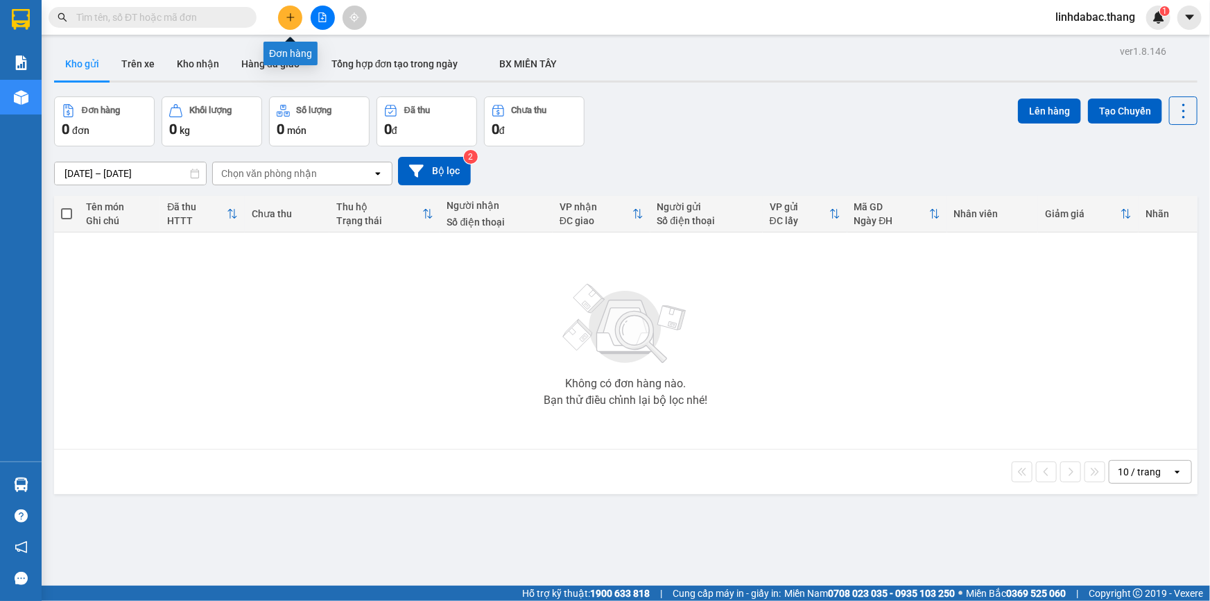
click at [286, 18] on icon "plus" at bounding box center [291, 17] width 10 height 10
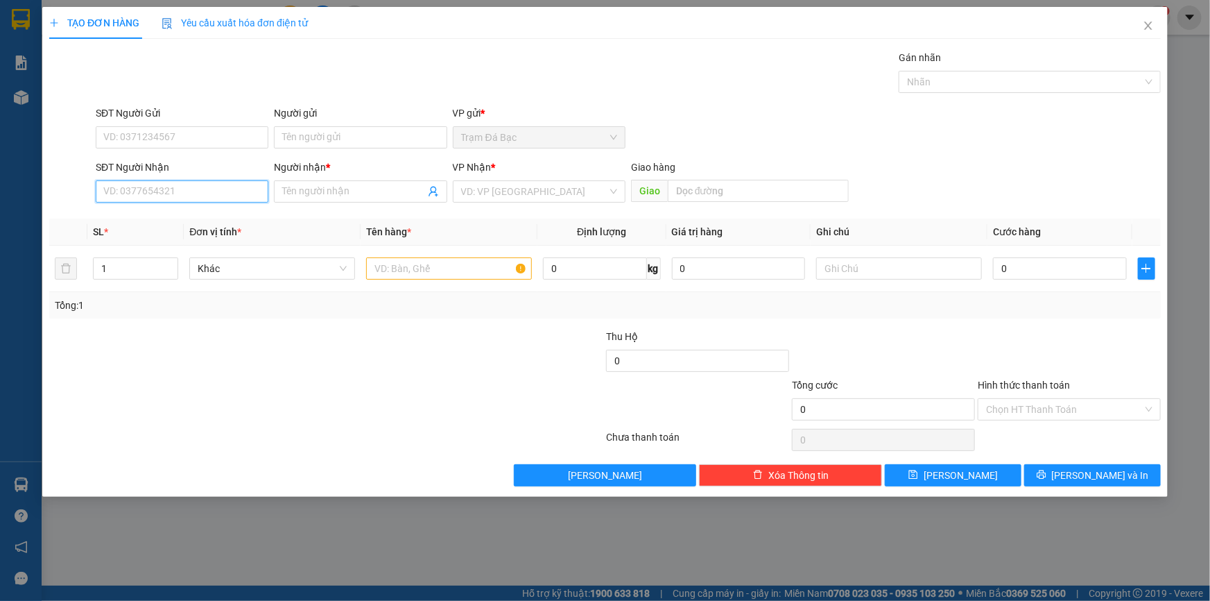
click at [229, 195] on input "SĐT Người Nhận" at bounding box center [182, 191] width 173 height 22
type input "0981714176"
click at [291, 201] on span at bounding box center [360, 191] width 173 height 22
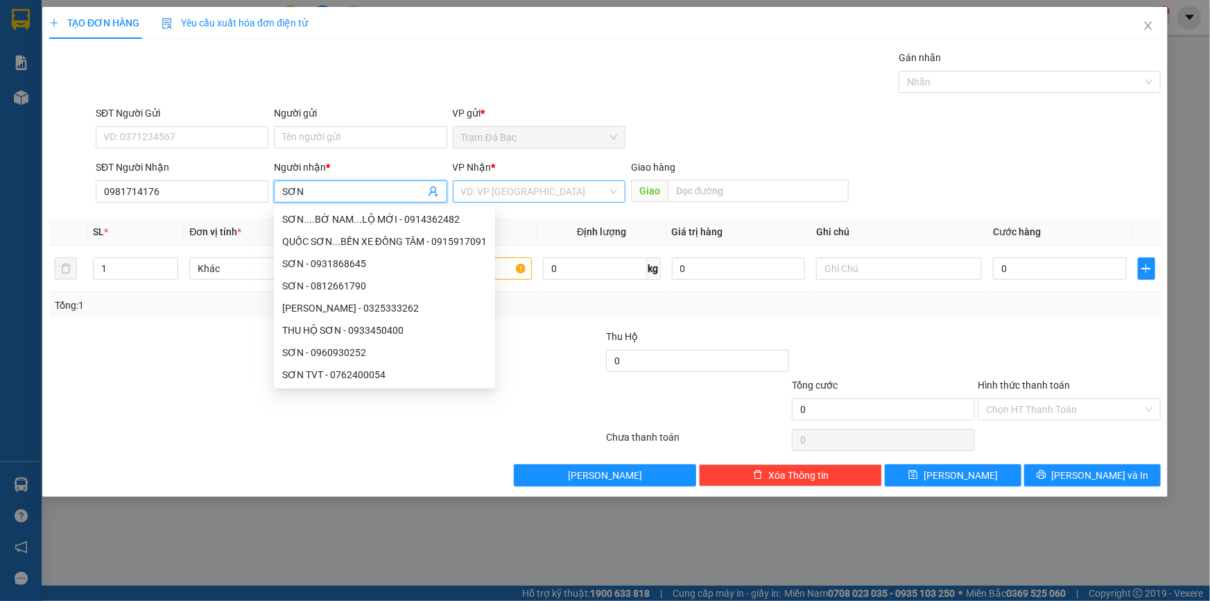
type input "SƠN"
click at [601, 193] on input "search" at bounding box center [534, 191] width 146 height 21
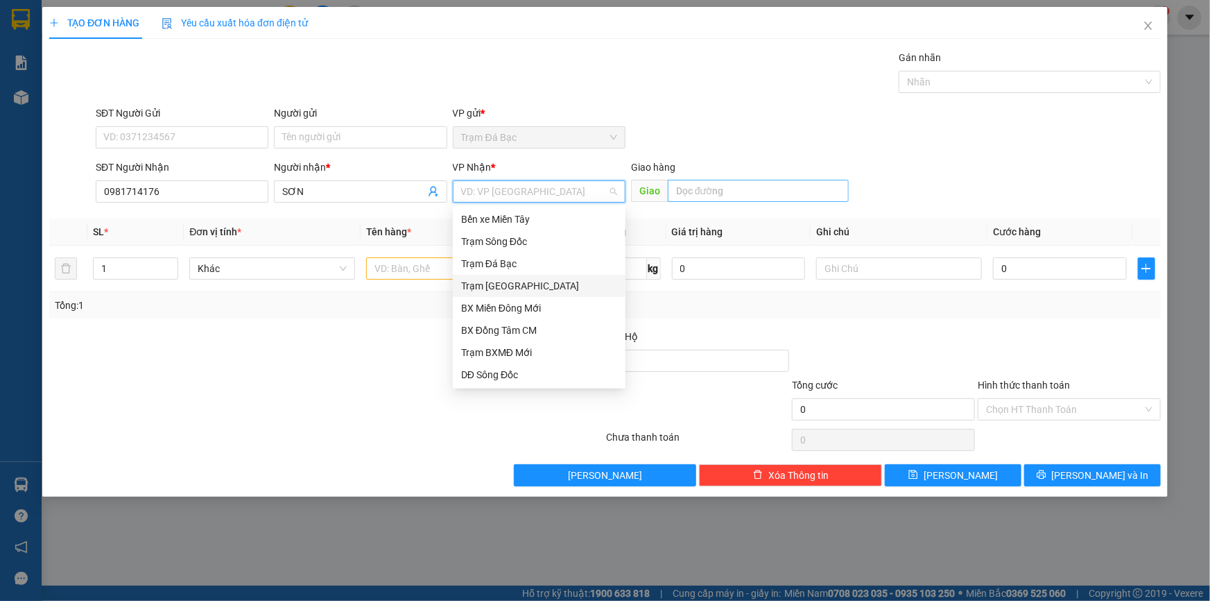
drag, startPoint x: 510, startPoint y: 284, endPoint x: 721, endPoint y: 197, distance: 228.0
click at [512, 284] on div "Trạm [GEOGRAPHIC_DATA]" at bounding box center [539, 285] width 156 height 15
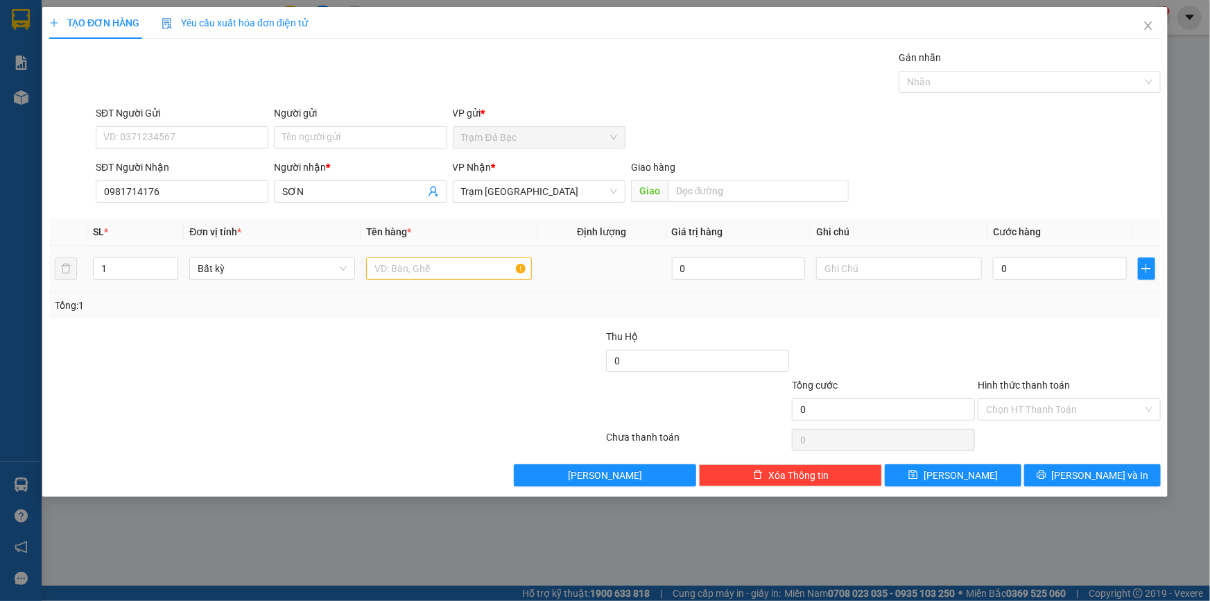
click at [423, 256] on div at bounding box center [449, 269] width 166 height 28
drag, startPoint x: 425, startPoint y: 281, endPoint x: 426, endPoint y: 274, distance: 7.0
click at [426, 275] on div at bounding box center [449, 269] width 166 height 28
click at [426, 274] on input "text" at bounding box center [449, 268] width 166 height 22
type input "1TH"
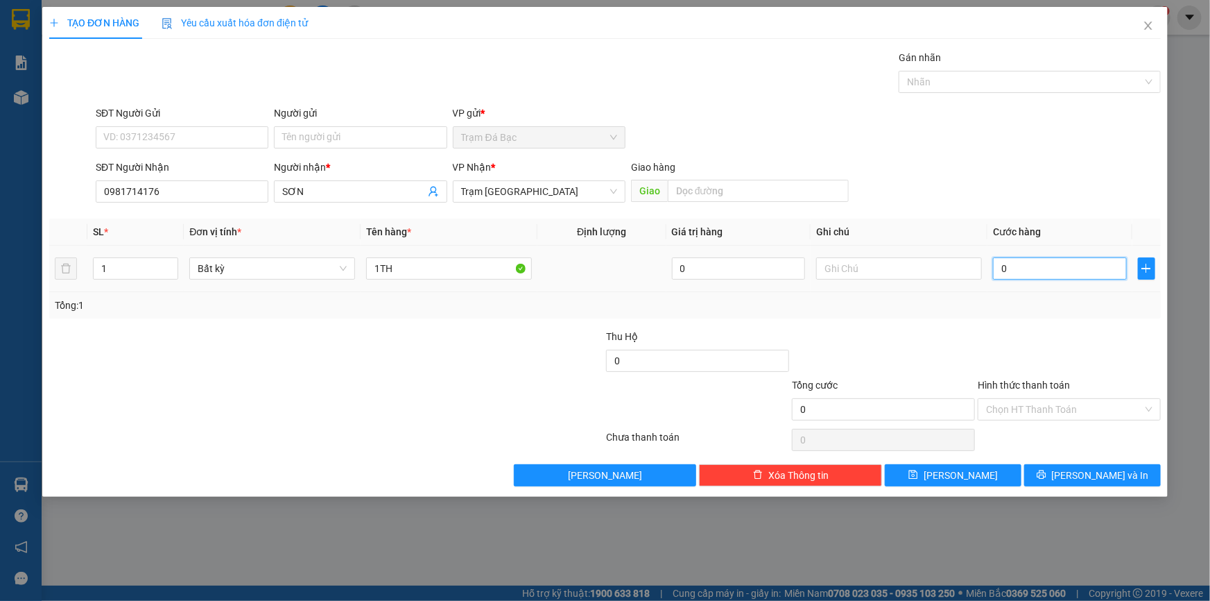
click at [1013, 264] on input "0" at bounding box center [1060, 268] width 134 height 22
type input "4"
type input "40"
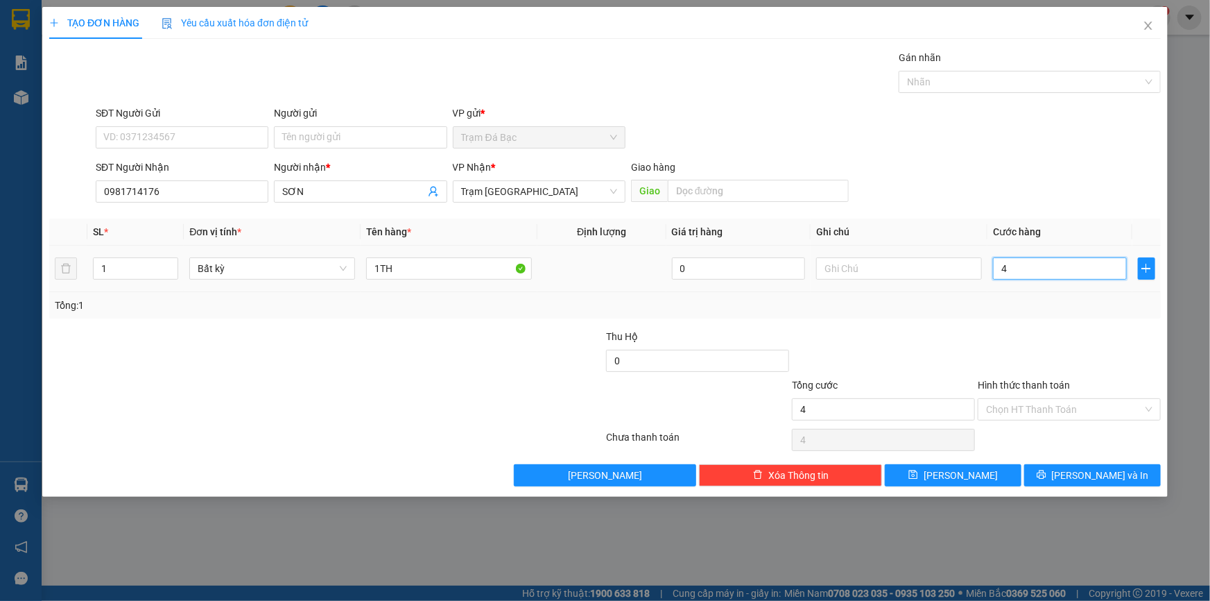
type input "40"
type input "40.000"
click at [993, 329] on div at bounding box center [1070, 353] width 186 height 49
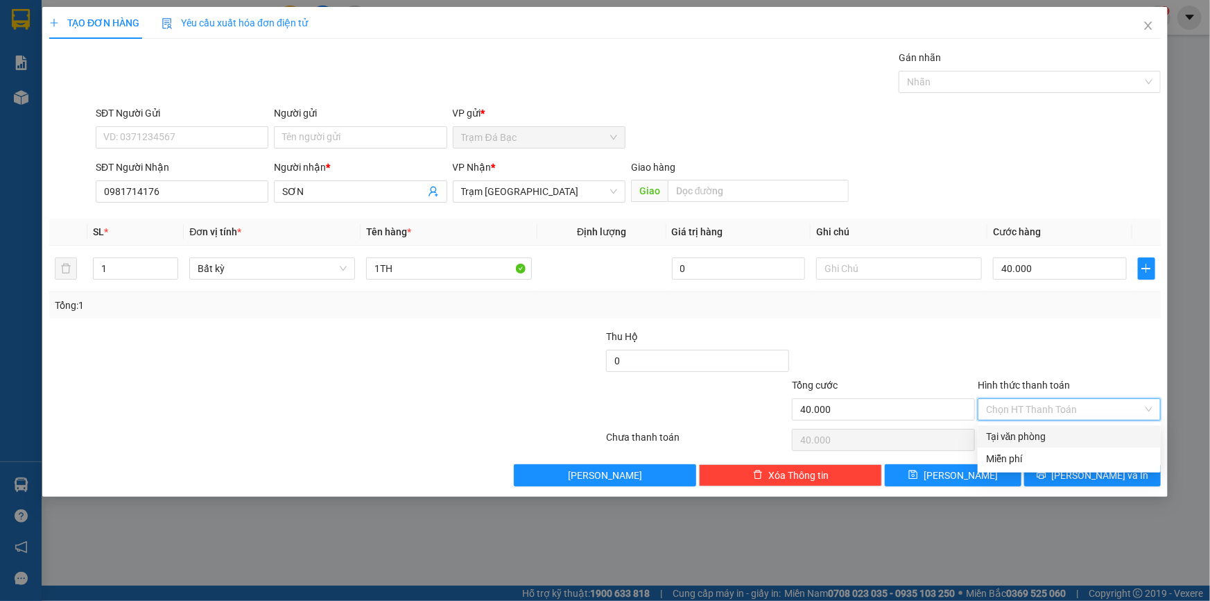
click at [1088, 417] on input "Hình thức thanh toán" at bounding box center [1064, 409] width 157 height 21
click at [1076, 436] on div "Tại văn phòng" at bounding box center [1069, 436] width 166 height 15
type input "0"
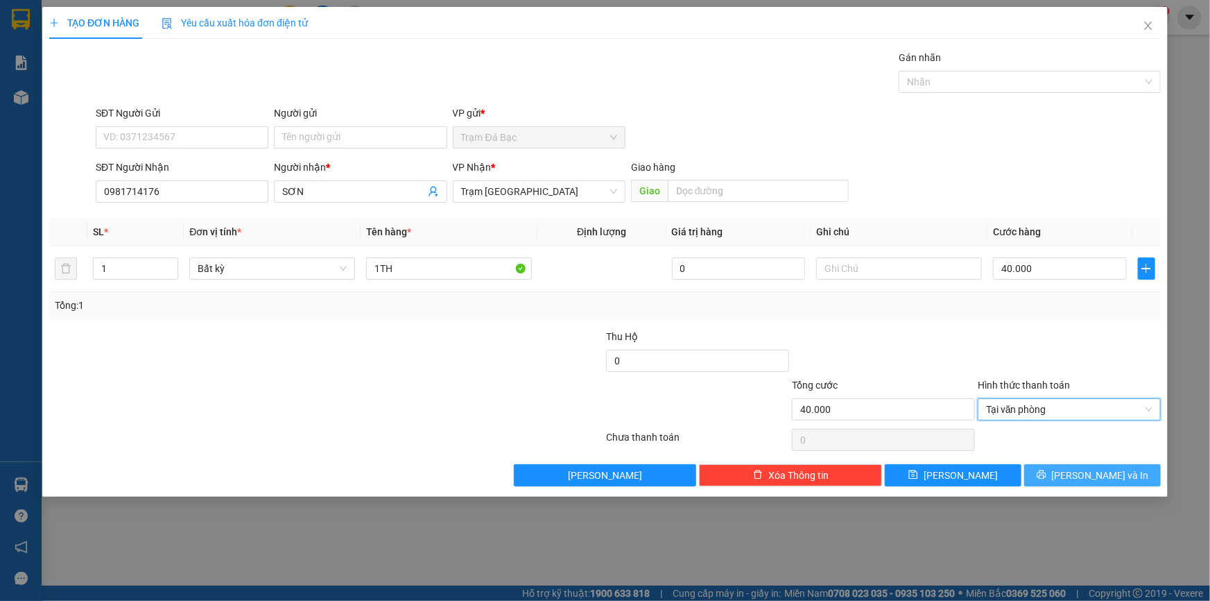
click at [1083, 480] on span "[PERSON_NAME] và In" at bounding box center [1100, 474] width 97 height 15
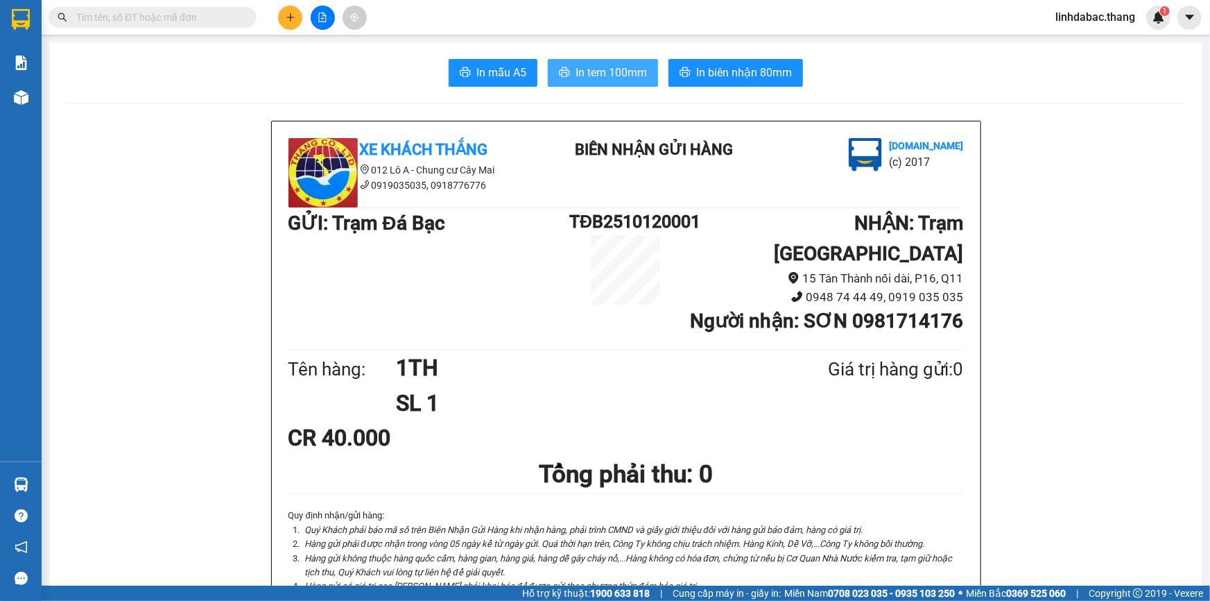
click at [618, 76] on span "In tem 100mm" at bounding box center [611, 72] width 71 height 17
click at [291, 22] on icon "plus" at bounding box center [291, 17] width 10 height 10
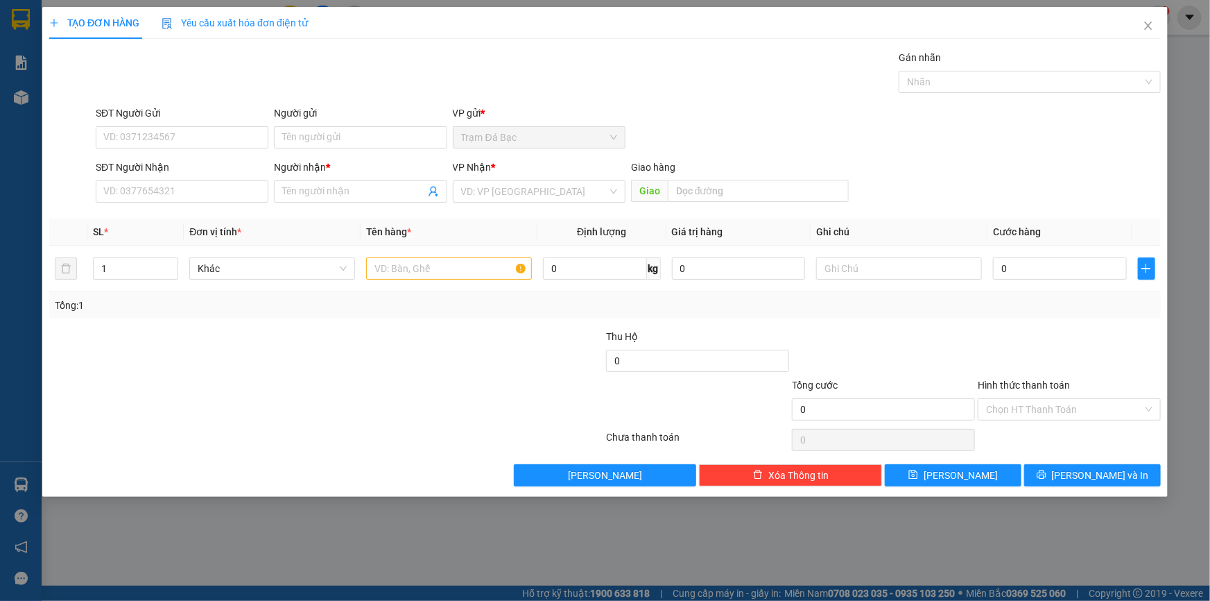
click at [246, 203] on div "SĐT Người Nhận VD: 0377654321" at bounding box center [182, 184] width 173 height 49
click at [226, 194] on input "SĐT Người Nhận" at bounding box center [182, 191] width 173 height 22
type input "0909831079"
click at [229, 214] on div "0909831079 - THẮM" at bounding box center [182, 219] width 156 height 15
type input "THẮM"
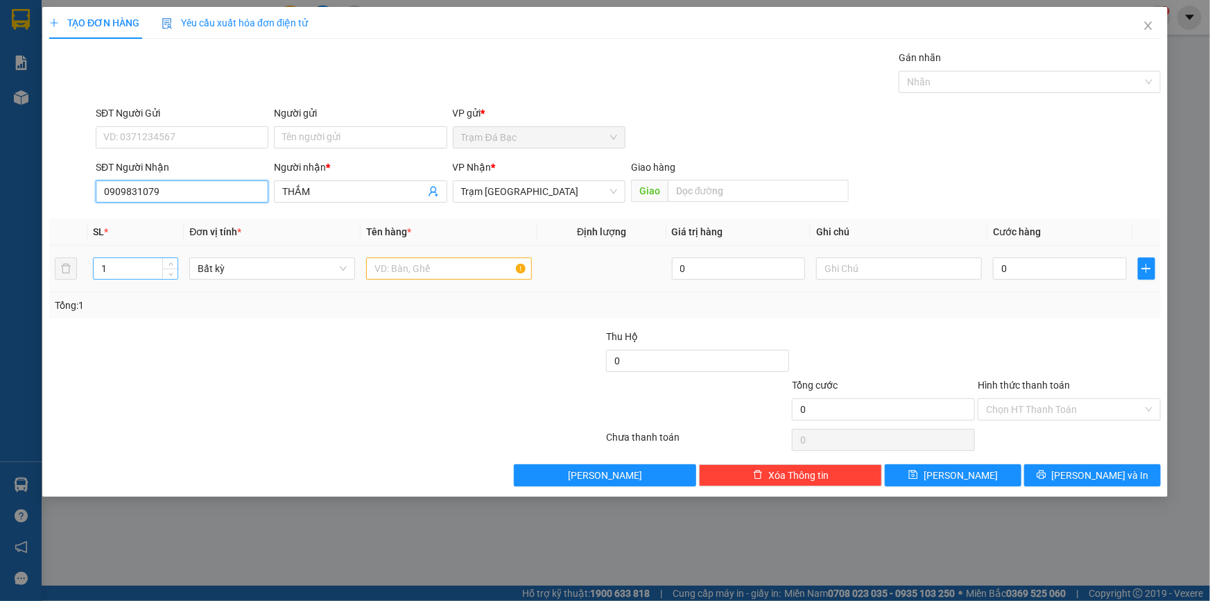
type input "0909831079"
drag, startPoint x: 146, startPoint y: 270, endPoint x: 159, endPoint y: 266, distance: 13.2
click at [152, 269] on input "1" at bounding box center [136, 268] width 84 height 21
click at [167, 261] on span "up" at bounding box center [170, 265] width 8 height 8
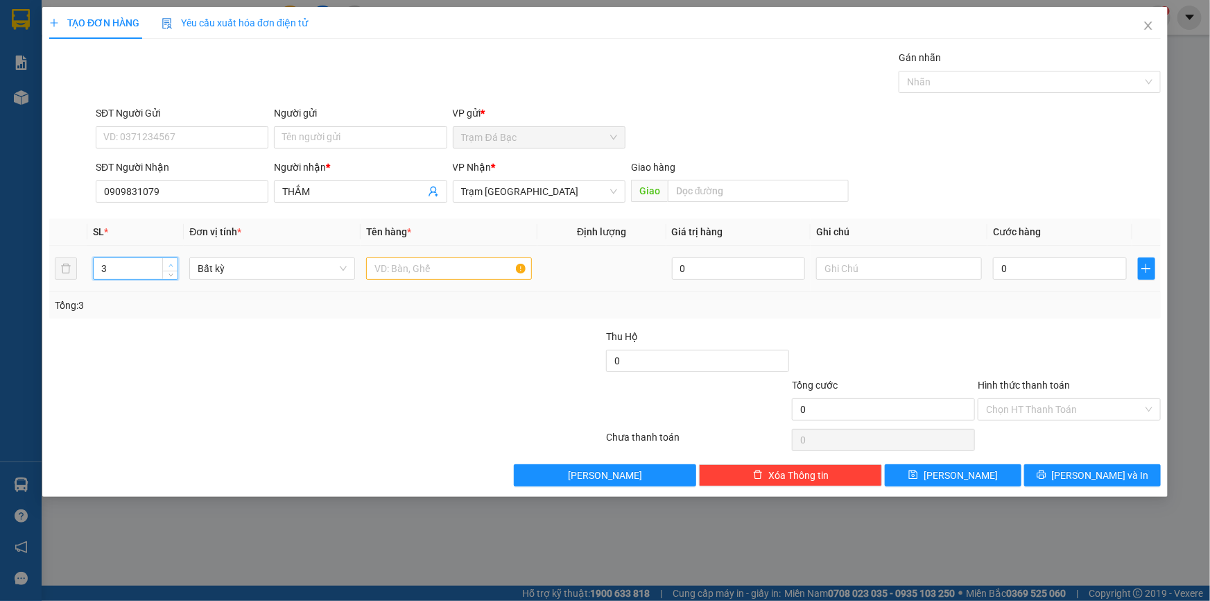
type input "4"
click at [167, 261] on span "up" at bounding box center [170, 265] width 8 height 8
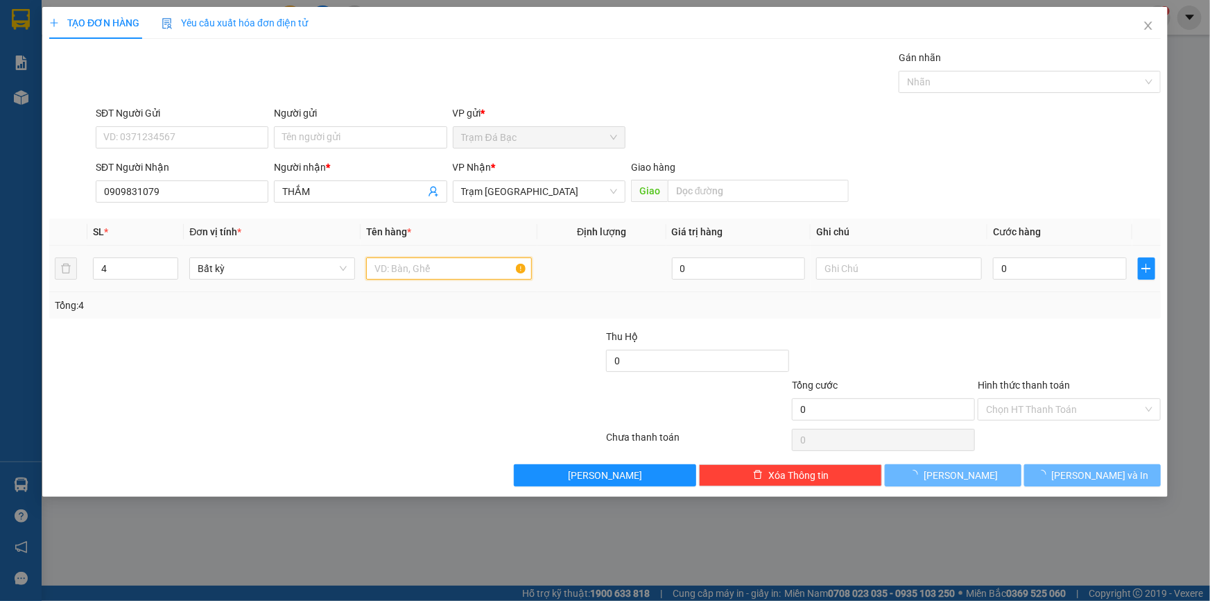
click at [379, 275] on input "text" at bounding box center [449, 268] width 166 height 22
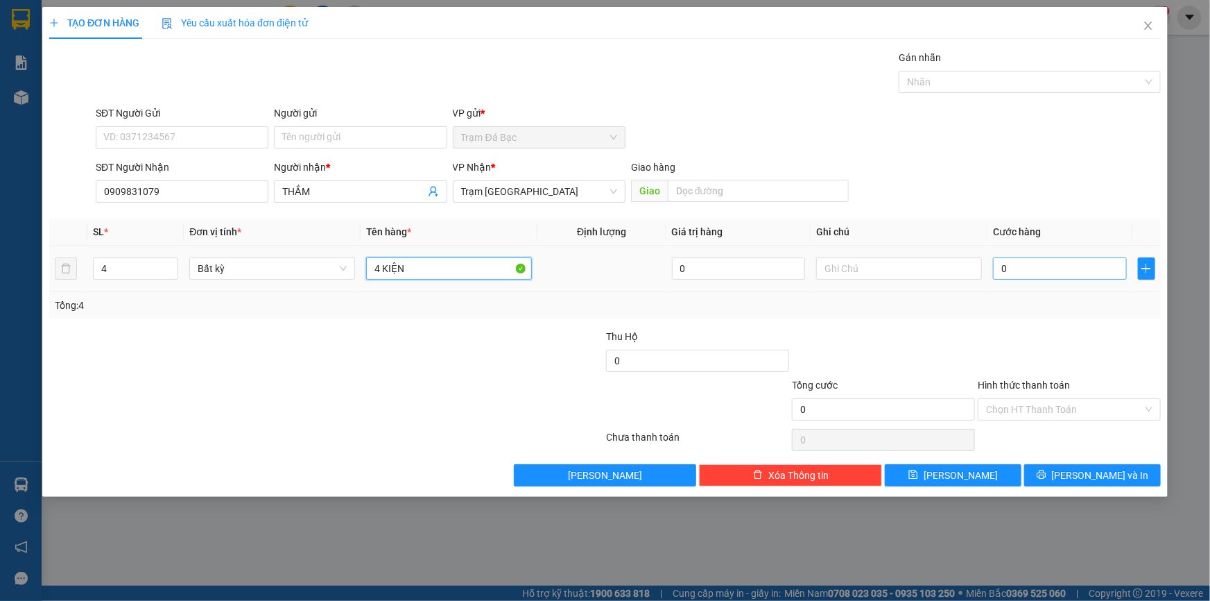
type input "4 KIỆN"
click at [1022, 264] on input "0" at bounding box center [1060, 268] width 134 height 22
type input "1"
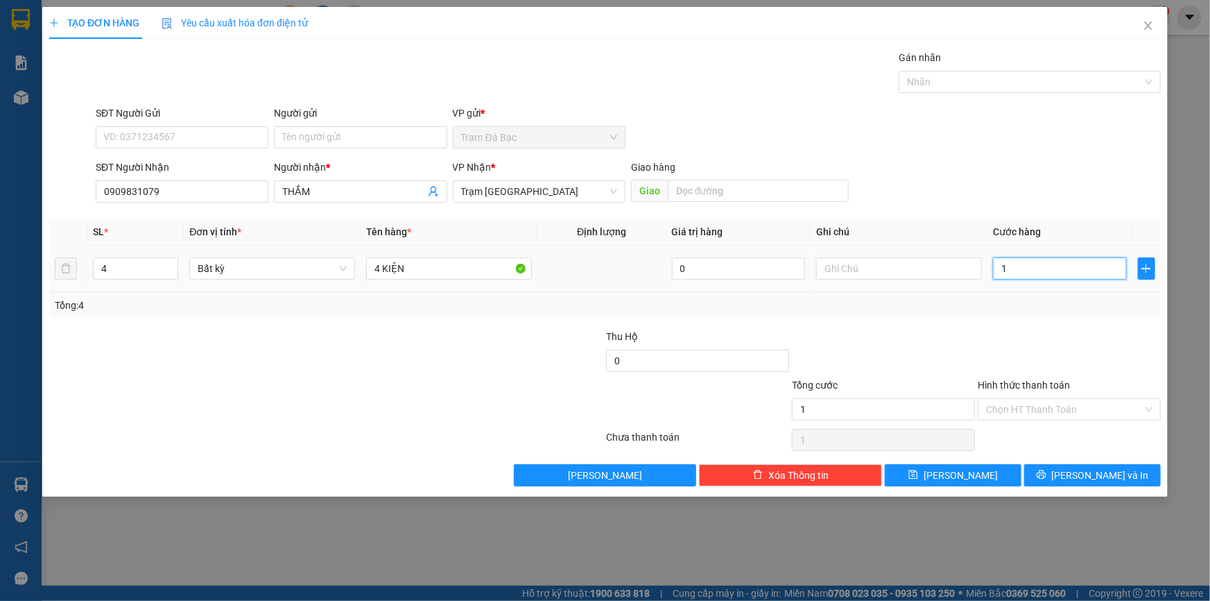
type input "16"
type input "160"
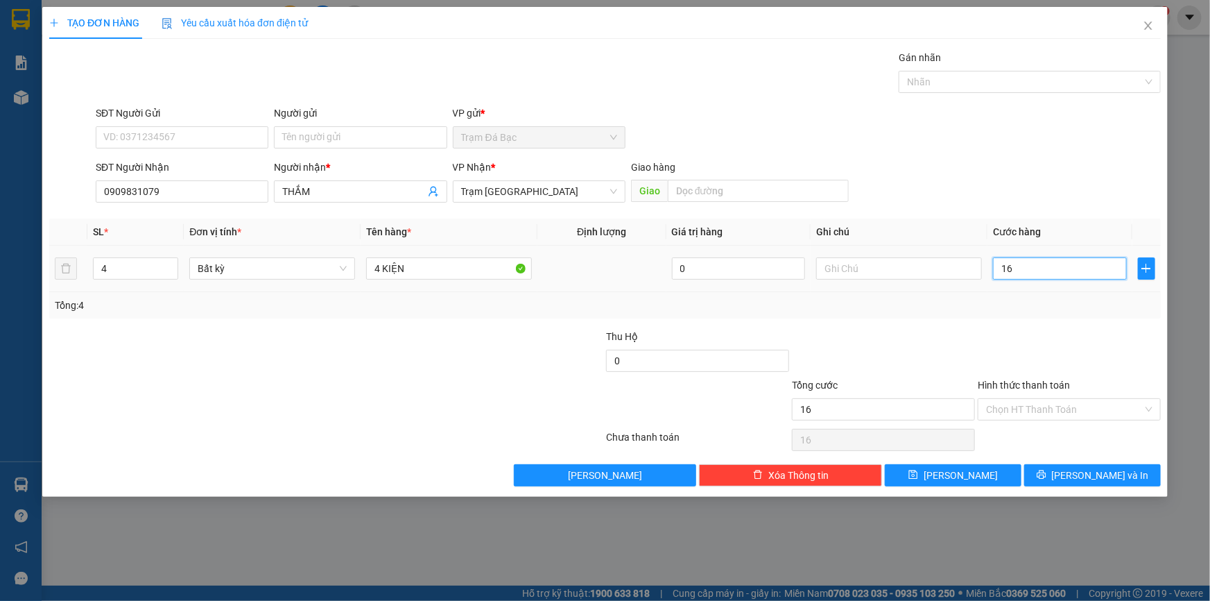
type input "160"
type input "160.000"
click at [905, 303] on div "Tổng: 4" at bounding box center [605, 305] width 1101 height 15
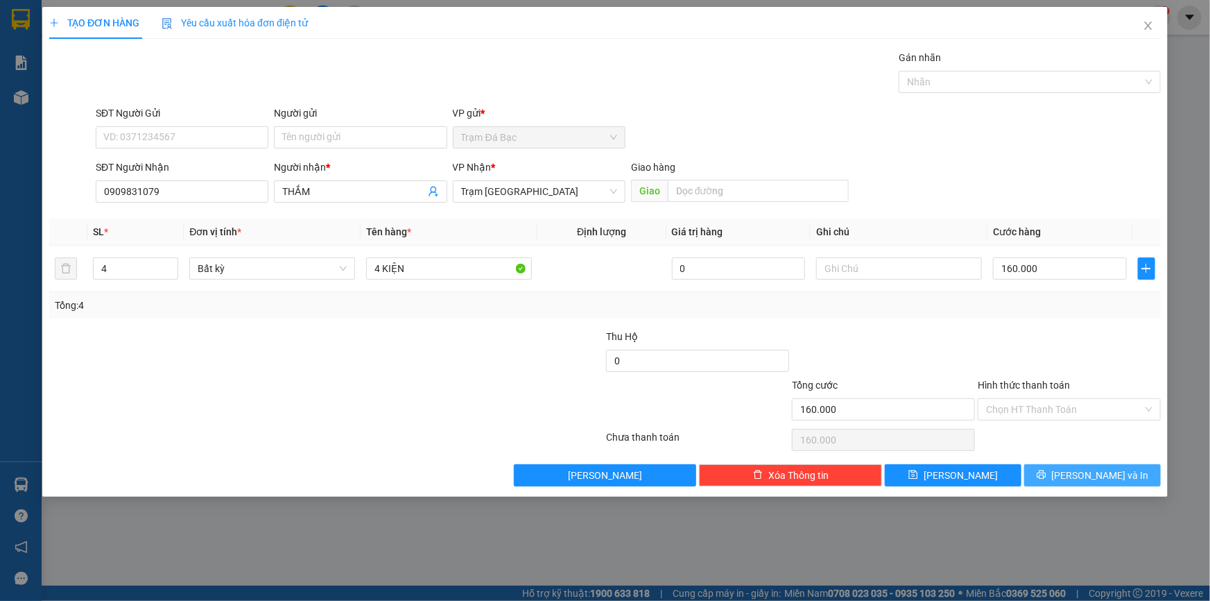
click at [1101, 471] on span "[PERSON_NAME] và In" at bounding box center [1100, 474] width 97 height 15
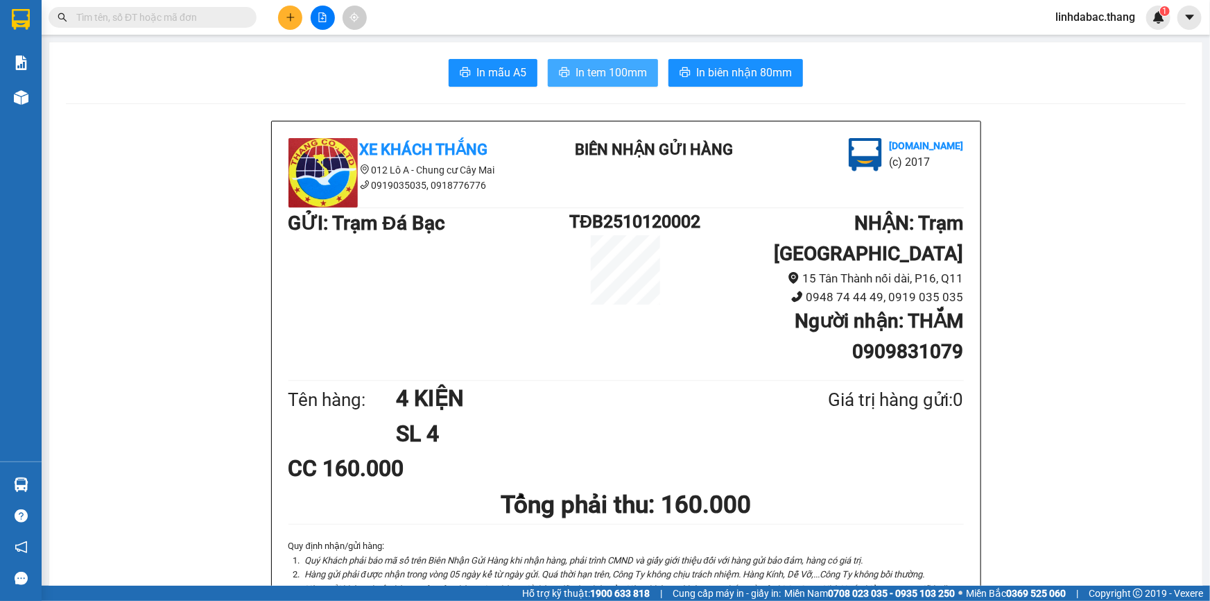
click at [630, 65] on span "In tem 100mm" at bounding box center [611, 72] width 71 height 17
click at [209, 22] on input "text" at bounding box center [158, 17] width 164 height 15
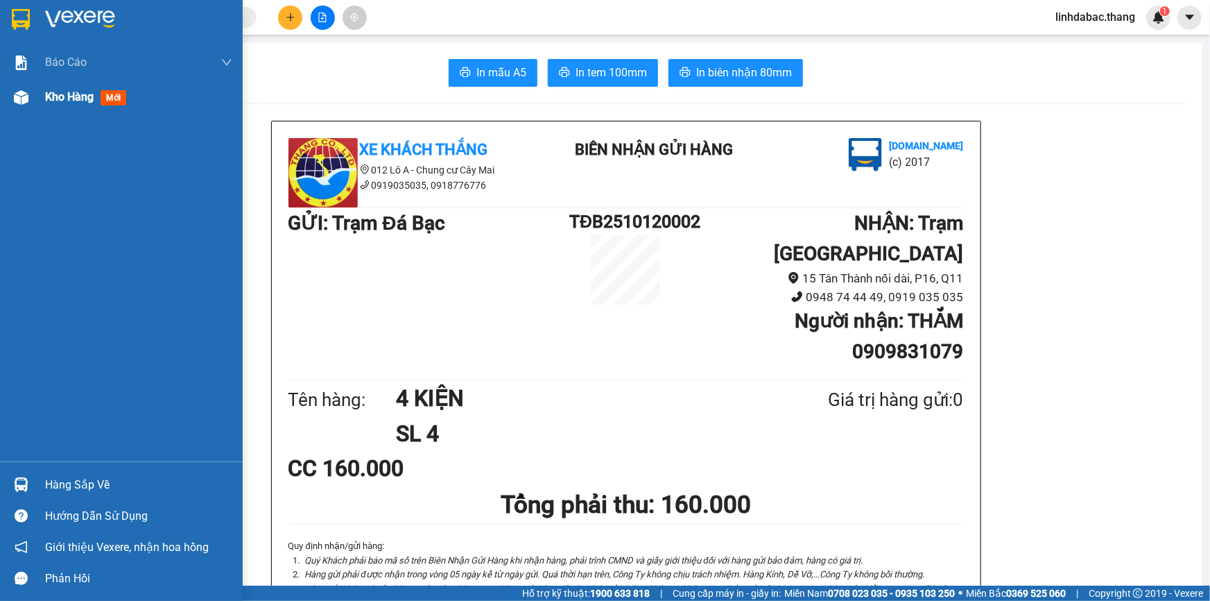
click at [79, 102] on span "Kho hàng" at bounding box center [69, 96] width 49 height 13
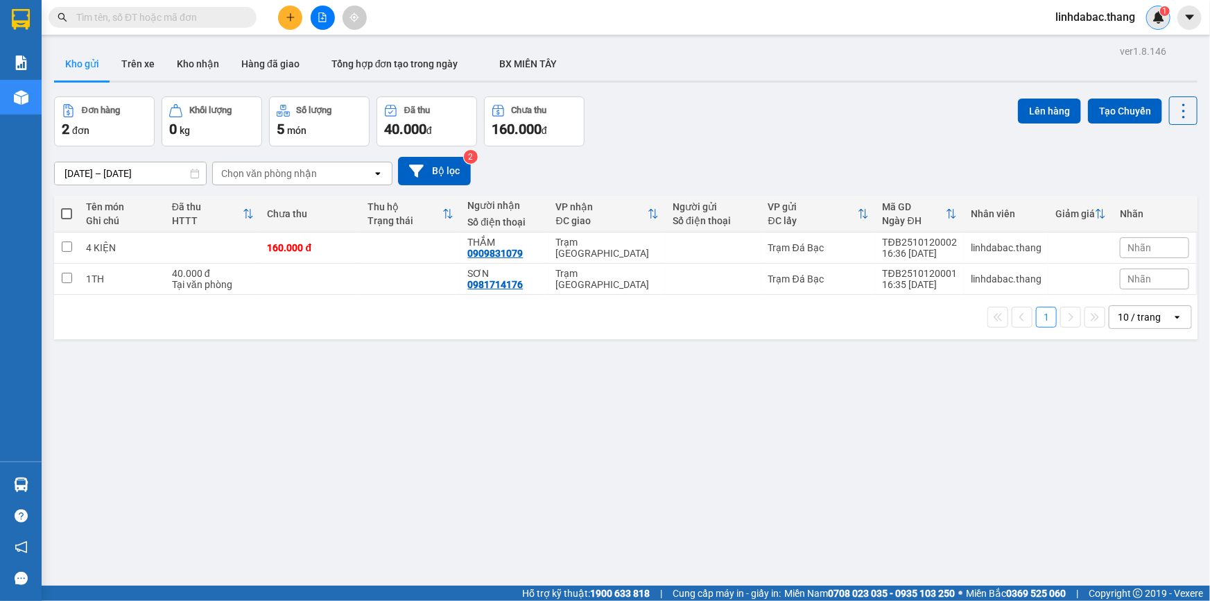
click at [1161, 22] on img at bounding box center [1159, 17] width 12 height 12
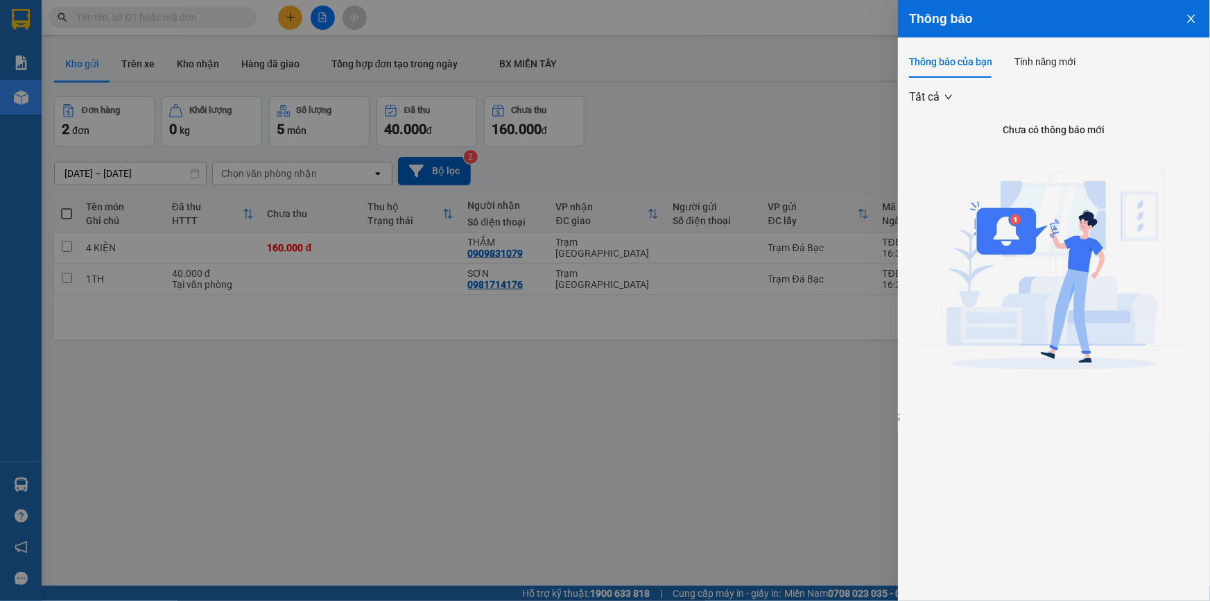
click at [1191, 20] on icon "close" at bounding box center [1191, 18] width 11 height 11
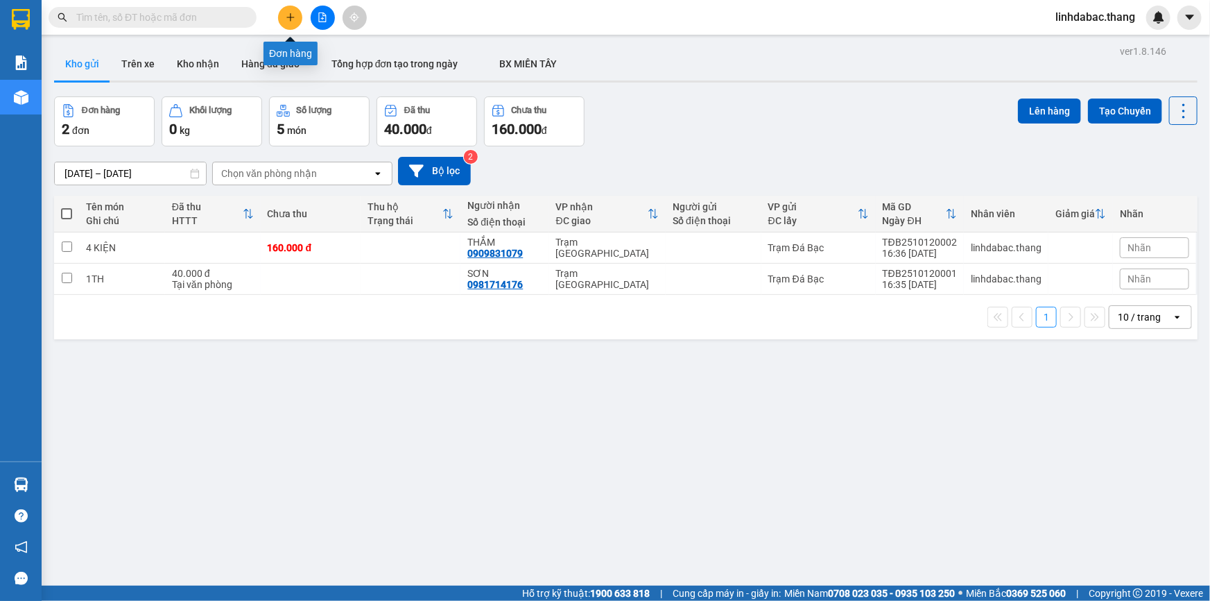
click at [298, 16] on button at bounding box center [290, 18] width 24 height 24
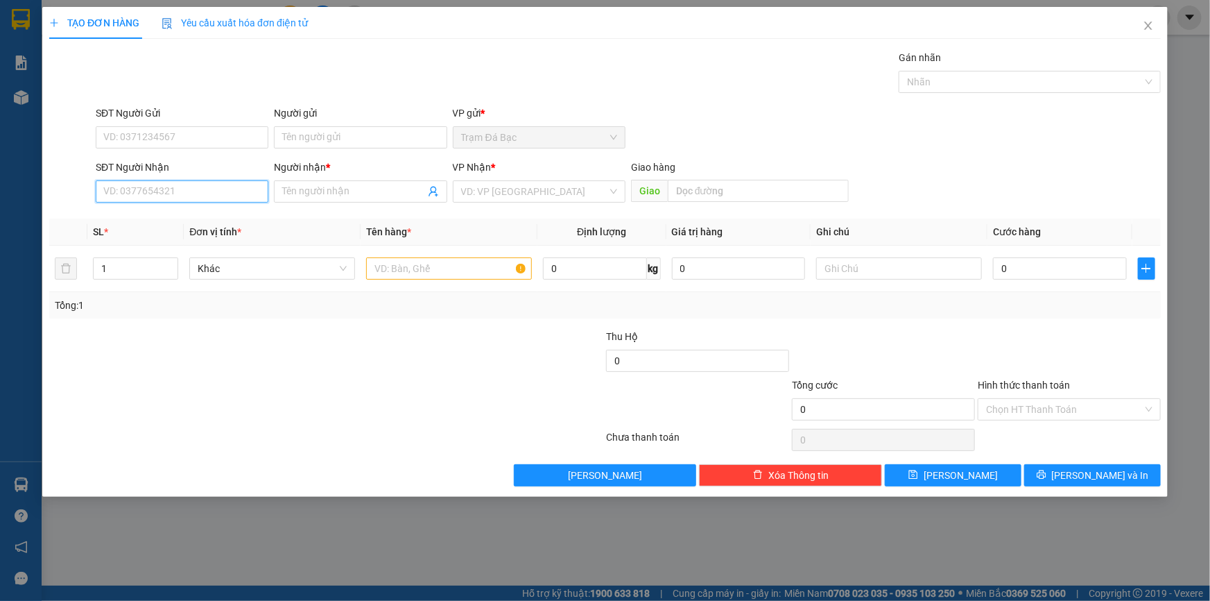
click at [208, 200] on input "SĐT Người Nhận" at bounding box center [182, 191] width 173 height 22
type input "0947772999"
click at [323, 191] on input "Người nhận *" at bounding box center [353, 191] width 142 height 15
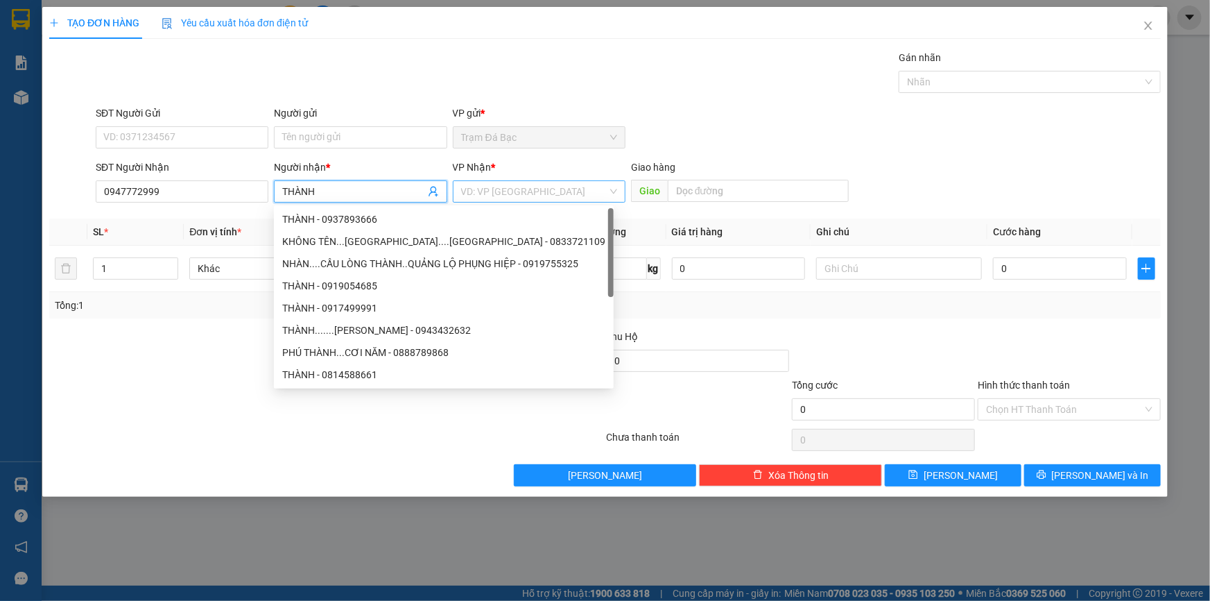
type input "THÀNH"
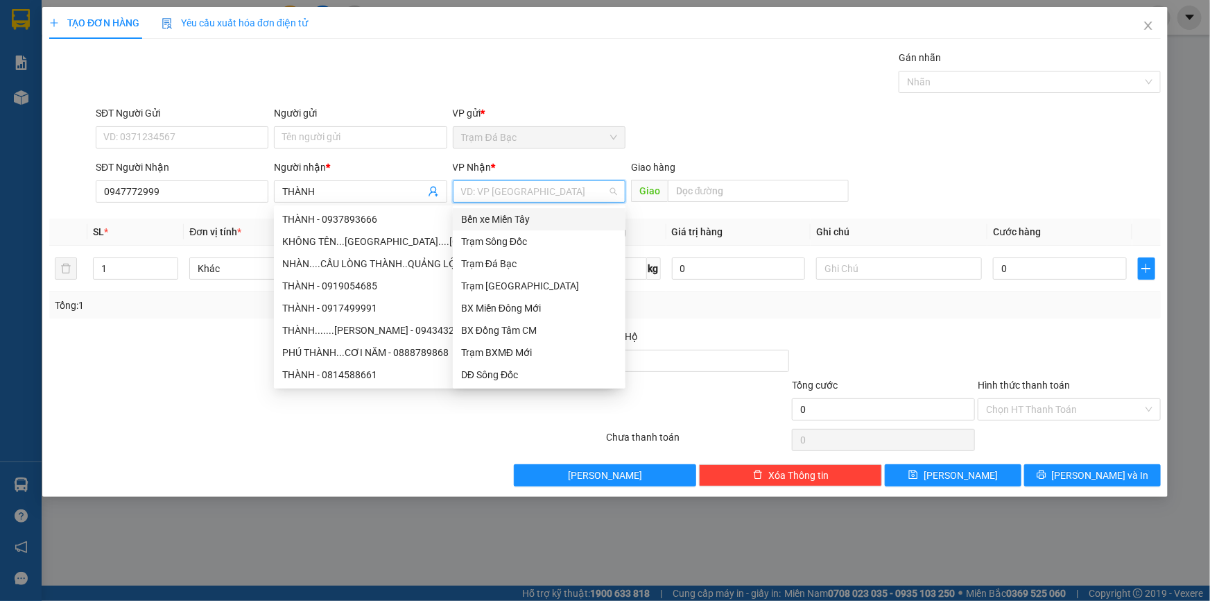
click at [511, 187] on input "search" at bounding box center [534, 191] width 146 height 21
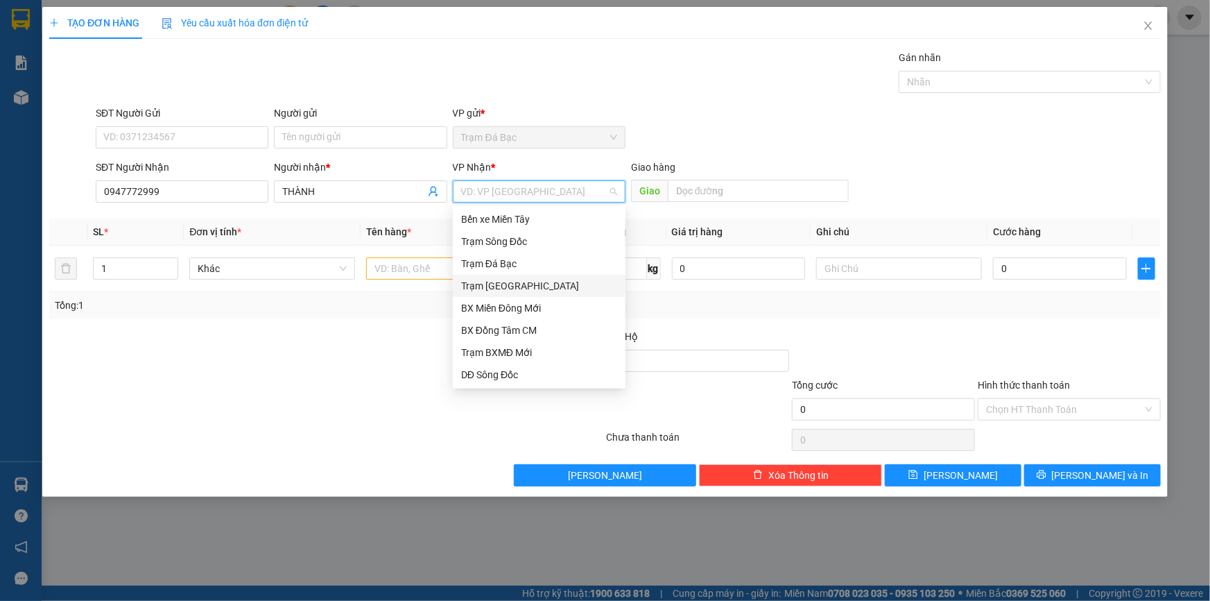
click at [510, 281] on div "Trạm [GEOGRAPHIC_DATA]" at bounding box center [539, 285] width 156 height 15
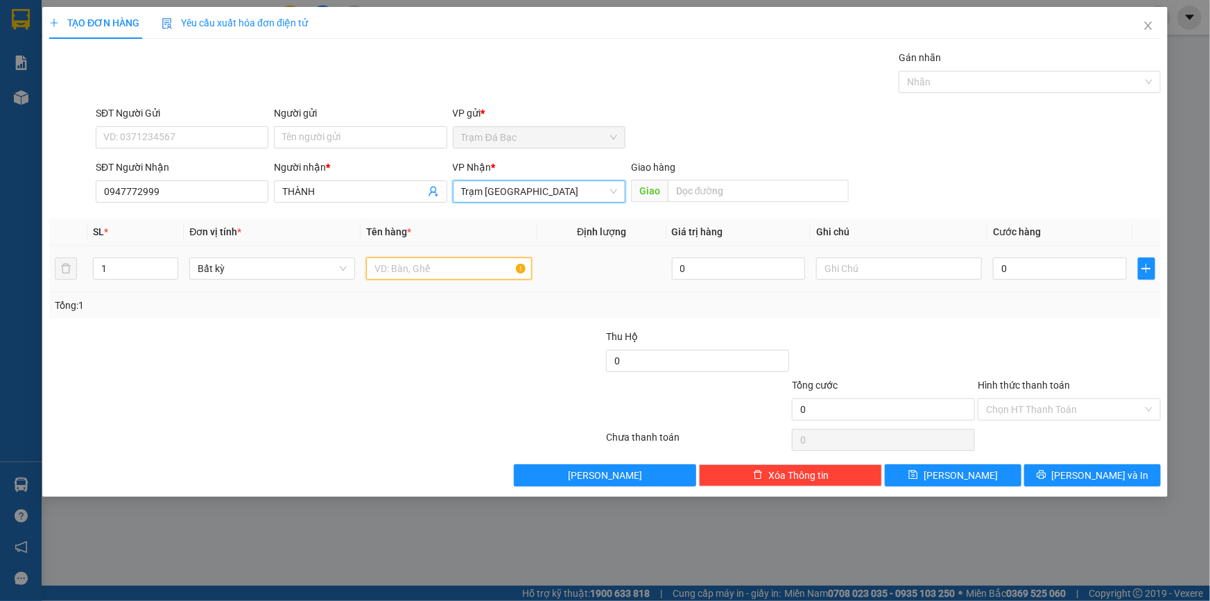
click at [406, 257] on input "text" at bounding box center [449, 268] width 166 height 22
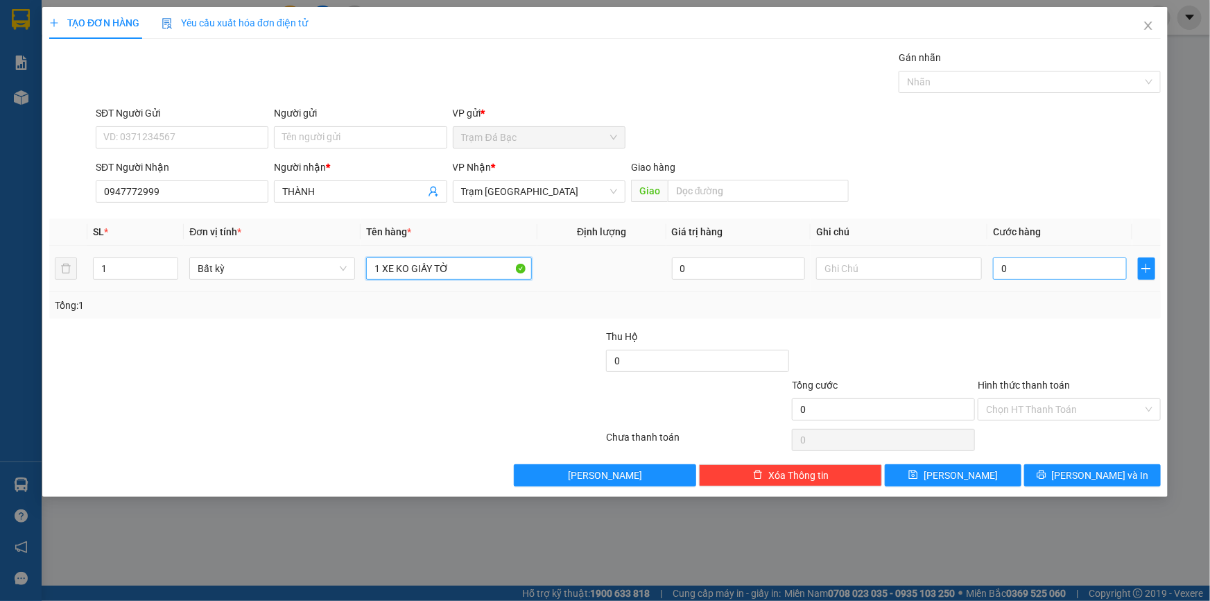
type input "1 XE KO GIẤY TỜ"
click at [1092, 268] on input "0" at bounding box center [1060, 268] width 134 height 22
type input "5"
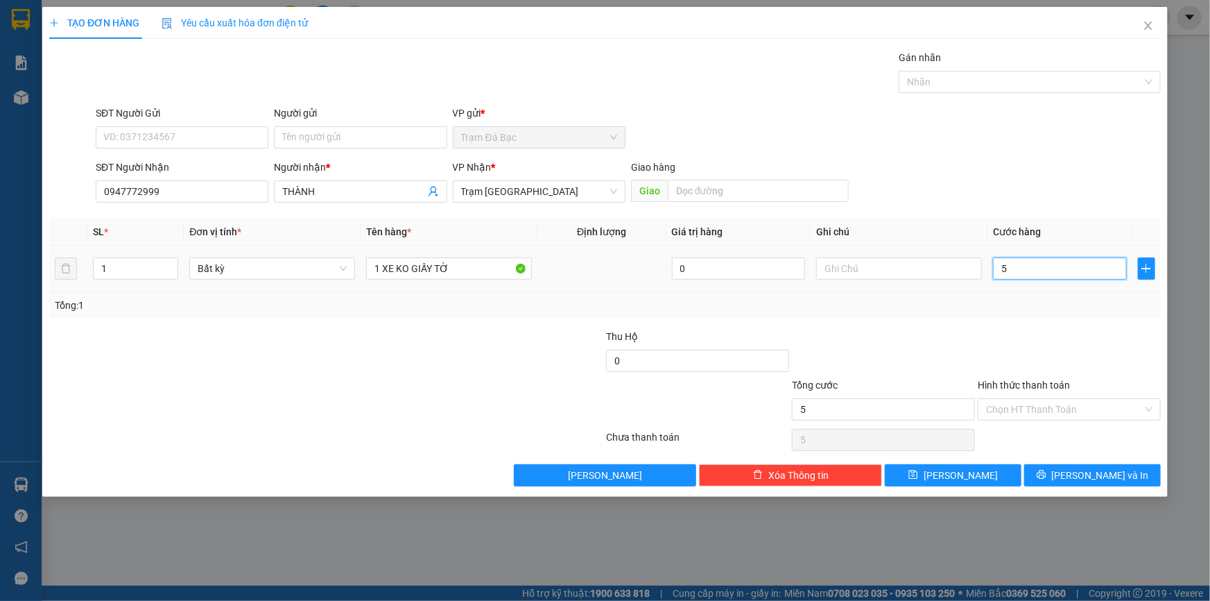
type input "50"
type input "500"
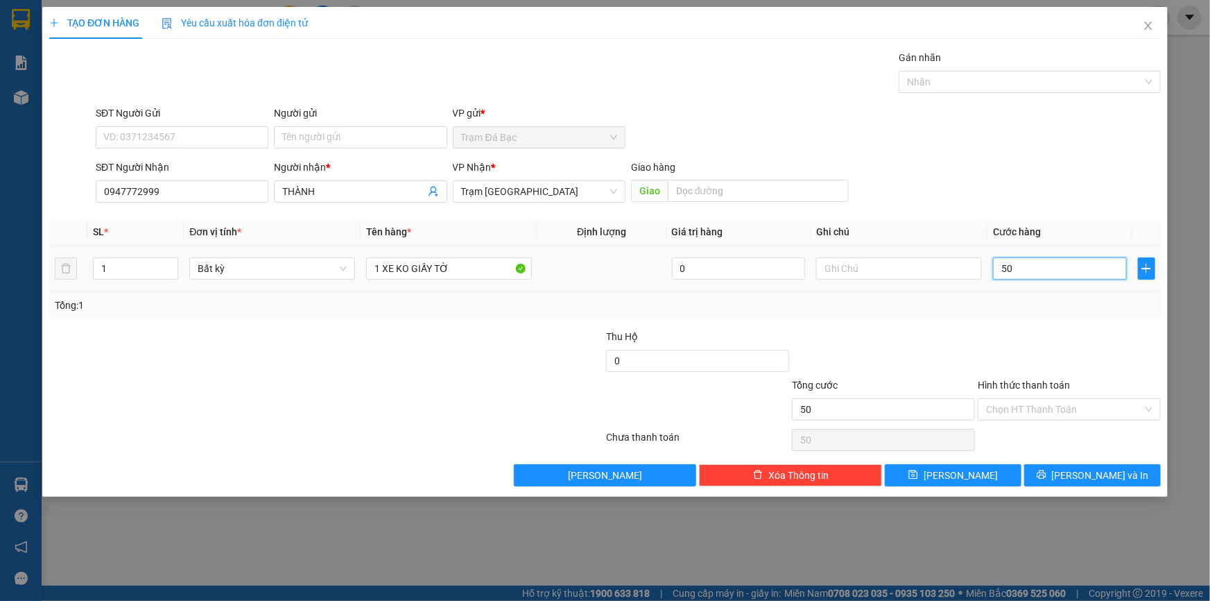
type input "500"
type input "500.000"
click at [1065, 319] on div "Transit Pickup Surcharge Ids Transit Deliver Surcharge Ids Transit Deliver Surc…" at bounding box center [605, 268] width 1112 height 436
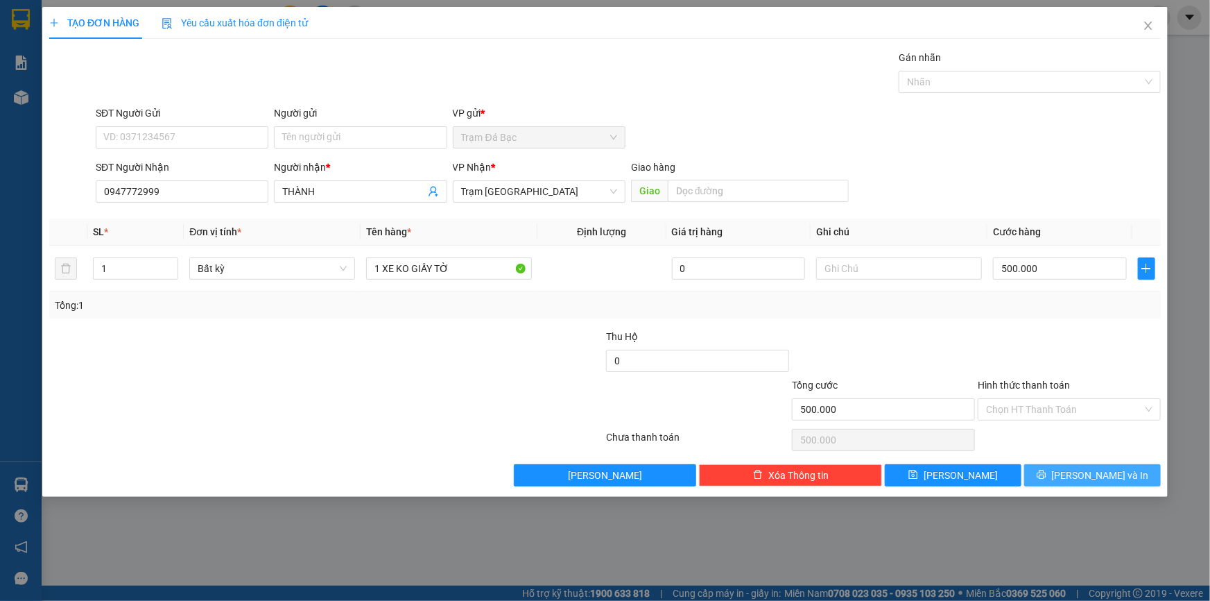
click at [1119, 470] on span "[PERSON_NAME] và In" at bounding box center [1100, 474] width 97 height 15
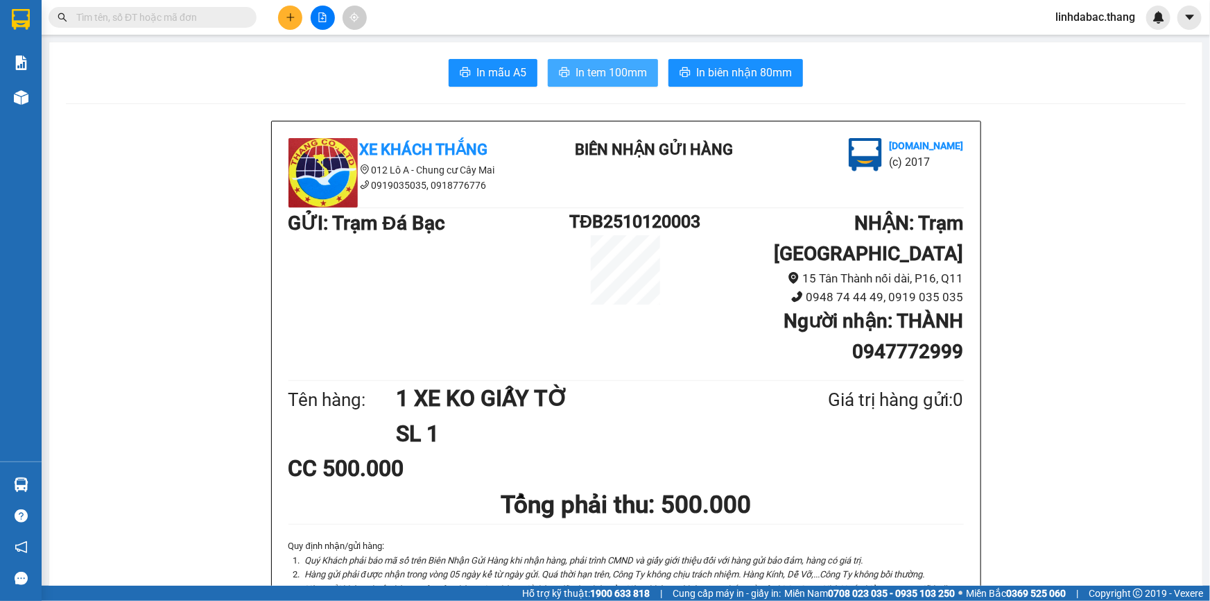
click at [605, 69] on span "In tem 100mm" at bounding box center [611, 72] width 71 height 17
click at [285, 24] on button at bounding box center [290, 18] width 24 height 24
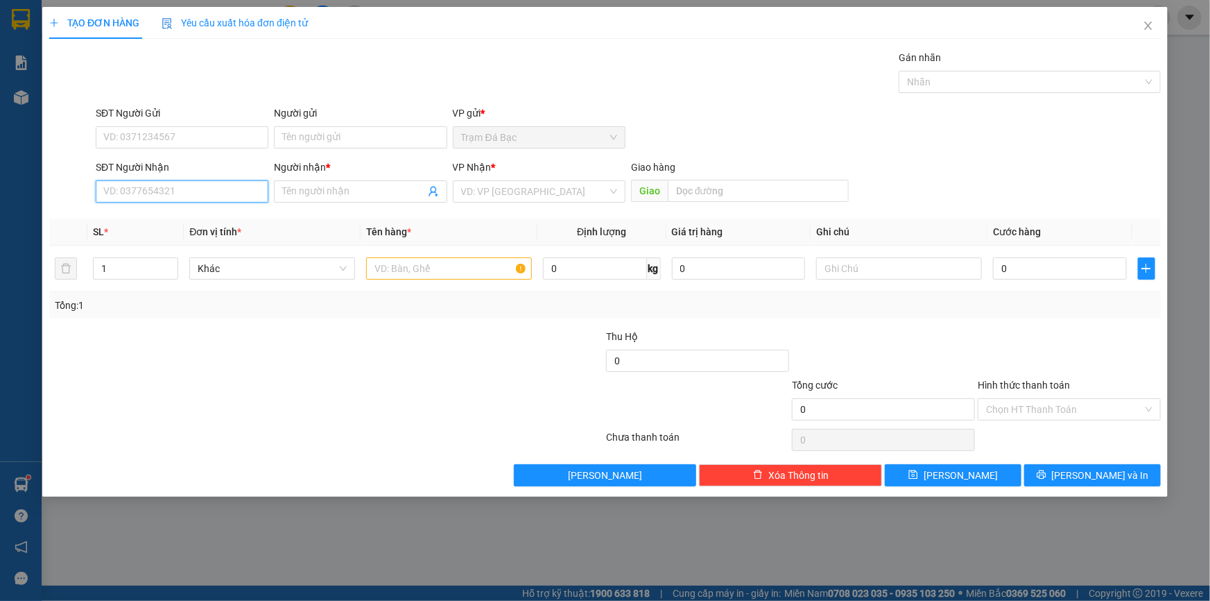
click at [173, 196] on input "SĐT Người Nhận" at bounding box center [182, 191] width 173 height 22
type input "0947357707"
click at [336, 192] on input "Người nhận *" at bounding box center [353, 191] width 142 height 15
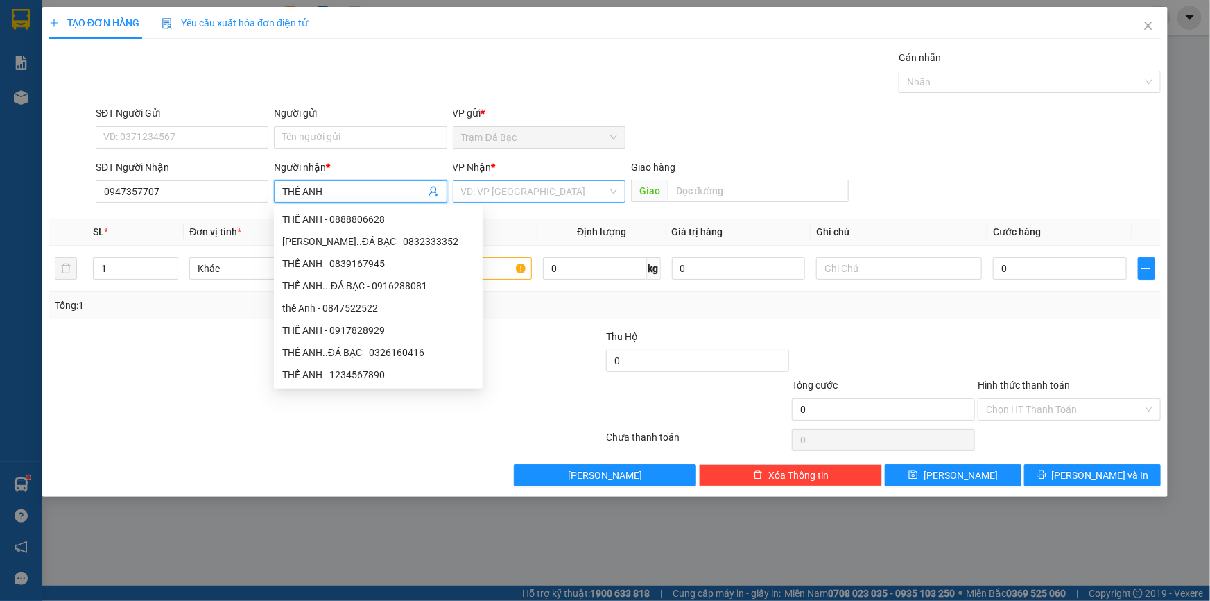
type input "THẾ ANH"
click at [538, 194] on input "search" at bounding box center [534, 191] width 146 height 21
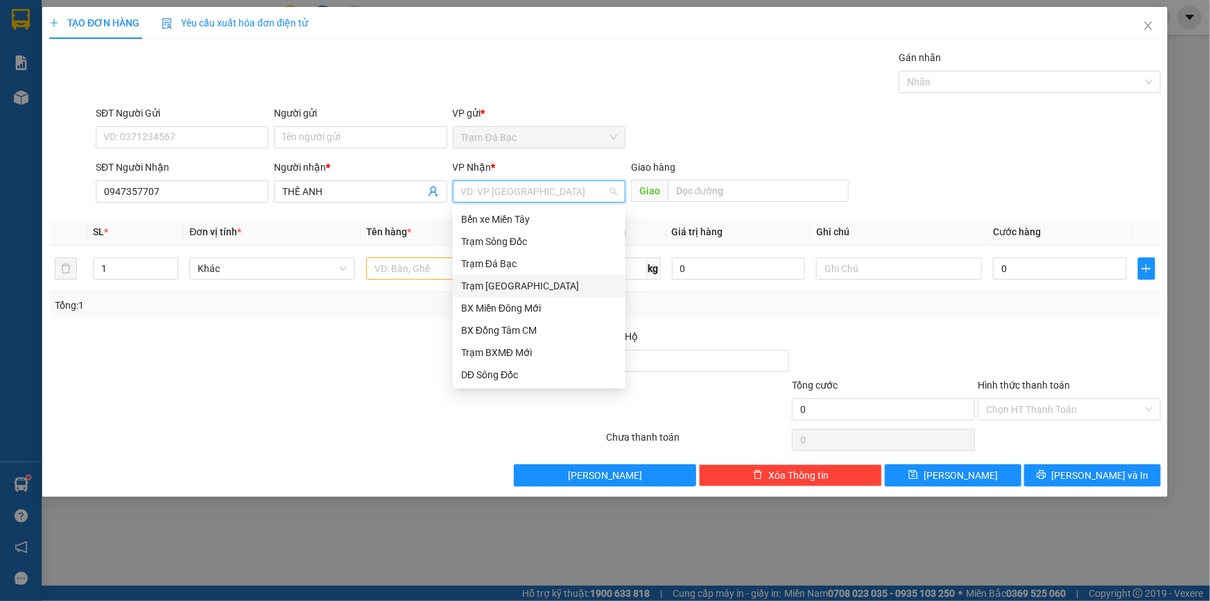
click at [515, 287] on div "Trạm [GEOGRAPHIC_DATA]" at bounding box center [539, 285] width 156 height 15
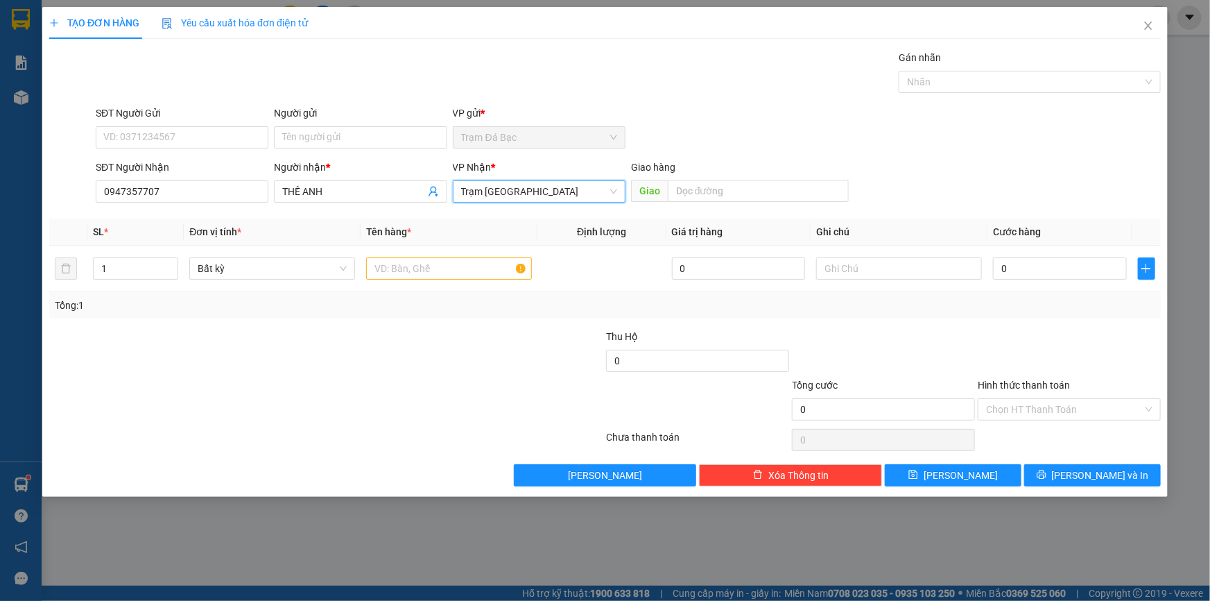
click at [541, 187] on span "Trạm [GEOGRAPHIC_DATA]" at bounding box center [539, 191] width 156 height 21
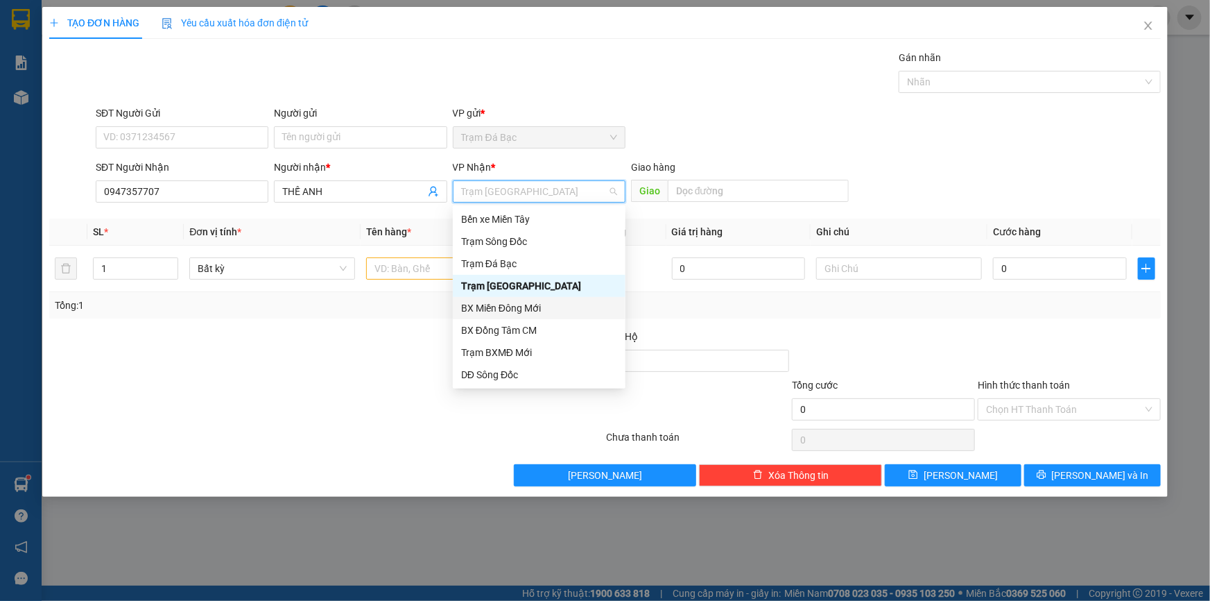
click at [504, 306] on div "BX Miền Đông Mới" at bounding box center [539, 307] width 156 height 15
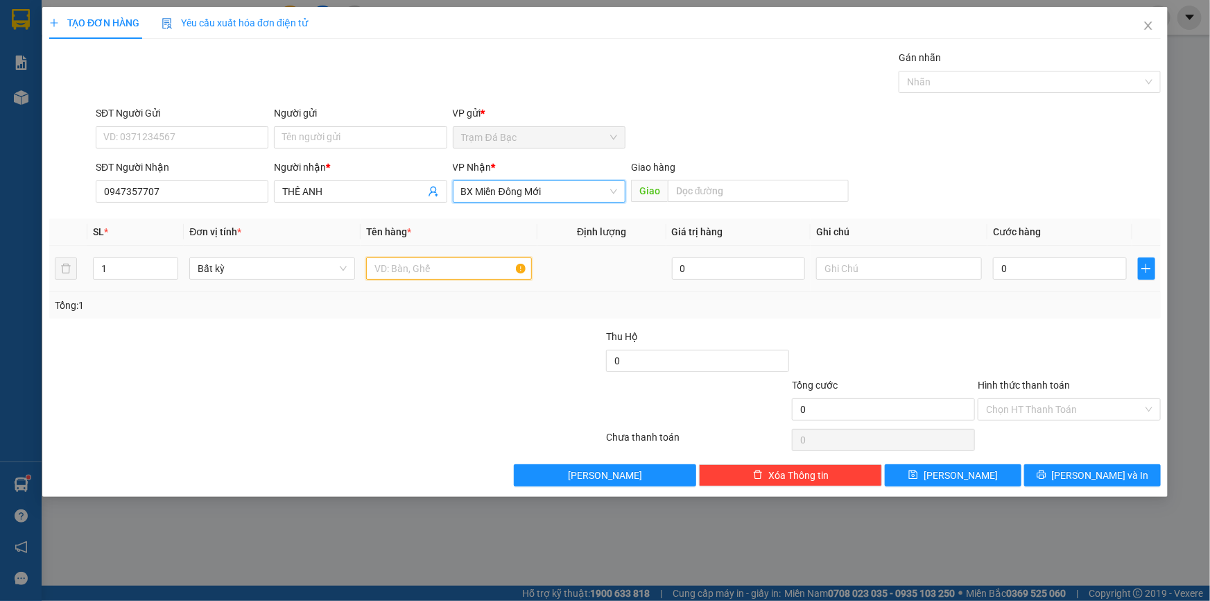
click at [463, 263] on input "text" at bounding box center [449, 268] width 166 height 22
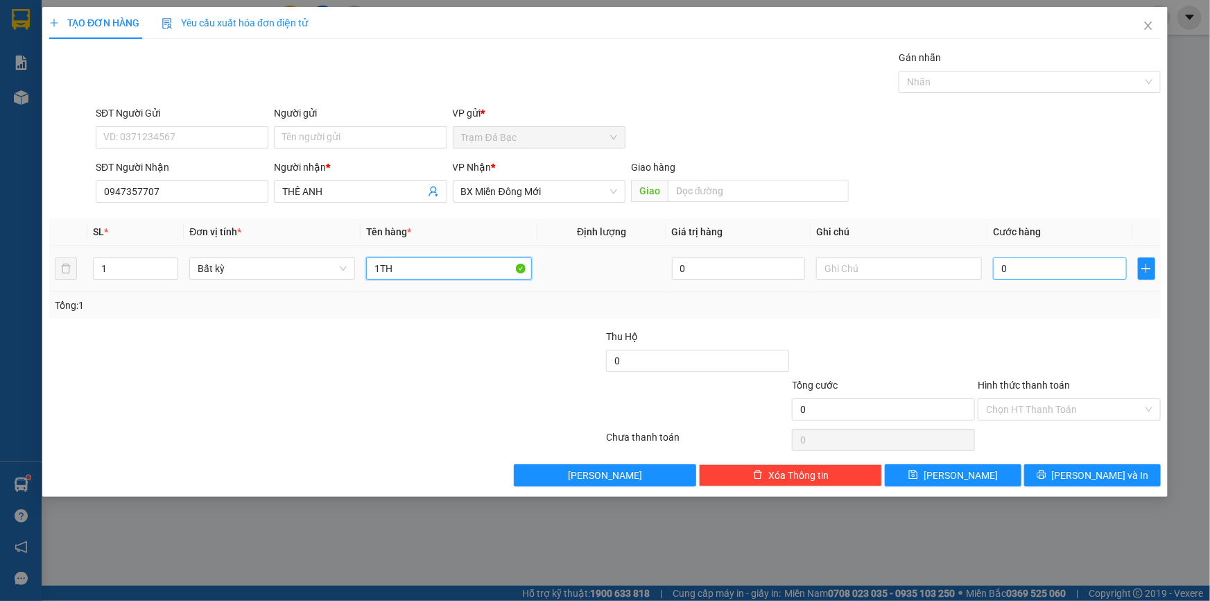
type input "1TH"
click at [1006, 270] on input "0" at bounding box center [1060, 268] width 134 height 22
type input "7"
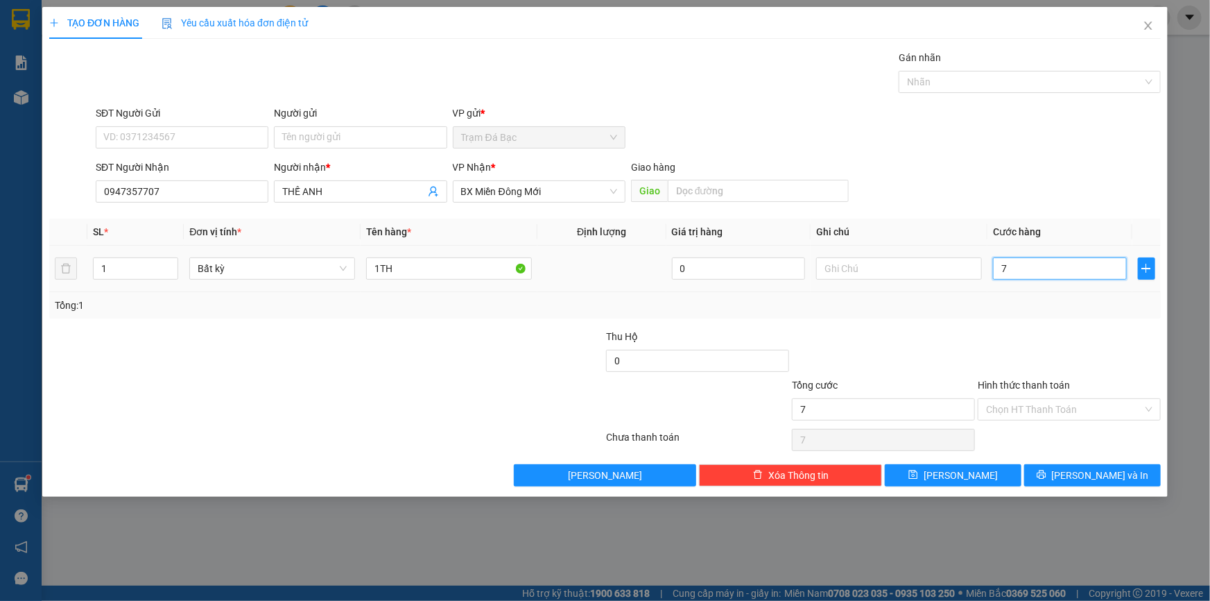
type input "70"
click at [1036, 346] on div at bounding box center [1070, 353] width 186 height 49
type input "70.000"
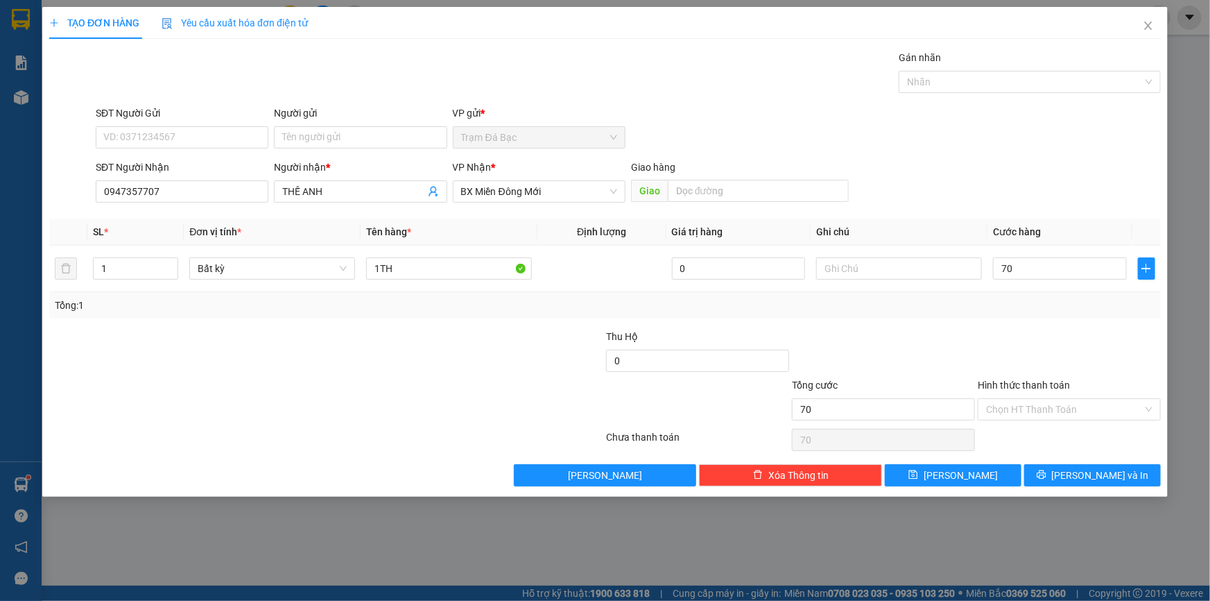
type input "70.000"
click at [1005, 404] on input "Hình thức thanh toán" at bounding box center [1064, 409] width 157 height 21
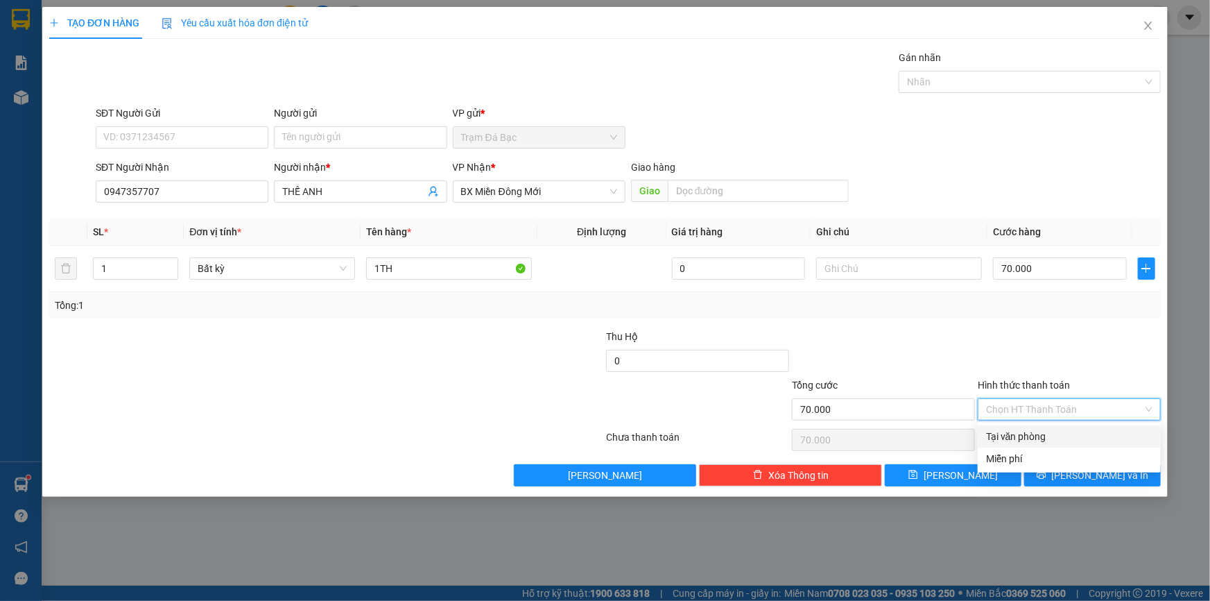
click at [1008, 433] on div "Tại văn phòng" at bounding box center [1069, 436] width 166 height 15
type input "0"
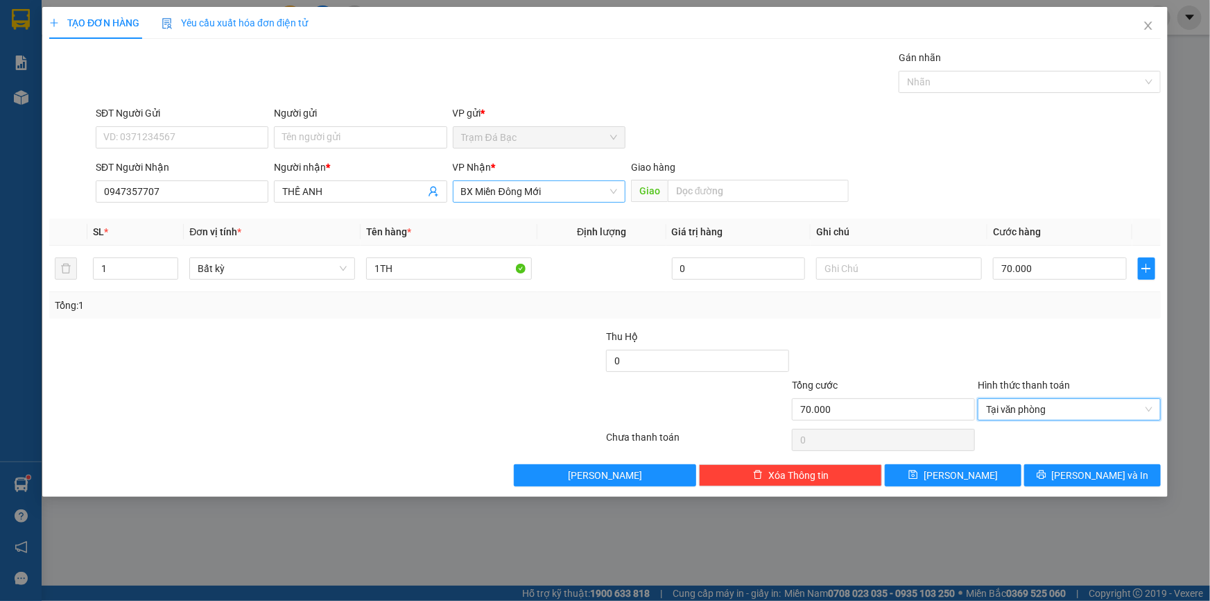
click at [608, 194] on span "BX Miền Đông Mới" at bounding box center [539, 191] width 156 height 21
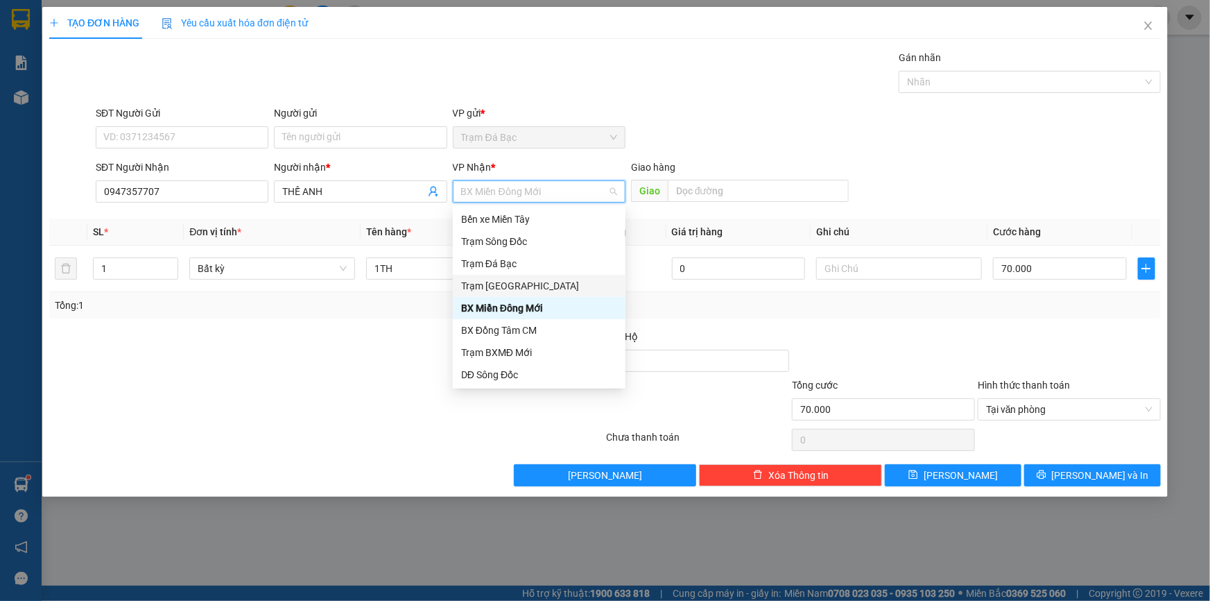
drag, startPoint x: 513, startPoint y: 284, endPoint x: 562, endPoint y: 241, distance: 64.9
click at [514, 284] on div "Trạm [GEOGRAPHIC_DATA]" at bounding box center [539, 285] width 156 height 15
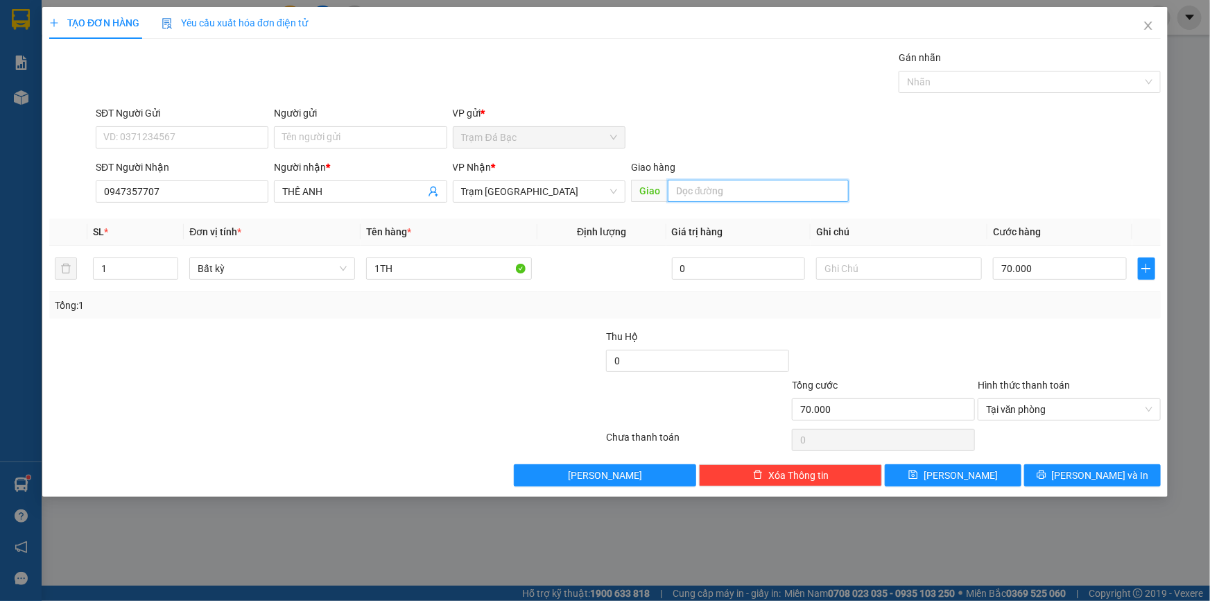
click at [696, 189] on input "text" at bounding box center [758, 191] width 181 height 22
type input "BX MIỀN ĐÔNG MỚI"
click at [1093, 472] on span "[PERSON_NAME] và In" at bounding box center [1100, 474] width 97 height 15
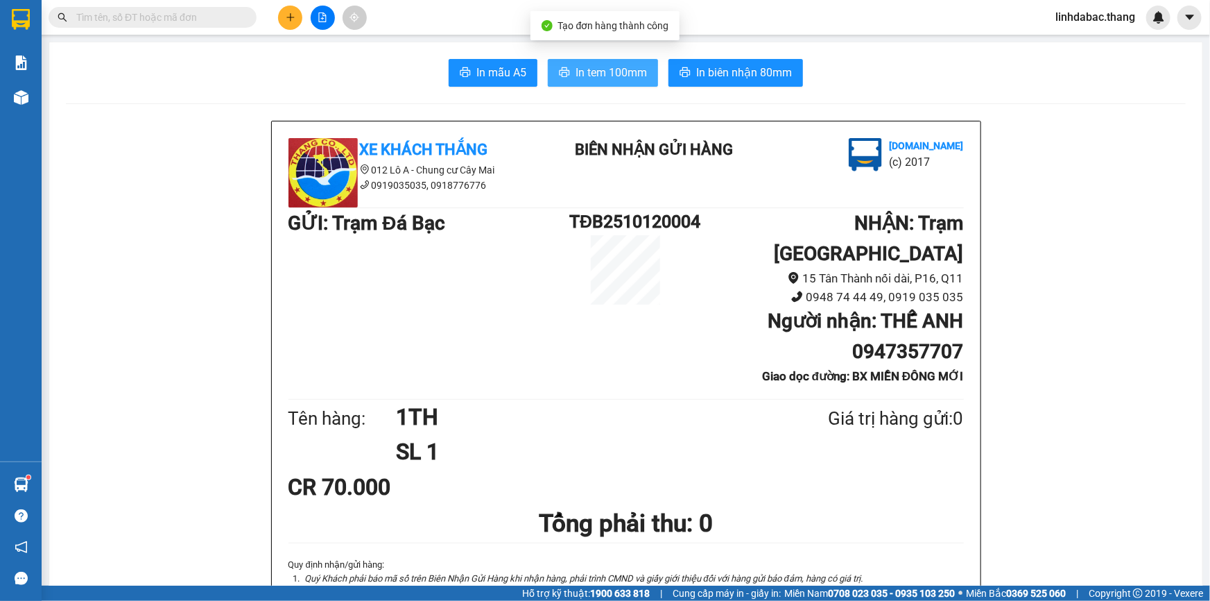
click at [583, 76] on span "In tem 100mm" at bounding box center [611, 72] width 71 height 17
drag, startPoint x: 291, startPoint y: 13, endPoint x: 299, endPoint y: 15, distance: 7.8
click at [299, 15] on button at bounding box center [290, 18] width 24 height 24
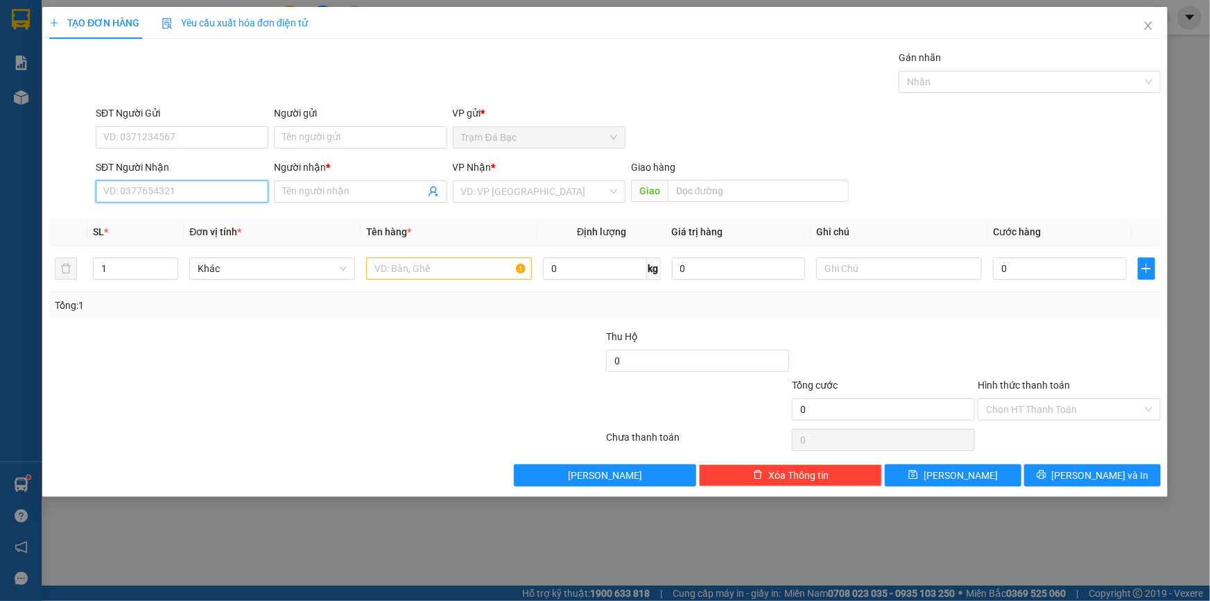
click at [207, 194] on input "SĐT Người Nhận" at bounding box center [182, 191] width 173 height 22
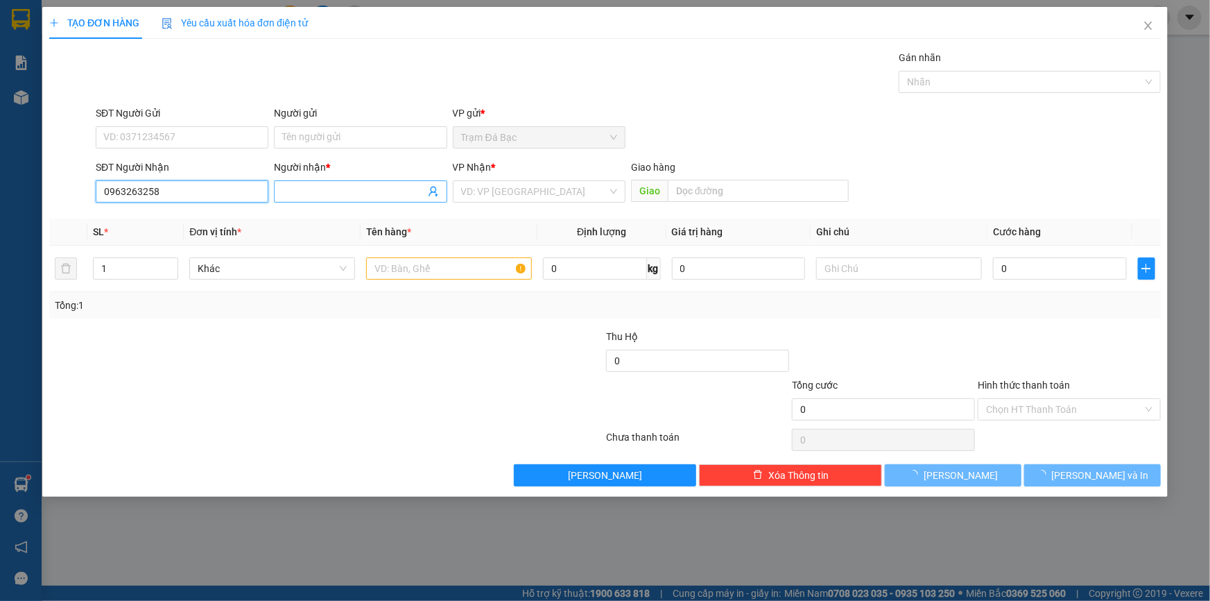
type input "0963263258"
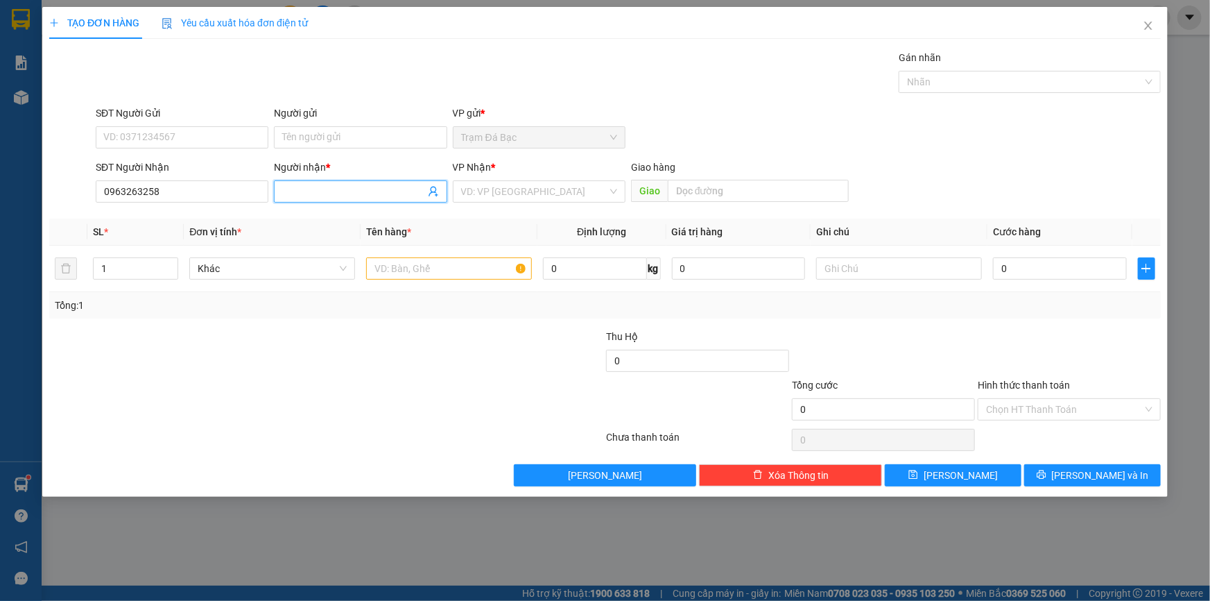
click at [295, 191] on input "Người nhận *" at bounding box center [353, 191] width 142 height 15
click at [455, 187] on div "VD: VP [GEOGRAPHIC_DATA]" at bounding box center [539, 191] width 173 height 22
type input "TUÁN"
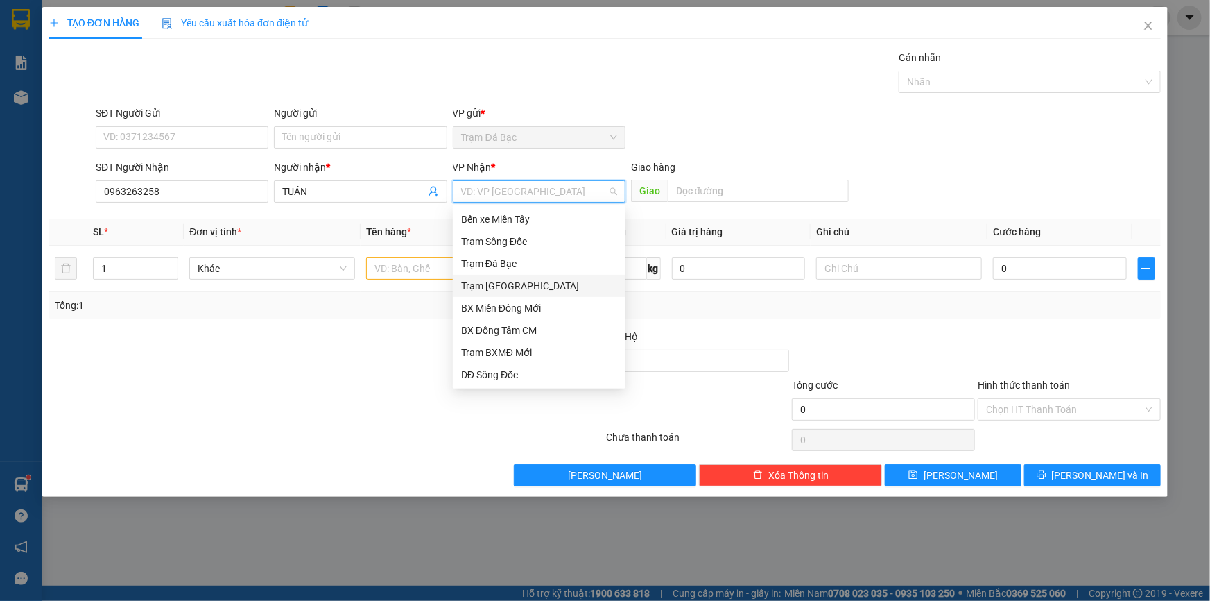
click at [534, 282] on div "Trạm [GEOGRAPHIC_DATA]" at bounding box center [539, 285] width 156 height 15
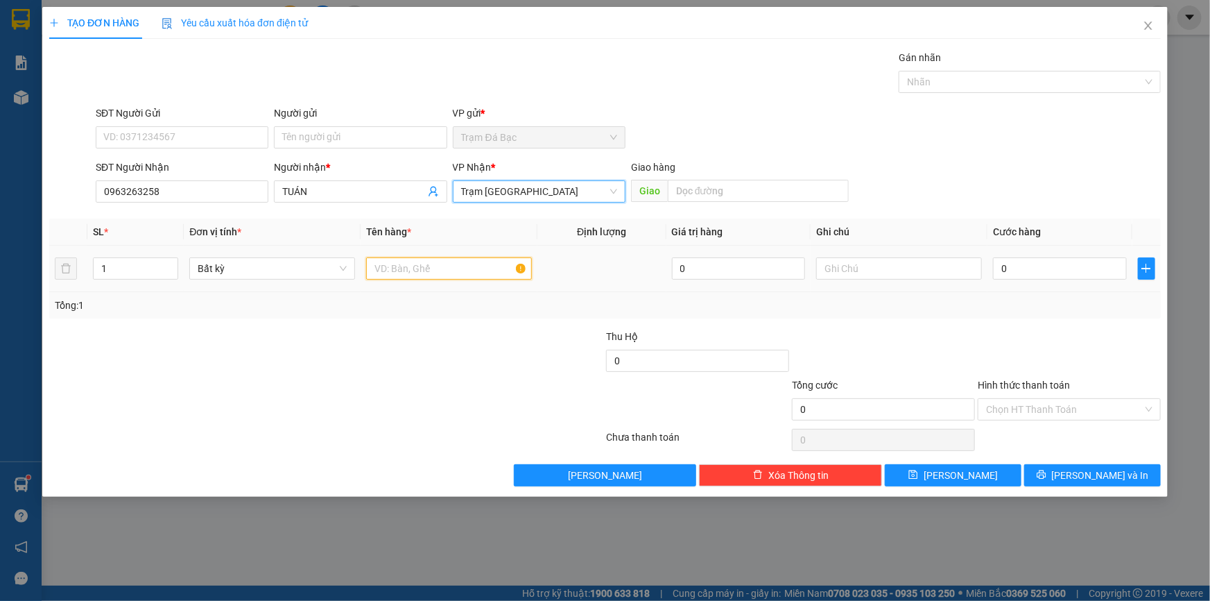
click at [453, 273] on input "text" at bounding box center [449, 268] width 166 height 22
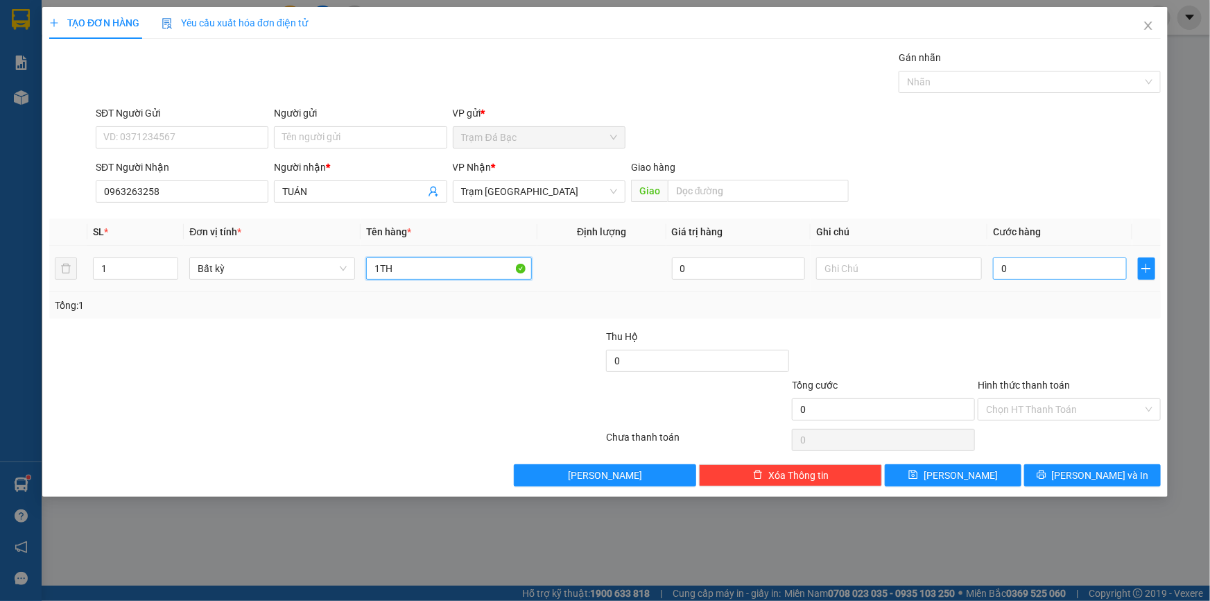
type input "1TH"
click at [1014, 257] on input "0" at bounding box center [1060, 268] width 134 height 22
type input "4"
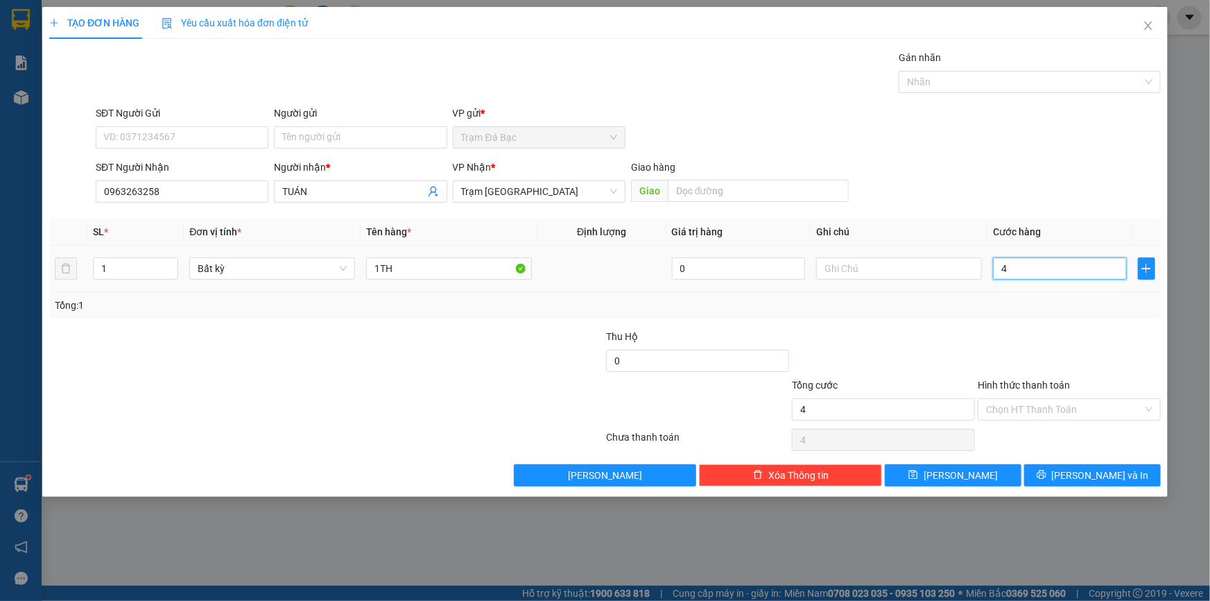
type input "40"
click at [1055, 354] on div at bounding box center [1070, 353] width 186 height 49
type input "40.000"
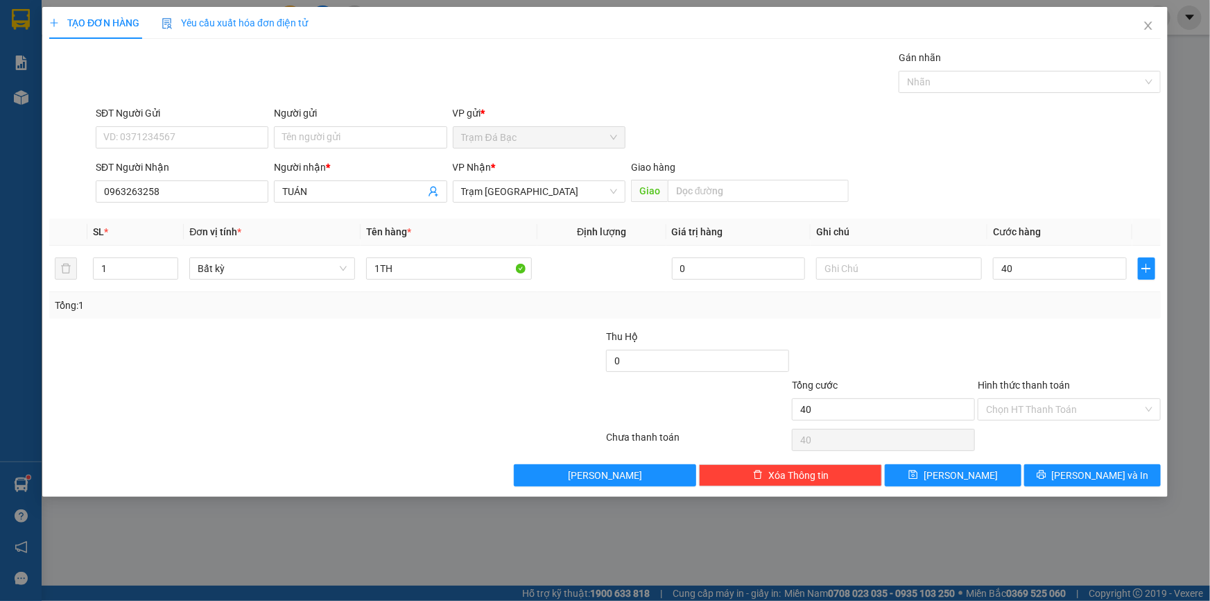
type input "40.000"
click at [1051, 483] on button "[PERSON_NAME] và In" at bounding box center [1092, 475] width 137 height 22
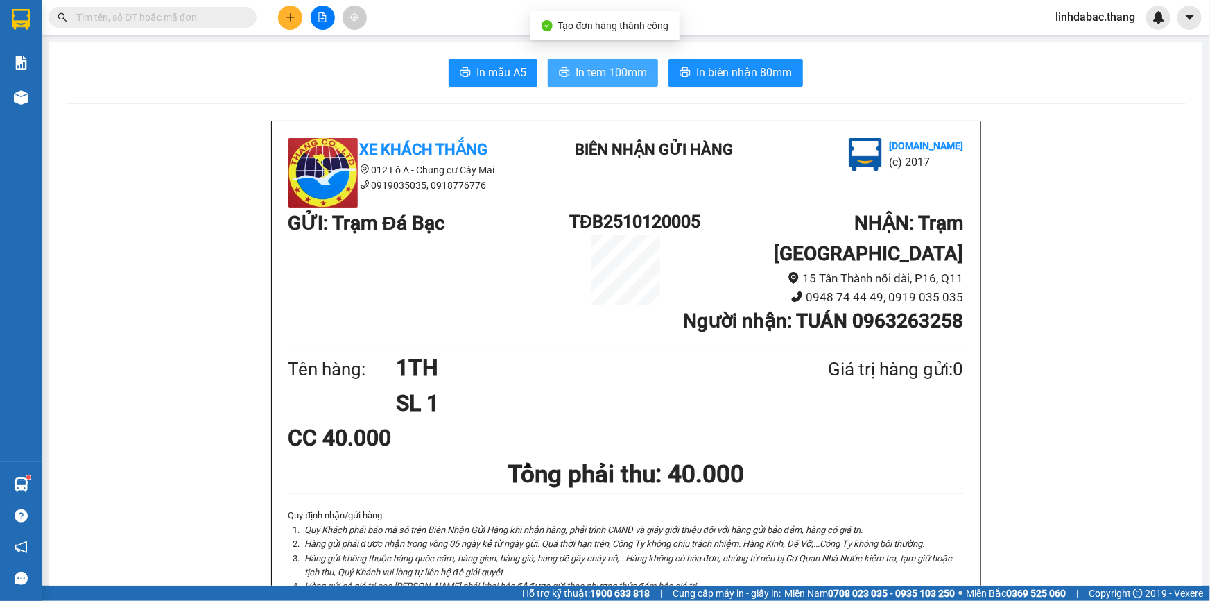
click at [617, 78] on span "In tem 100mm" at bounding box center [611, 72] width 71 height 17
click at [284, 7] on button at bounding box center [290, 18] width 24 height 24
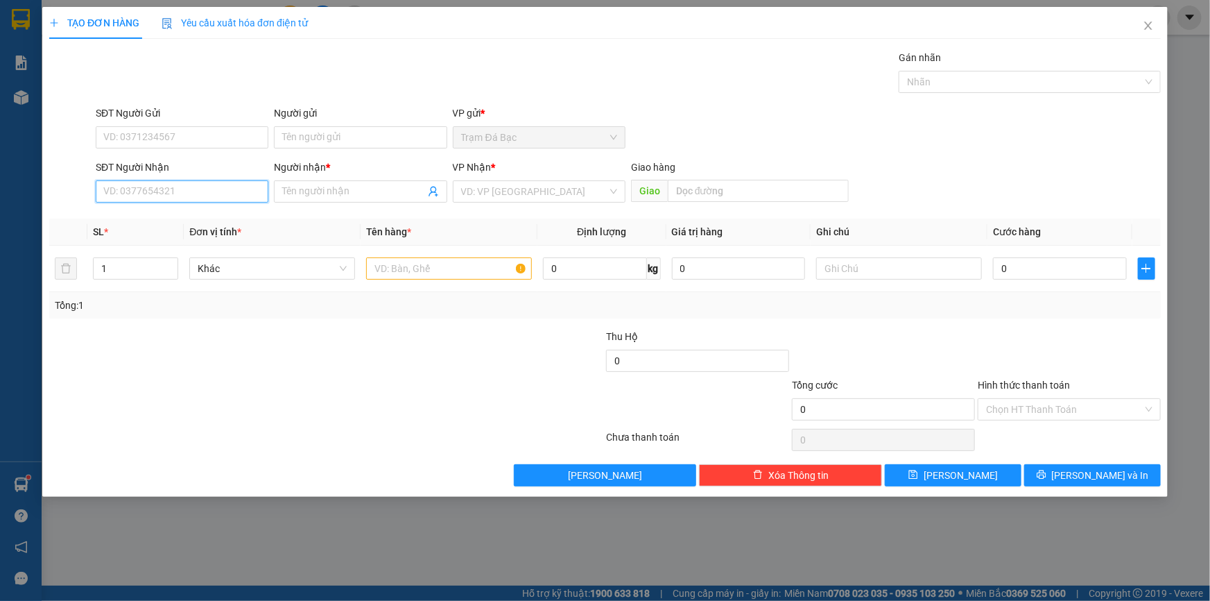
click at [229, 194] on input "SĐT Người Nhận" at bounding box center [182, 191] width 173 height 22
type input "0396676466"
click at [304, 180] on span at bounding box center [360, 191] width 173 height 22
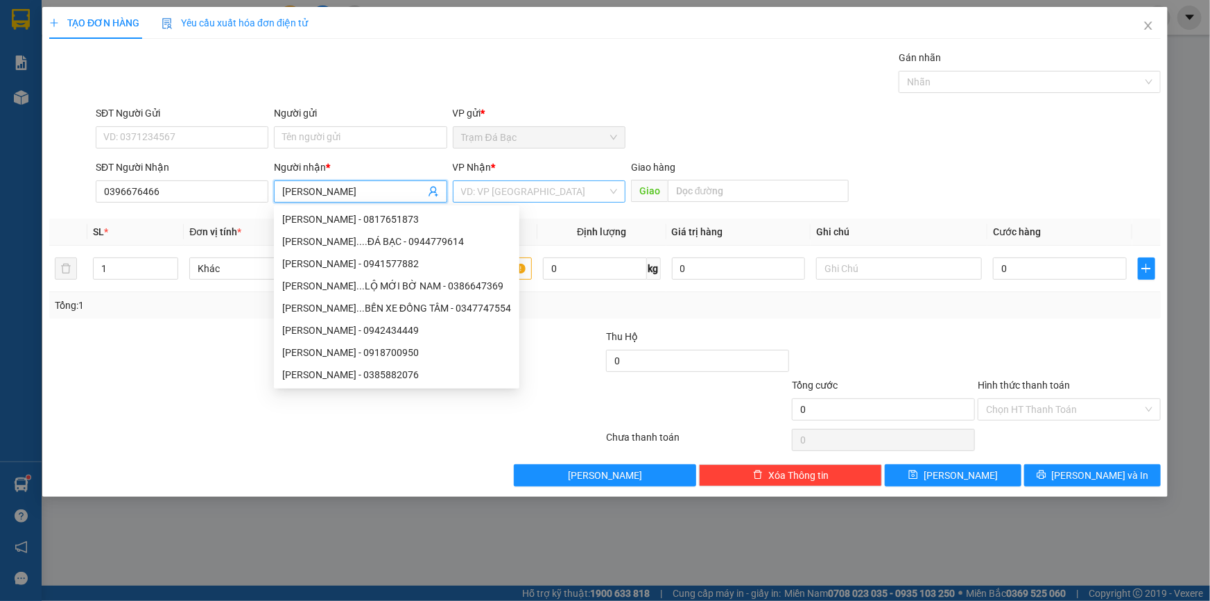
type input "[PERSON_NAME]"
click at [536, 189] on input "search" at bounding box center [534, 191] width 146 height 21
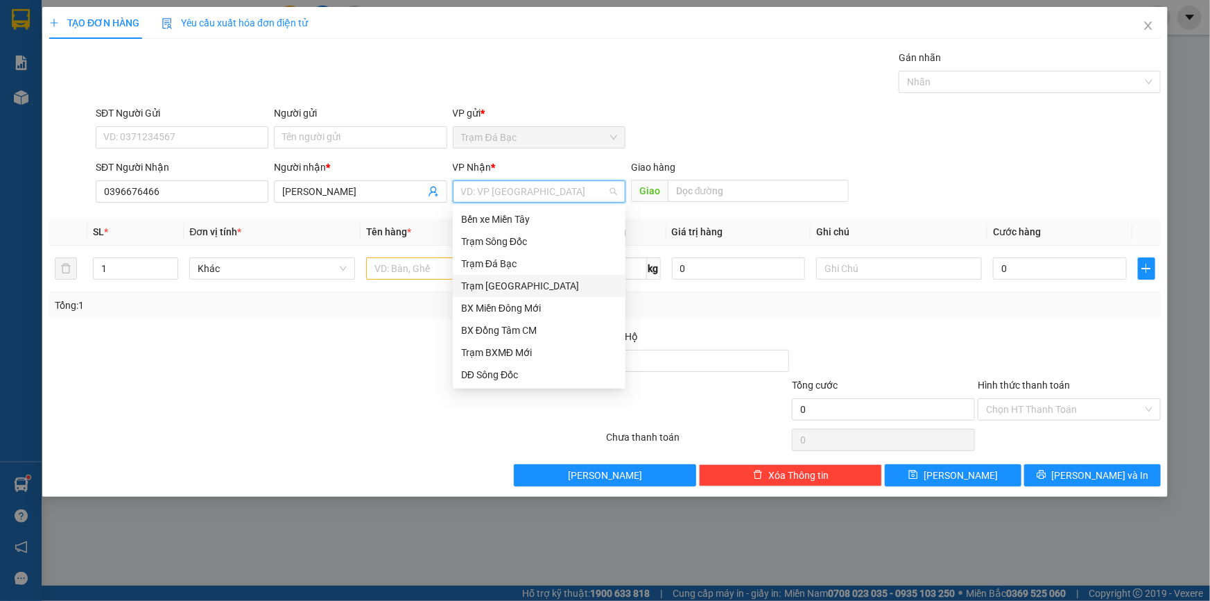
click at [515, 282] on div "Trạm [GEOGRAPHIC_DATA]" at bounding box center [539, 285] width 156 height 15
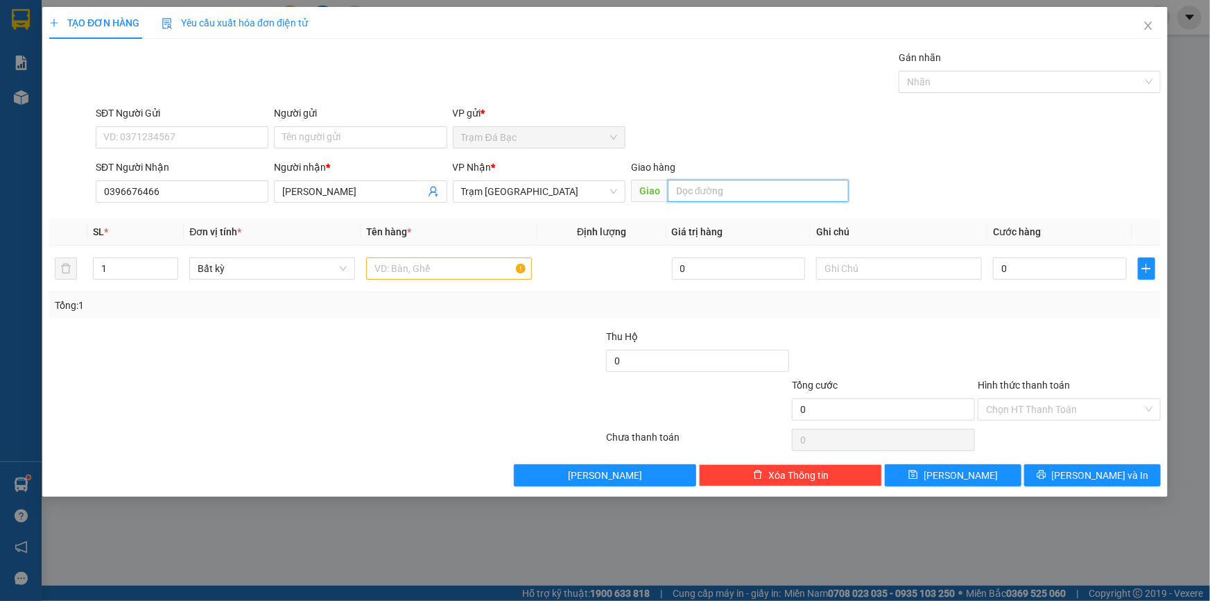
click at [684, 187] on input "text" at bounding box center [758, 191] width 181 height 22
type input "VX AN LẠC"
click at [494, 274] on input "text" at bounding box center [449, 268] width 166 height 22
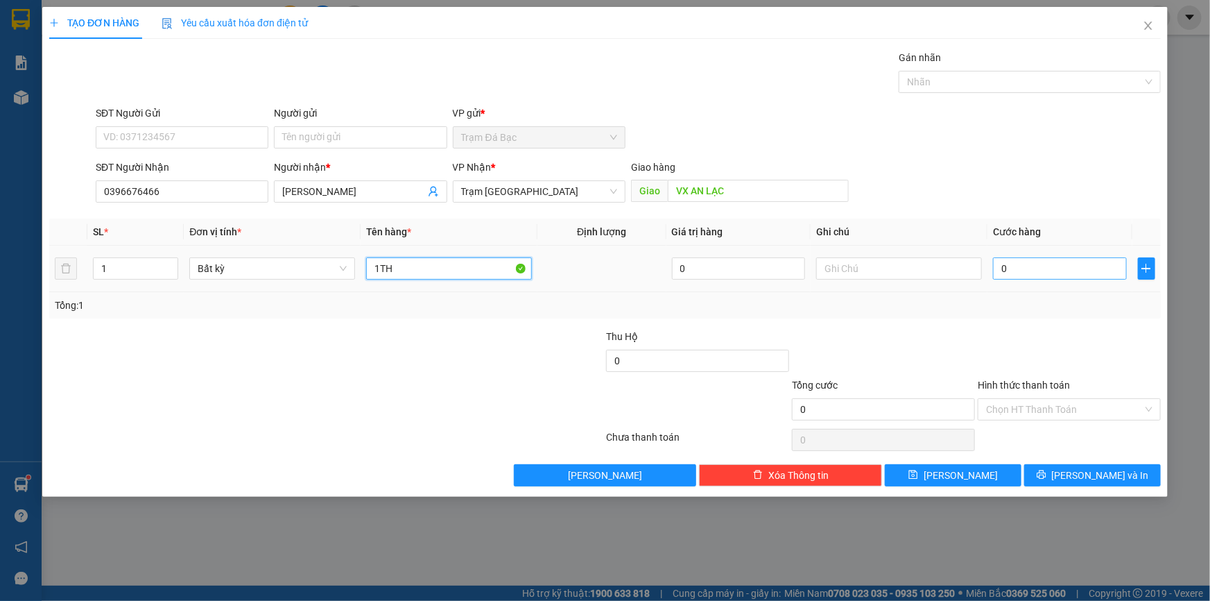
type input "1TH"
click at [1058, 261] on input "0" at bounding box center [1060, 268] width 134 height 22
type input "6"
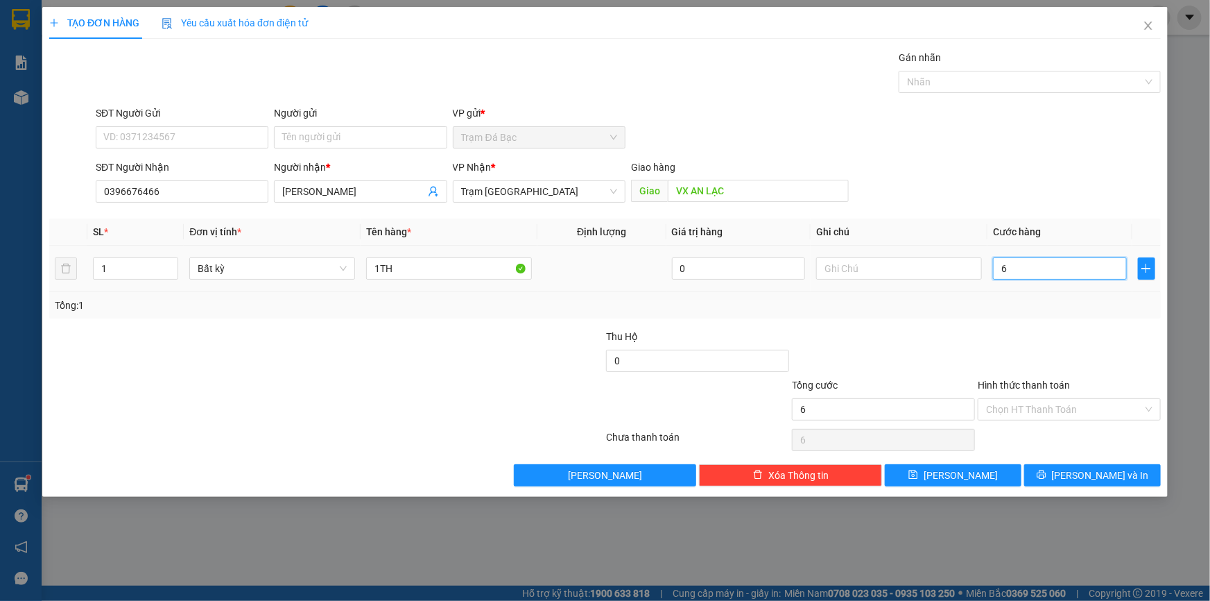
type input "60"
type input "60.000"
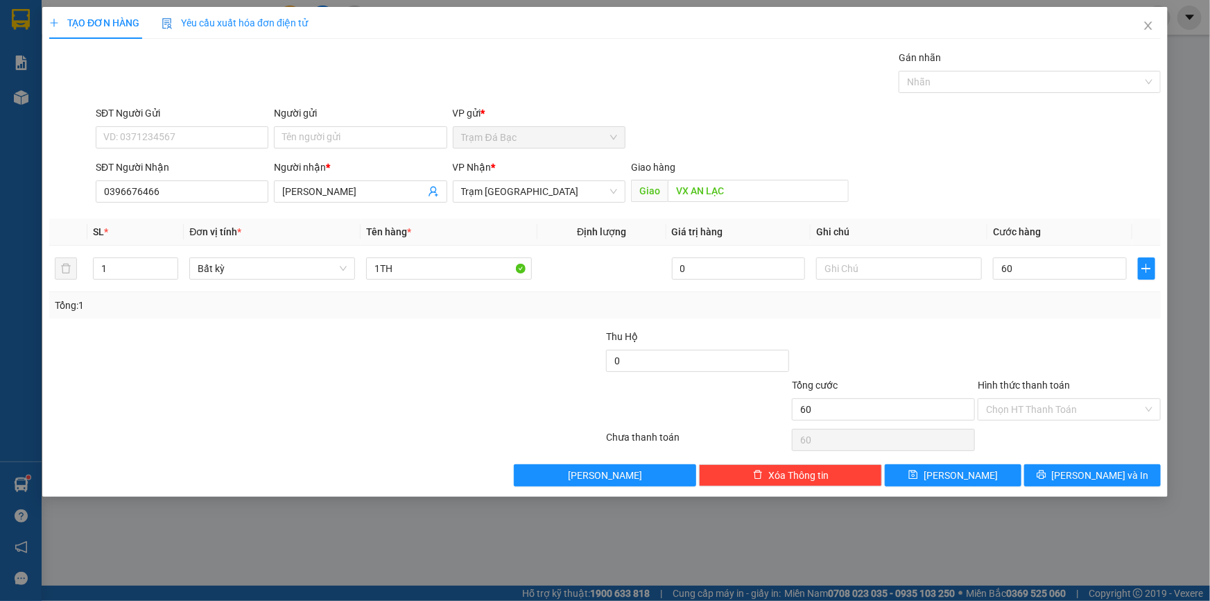
type input "60.000"
click at [1021, 307] on div "Tổng: 1" at bounding box center [605, 305] width 1101 height 15
click at [1125, 478] on button "[PERSON_NAME] và In" at bounding box center [1092, 475] width 137 height 22
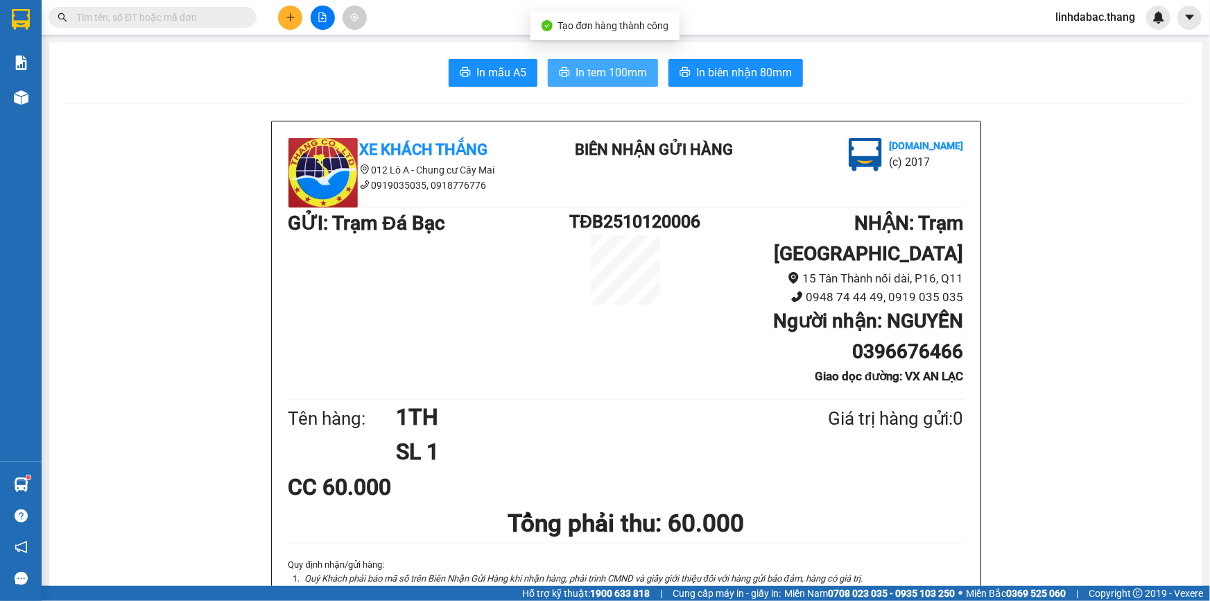
click at [630, 80] on span "In tem 100mm" at bounding box center [611, 72] width 71 height 17
click at [924, 507] on h1 "Tổng phải thu: 60.000" at bounding box center [627, 523] width 676 height 38
click at [295, 17] on button at bounding box center [290, 18] width 24 height 24
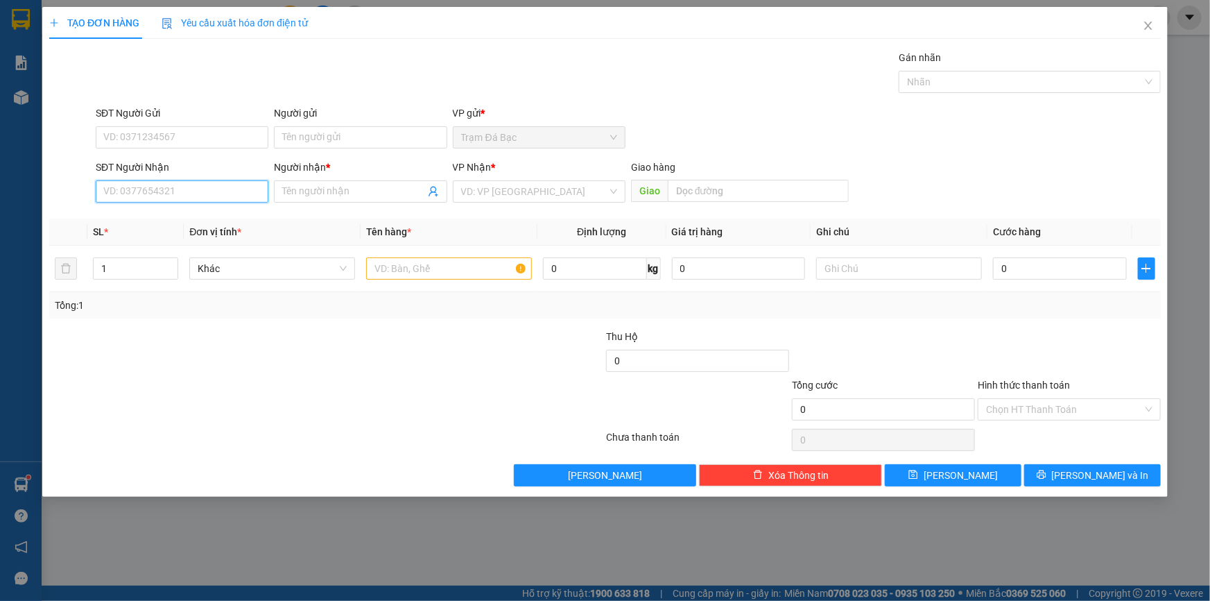
click at [246, 184] on input "SĐT Người Nhận" at bounding box center [182, 191] width 173 height 22
type input "0916564234"
click at [324, 189] on input "Người nhận *" at bounding box center [353, 191] width 142 height 15
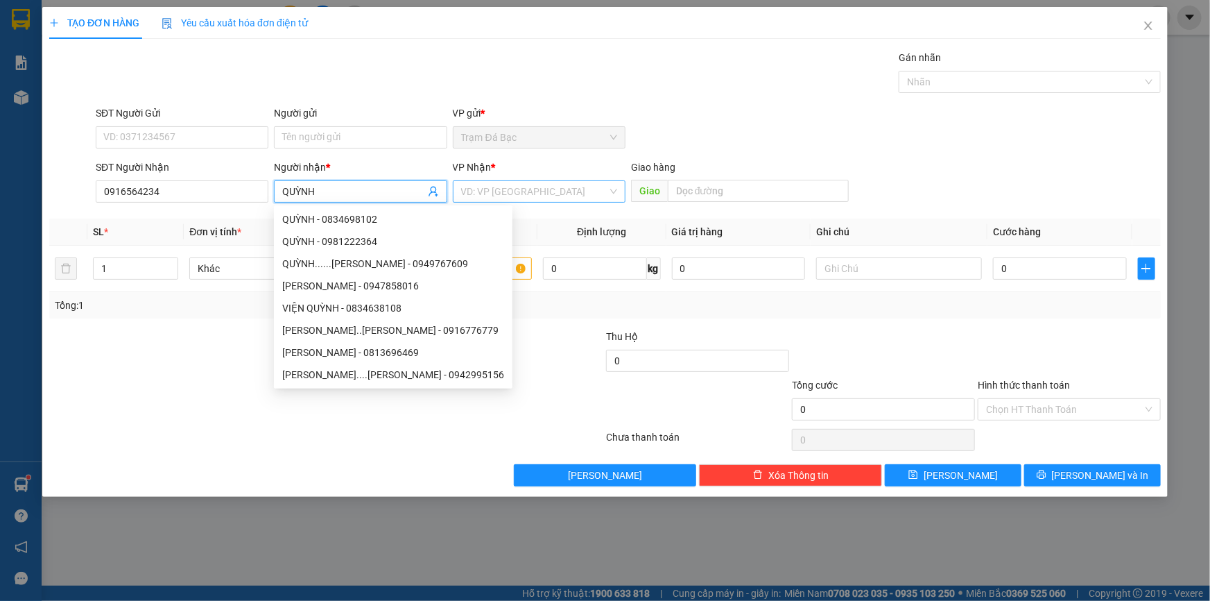
type input "QUỲNH"
click at [525, 184] on input "search" at bounding box center [534, 191] width 146 height 21
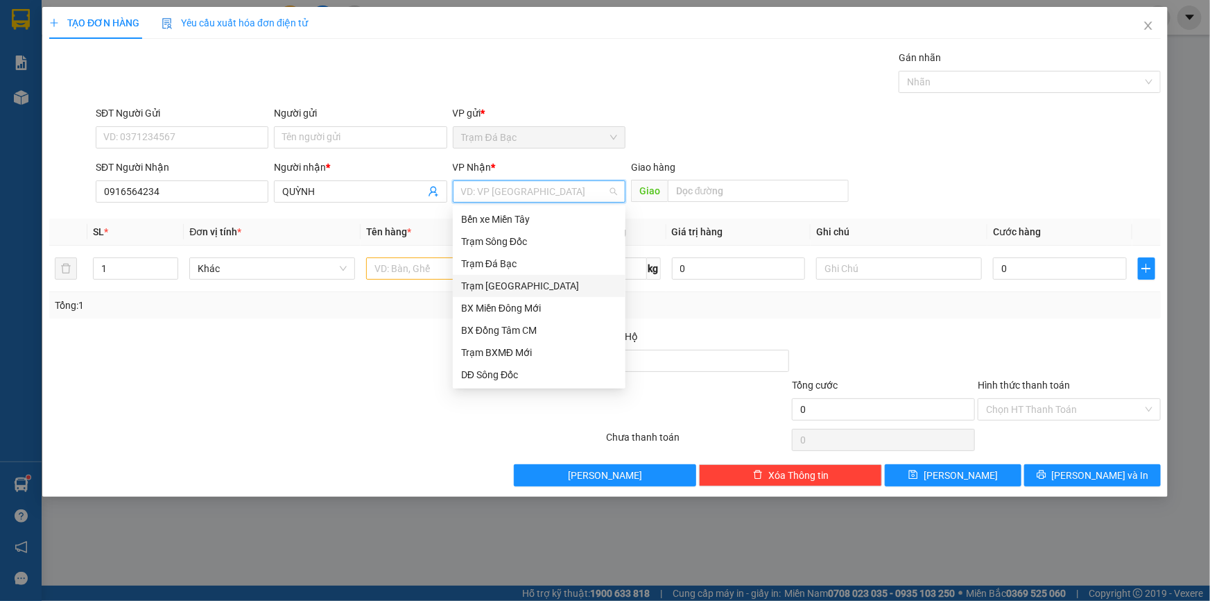
click at [511, 283] on div "Trạm [GEOGRAPHIC_DATA]" at bounding box center [539, 285] width 156 height 15
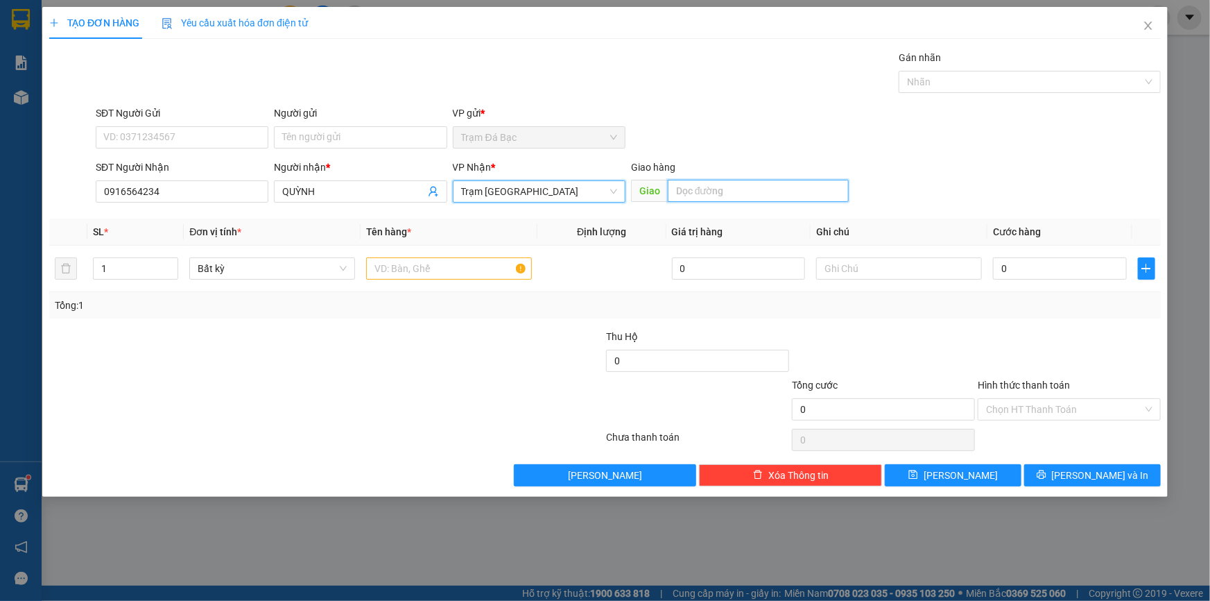
click at [707, 194] on input "text" at bounding box center [758, 191] width 181 height 22
click at [389, 264] on input "text" at bounding box center [449, 268] width 166 height 22
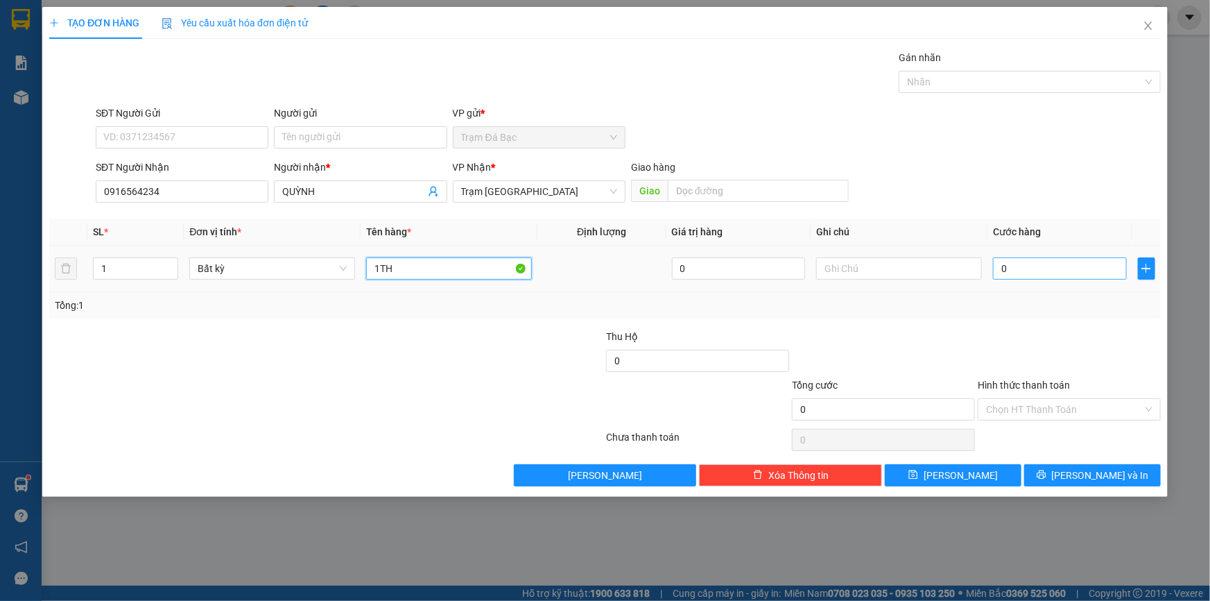
type input "1TH"
click at [1106, 277] on input "0" at bounding box center [1060, 268] width 134 height 22
type input "4"
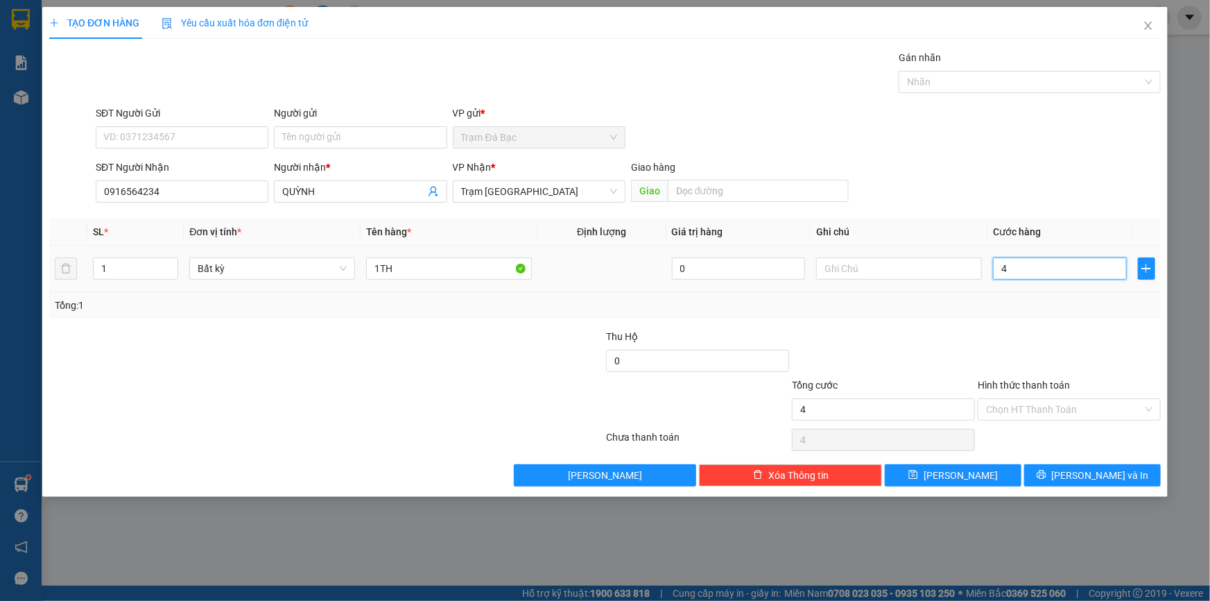
type input "40"
type input "40.000"
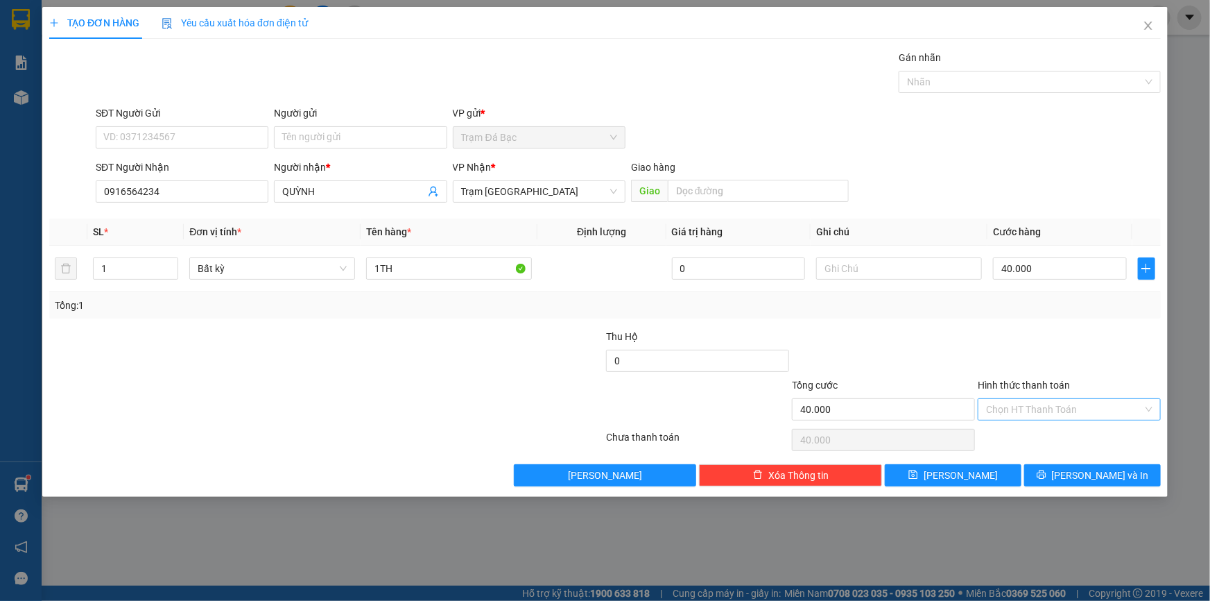
drag, startPoint x: 1106, startPoint y: 311, endPoint x: 1110, endPoint y: 409, distance: 97.9
click at [1111, 315] on div "Tổng: 1" at bounding box center [605, 305] width 1112 height 26
click at [1131, 413] on input "Hình thức thanh toán" at bounding box center [1064, 409] width 157 height 21
click at [1103, 436] on div "Tại văn phòng" at bounding box center [1069, 436] width 166 height 15
type input "0"
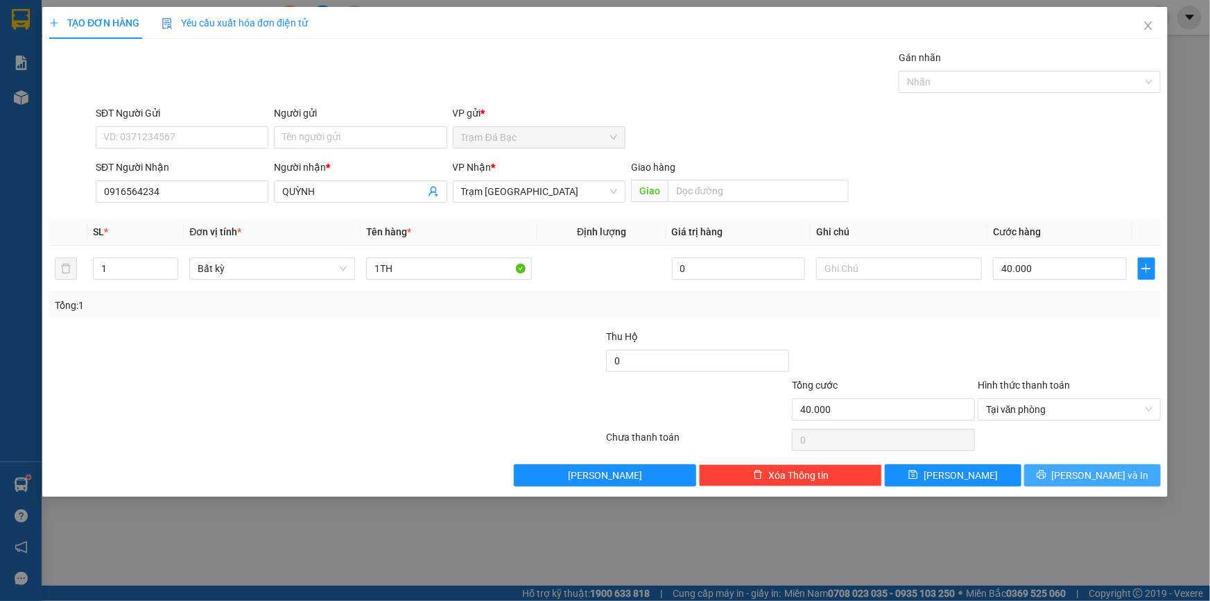
click at [1068, 481] on button "[PERSON_NAME] và In" at bounding box center [1092, 475] width 137 height 22
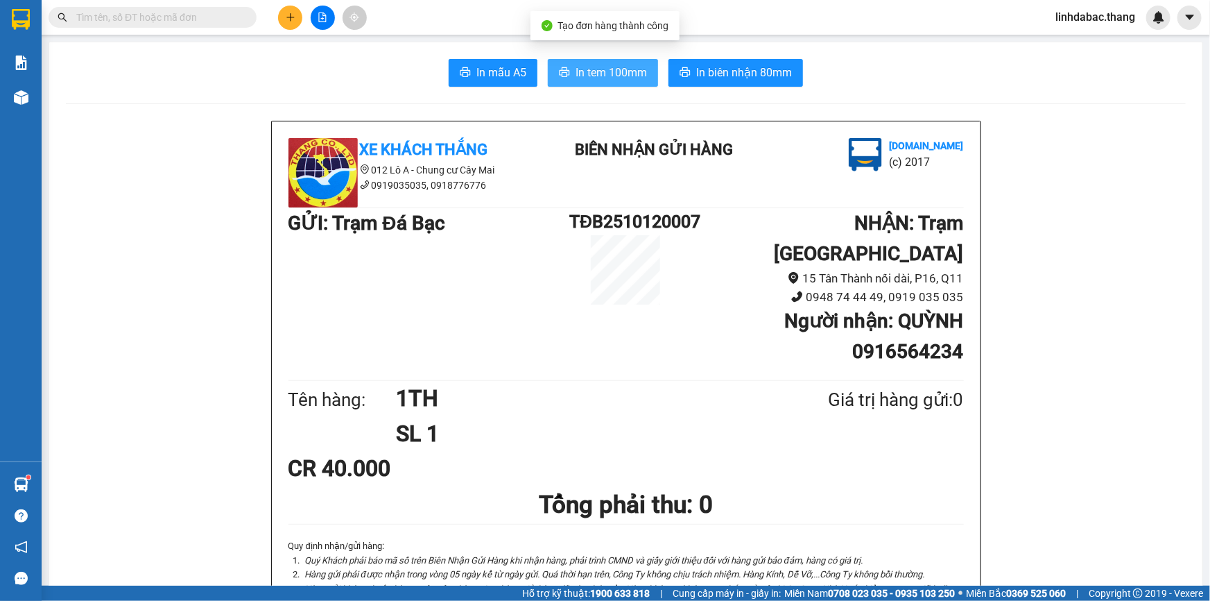
click at [638, 69] on span "In tem 100mm" at bounding box center [611, 72] width 71 height 17
click at [294, 19] on icon "plus" at bounding box center [291, 17] width 10 height 10
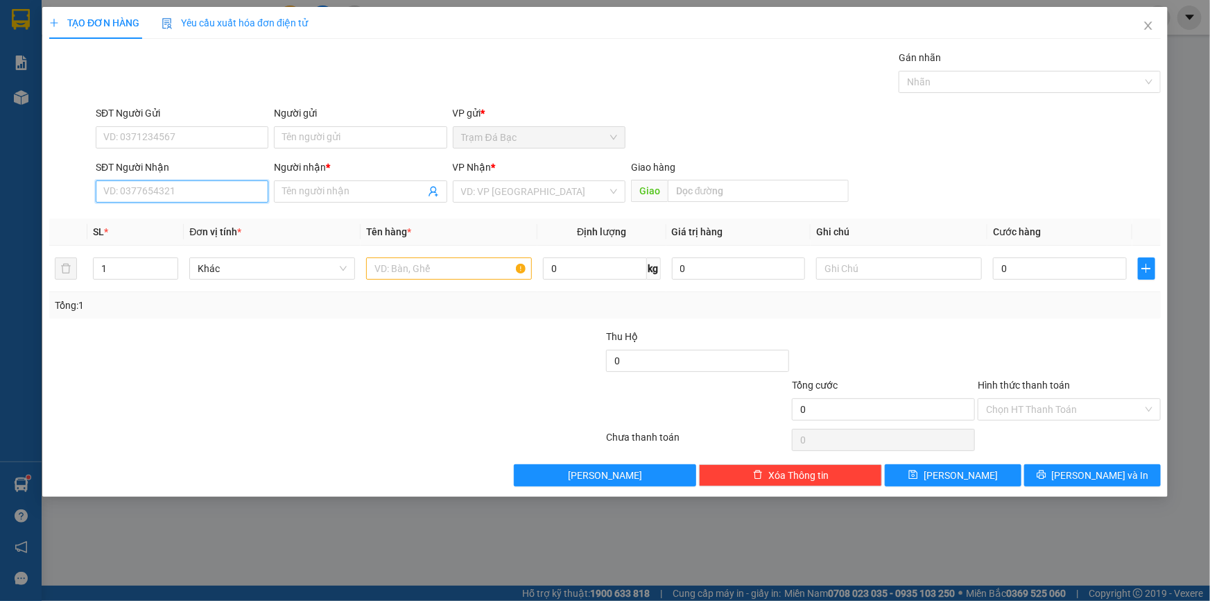
click at [234, 193] on input "SĐT Người Nhận" at bounding box center [182, 191] width 173 height 22
type input "0947117633"
click at [316, 180] on span at bounding box center [360, 191] width 173 height 22
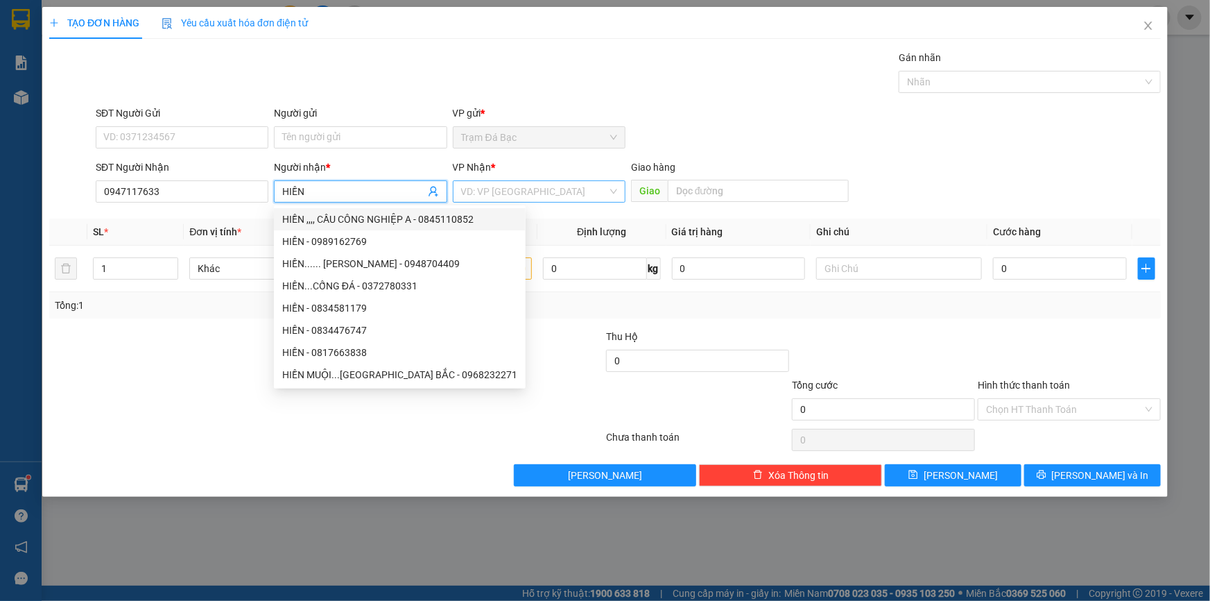
click at [524, 180] on div "VD: VP [GEOGRAPHIC_DATA]" at bounding box center [539, 191] width 173 height 22
type input "HIỀN"
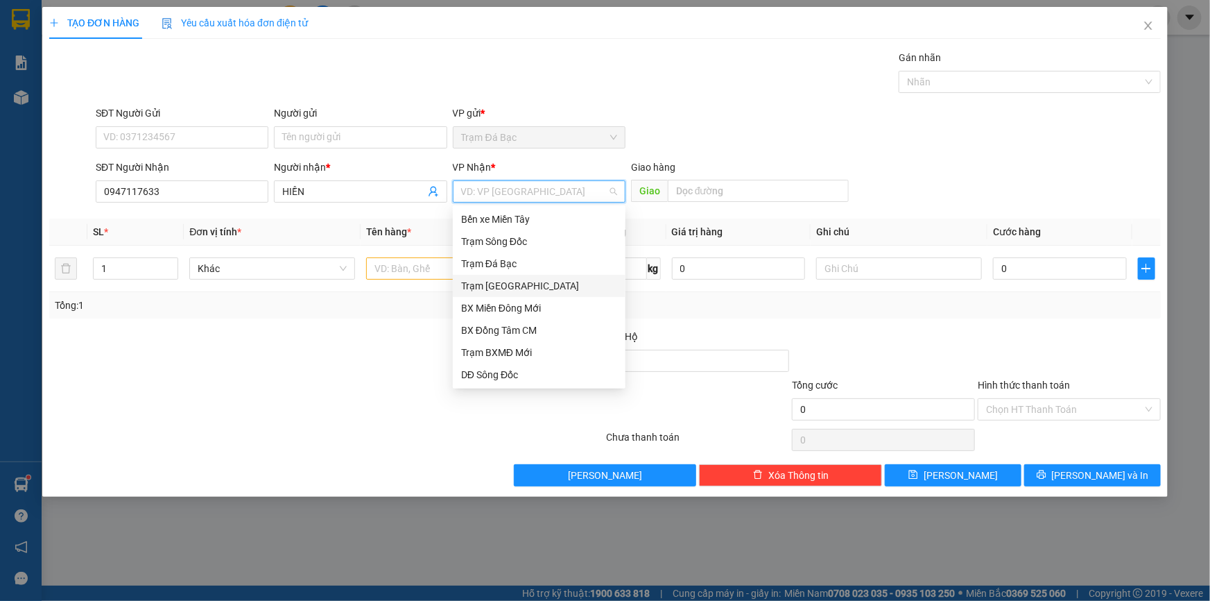
click at [510, 283] on div "Trạm [GEOGRAPHIC_DATA]" at bounding box center [539, 285] width 156 height 15
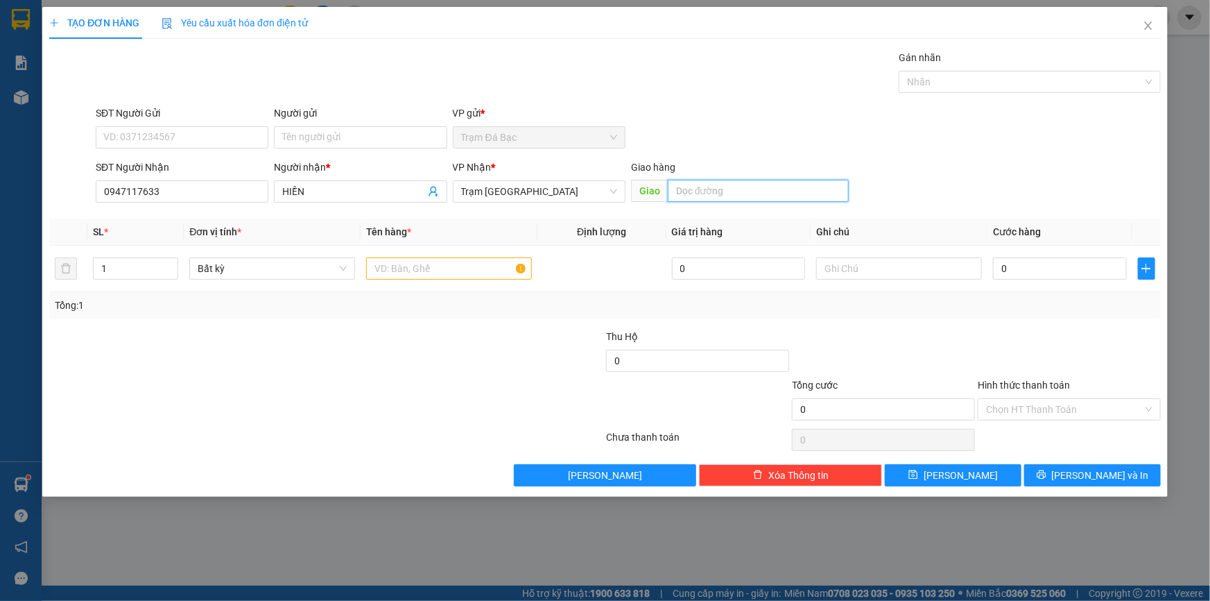
click at [712, 193] on input "text" at bounding box center [758, 191] width 181 height 22
type input "CẦN THƠ"
click at [476, 255] on div at bounding box center [449, 269] width 166 height 28
click at [445, 270] on input "text" at bounding box center [449, 268] width 166 height 22
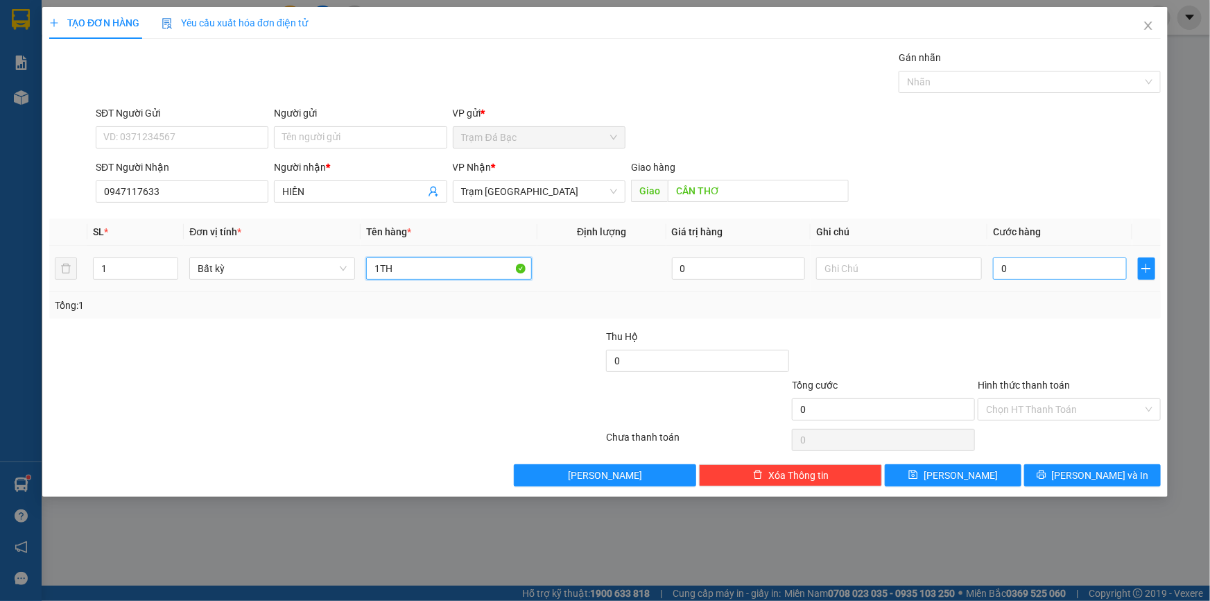
type input "1TH"
click at [1020, 264] on input "0" at bounding box center [1060, 268] width 134 height 22
type input "1"
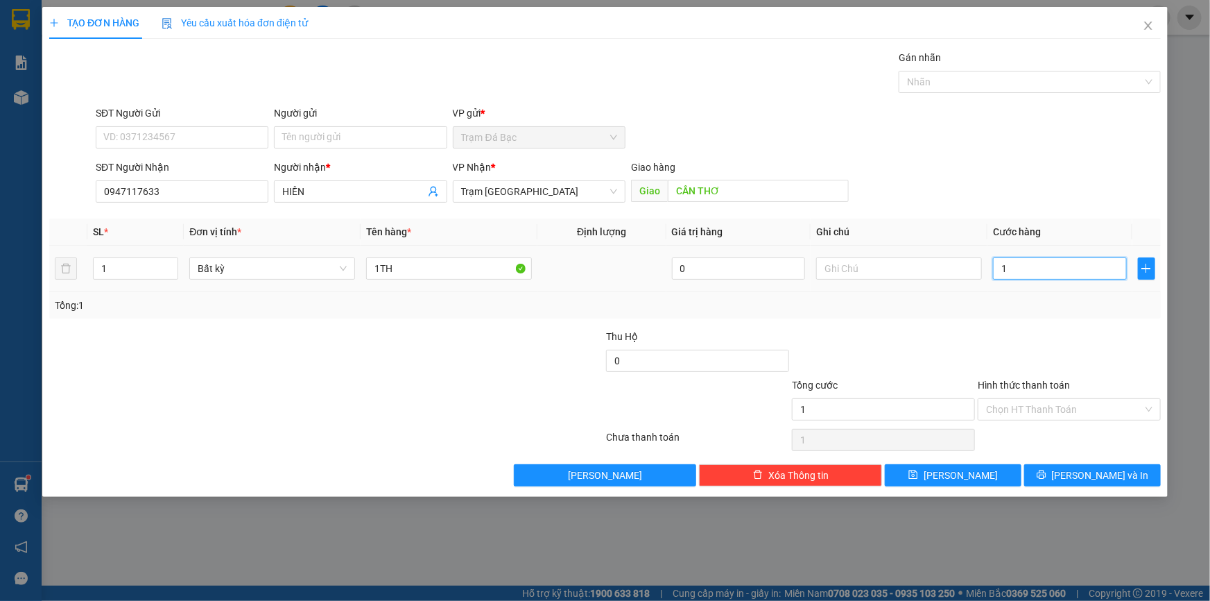
type input "10"
type input "100"
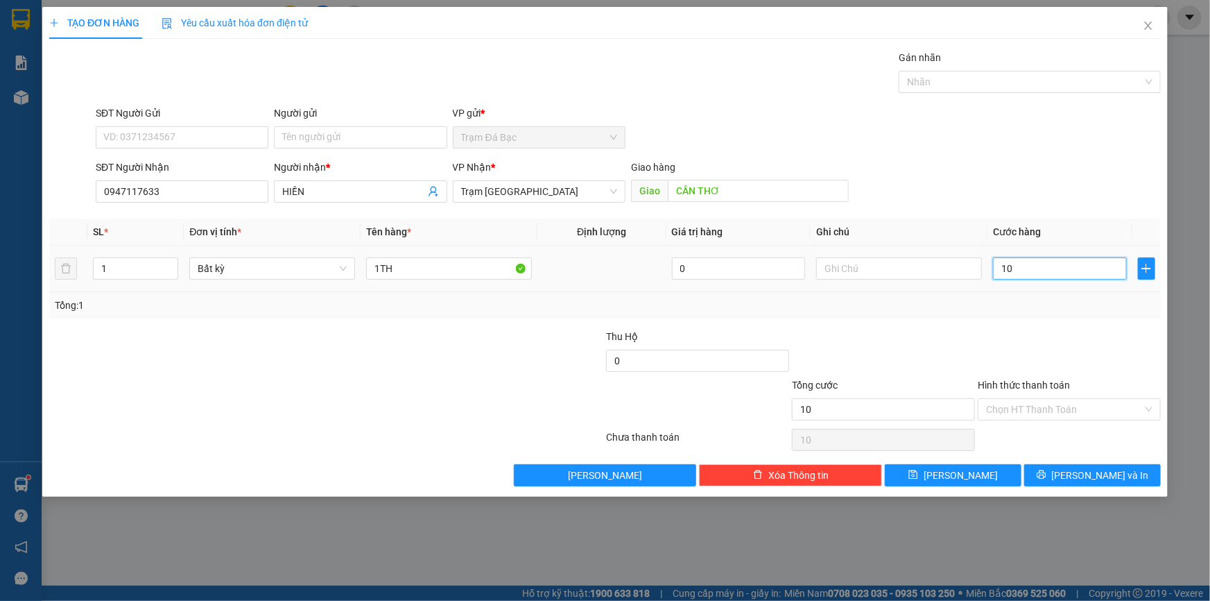
type input "100"
type input "100.000"
click at [940, 325] on div "Transit Pickup Surcharge Ids Transit Deliver Surcharge Ids Transit Deliver Surc…" at bounding box center [605, 268] width 1112 height 436
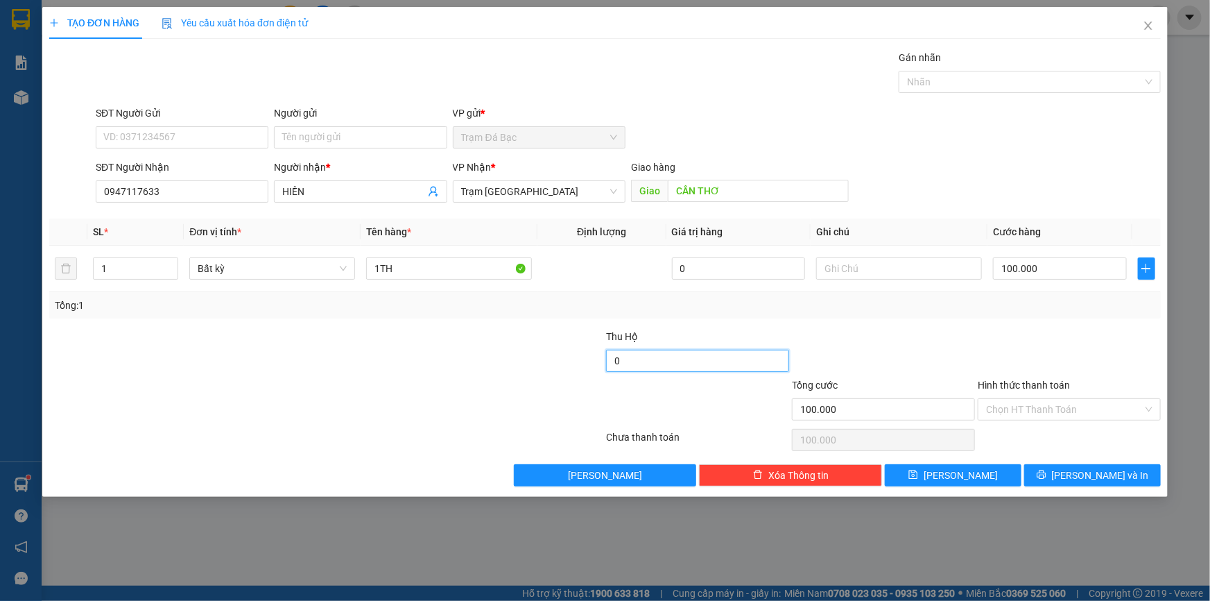
click at [670, 354] on input "0" at bounding box center [697, 361] width 183 height 22
type input "1.140.000"
click at [1124, 473] on button "[PERSON_NAME] và In" at bounding box center [1092, 475] width 137 height 22
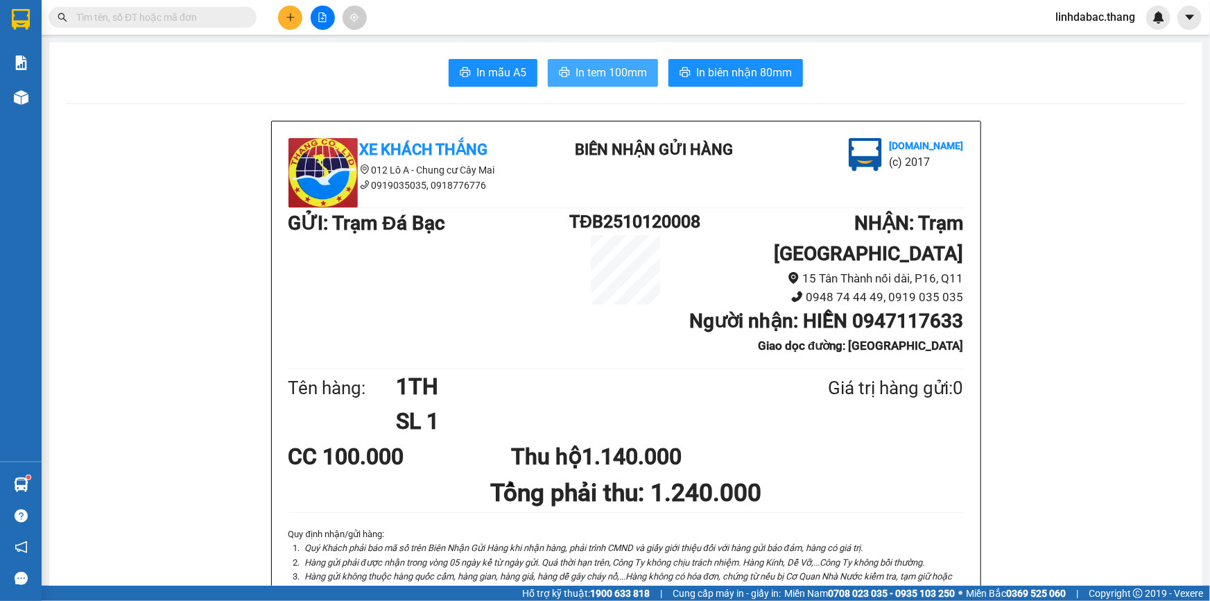
click at [617, 74] on span "In tem 100mm" at bounding box center [611, 72] width 71 height 17
click at [291, 12] on icon "plus" at bounding box center [291, 17] width 10 height 10
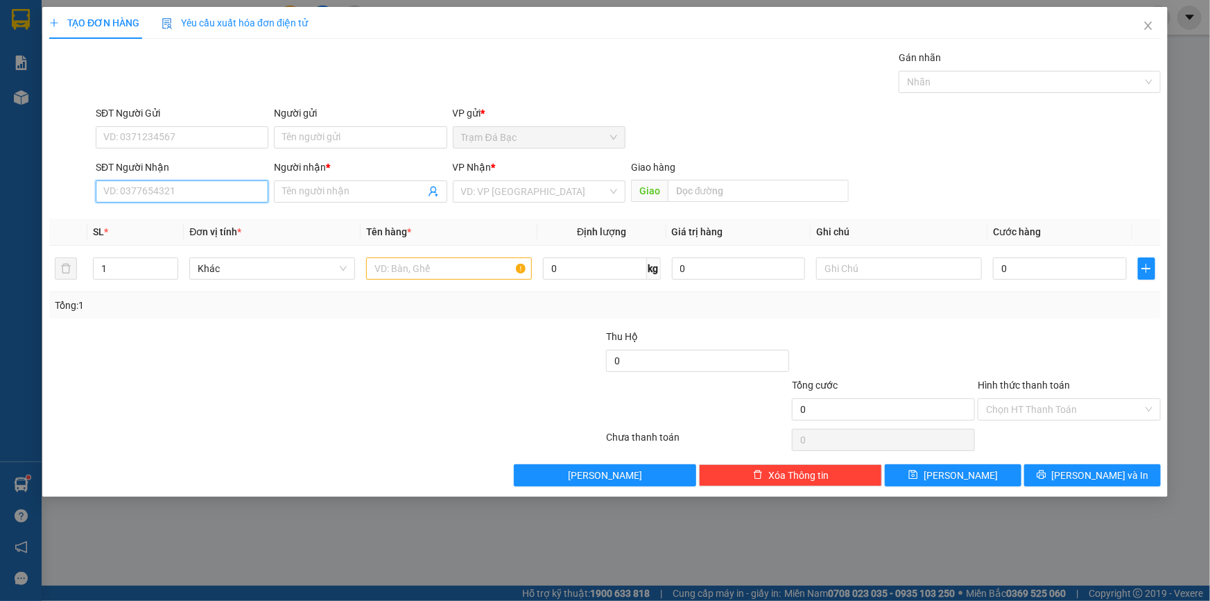
click at [182, 187] on input "SĐT Người Nhận" at bounding box center [182, 191] width 173 height 22
type input "0386456654"
click at [300, 197] on input "Người nhận *" at bounding box center [353, 191] width 142 height 15
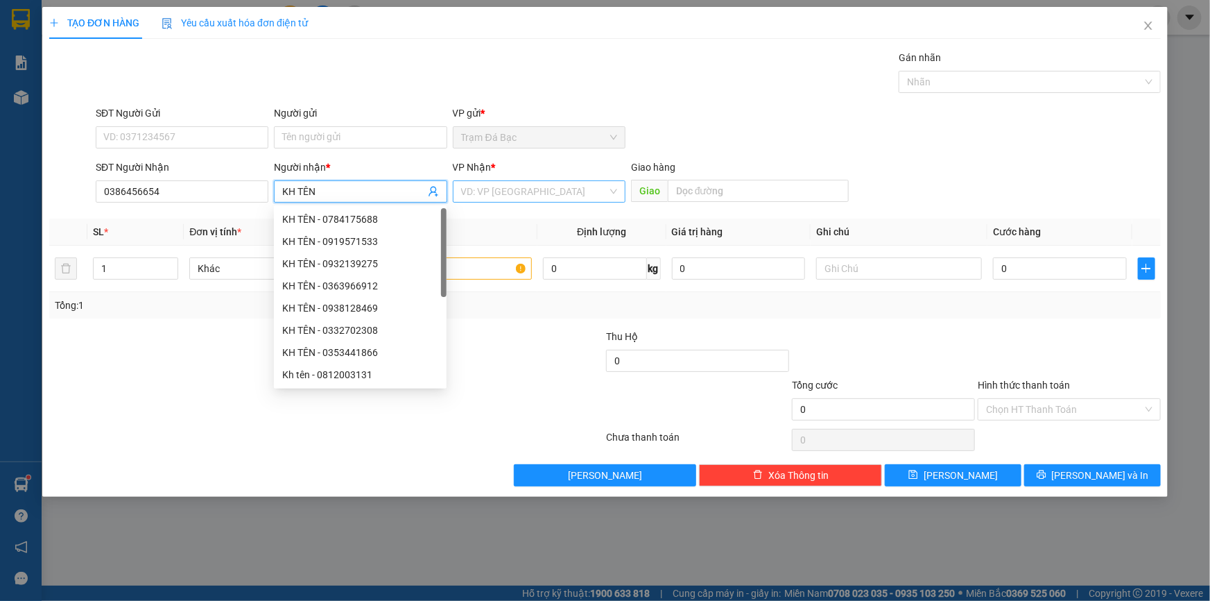
type input "KH TÊN"
click at [542, 197] on input "search" at bounding box center [534, 191] width 146 height 21
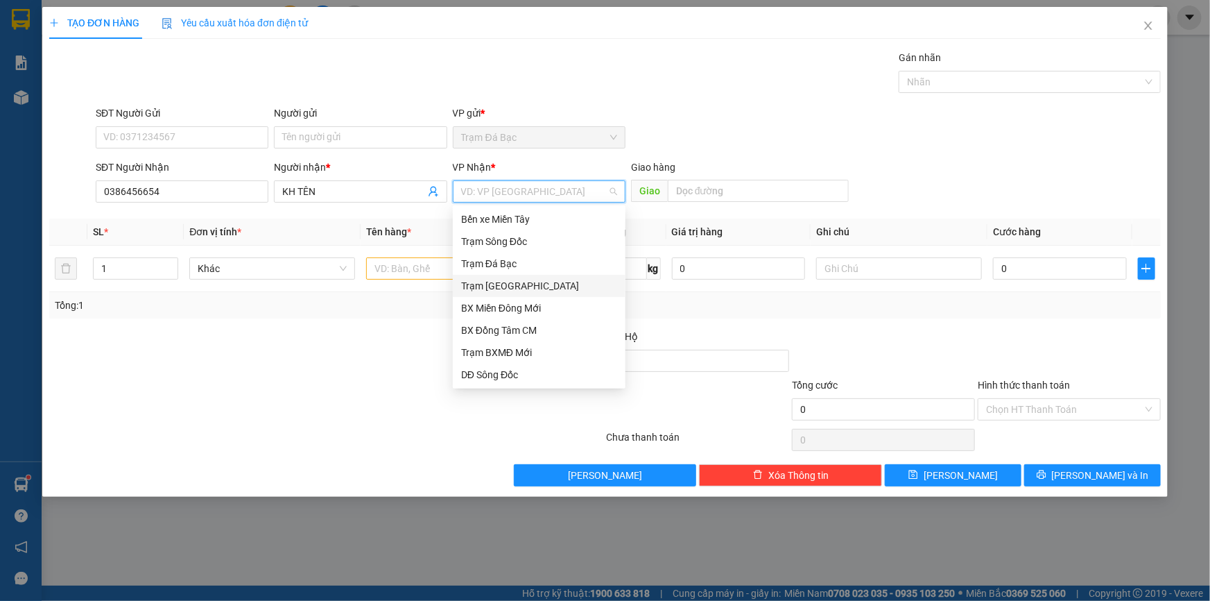
click at [520, 284] on div "Trạm [GEOGRAPHIC_DATA]" at bounding box center [539, 285] width 156 height 15
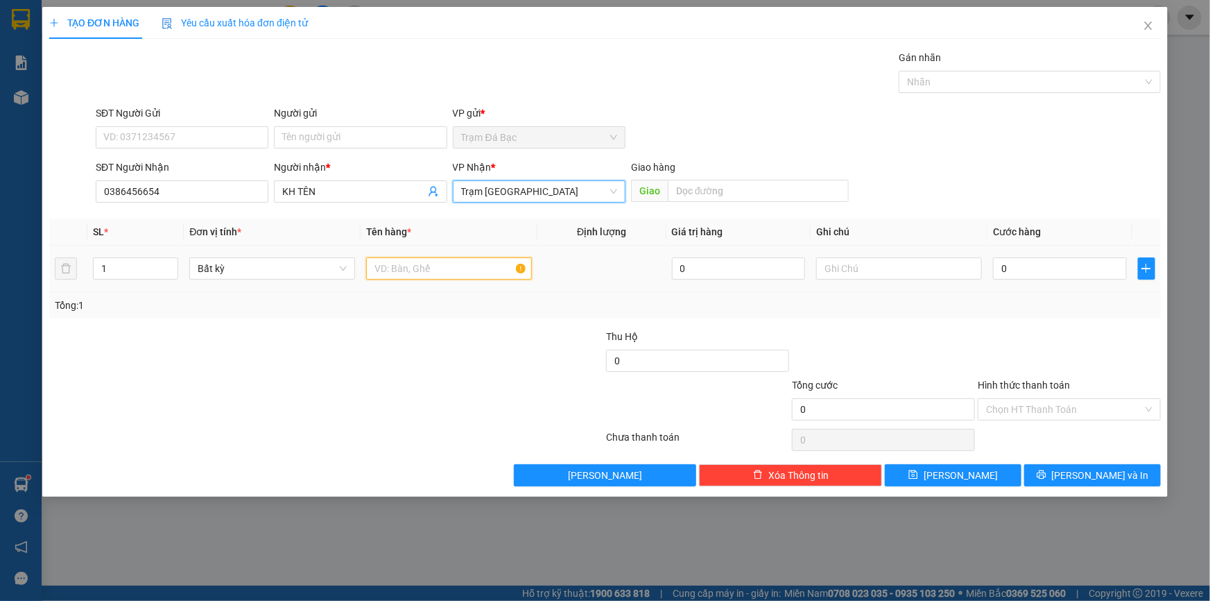
click at [479, 265] on input "text" at bounding box center [449, 268] width 166 height 22
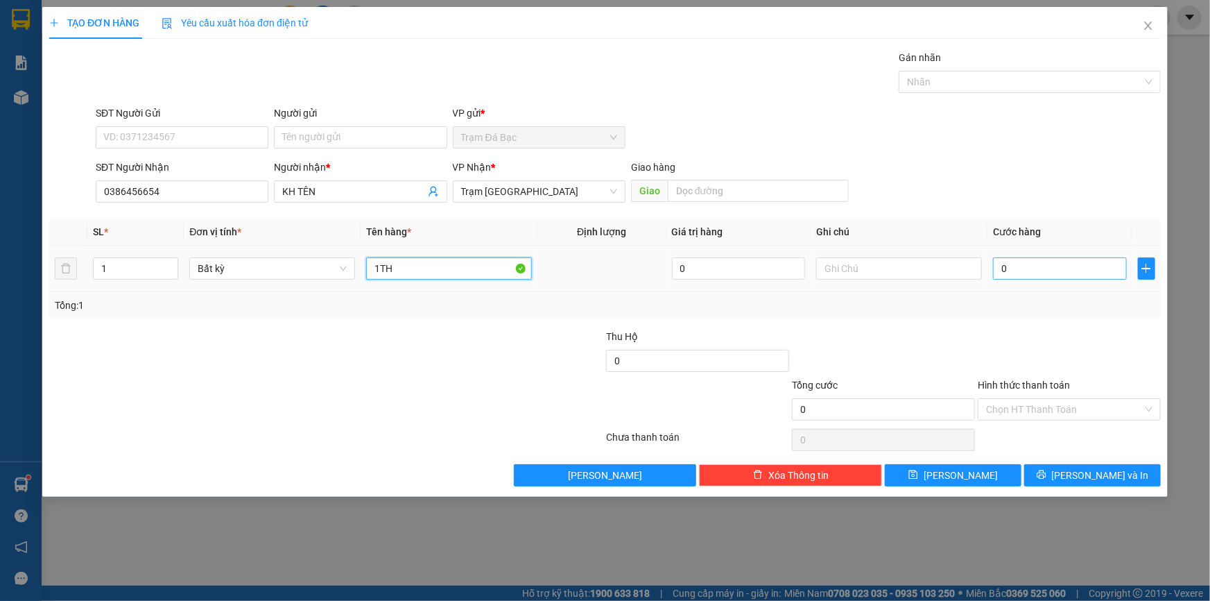
type input "1TH"
click at [1092, 273] on input "0" at bounding box center [1060, 268] width 134 height 22
type input "5"
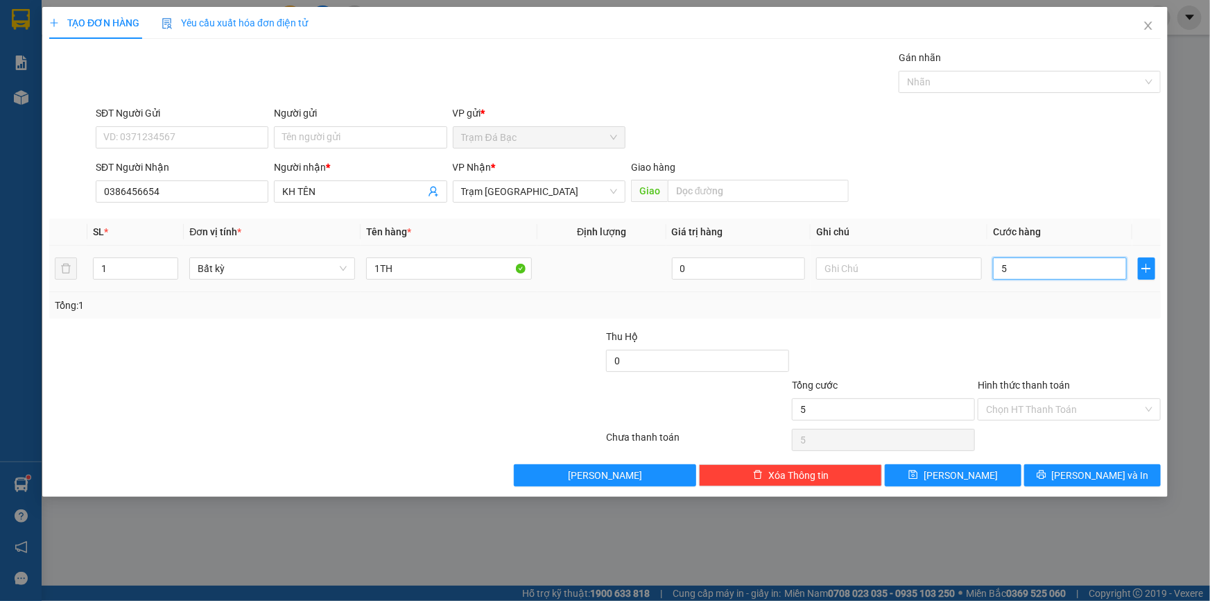
type input "50"
type input "50.000"
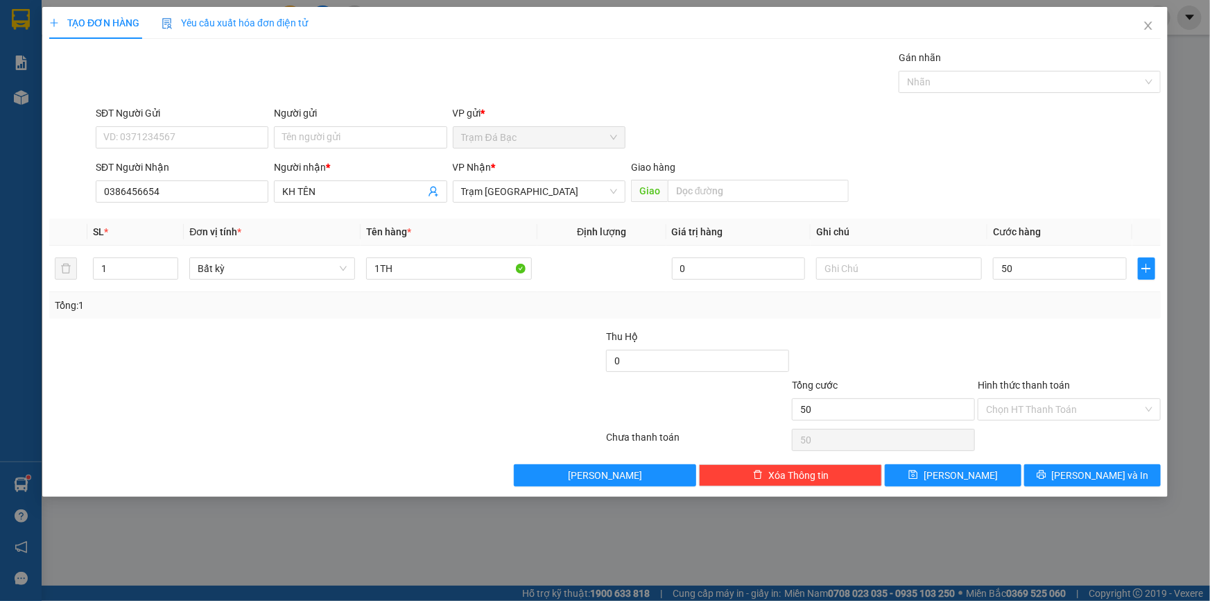
type input "50.000"
click at [1071, 305] on div "Tổng: 1" at bounding box center [605, 305] width 1101 height 15
click at [1050, 465] on button "[PERSON_NAME] và In" at bounding box center [1092, 475] width 137 height 22
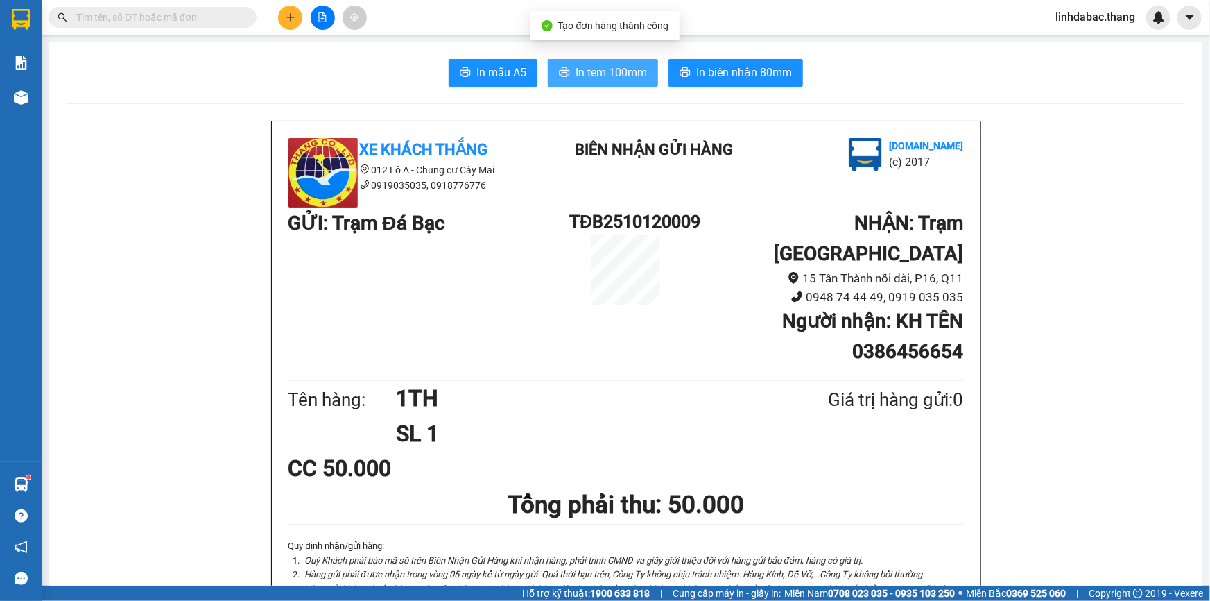
click at [581, 68] on span "In tem 100mm" at bounding box center [611, 72] width 71 height 17
click at [281, 20] on button at bounding box center [290, 18] width 24 height 24
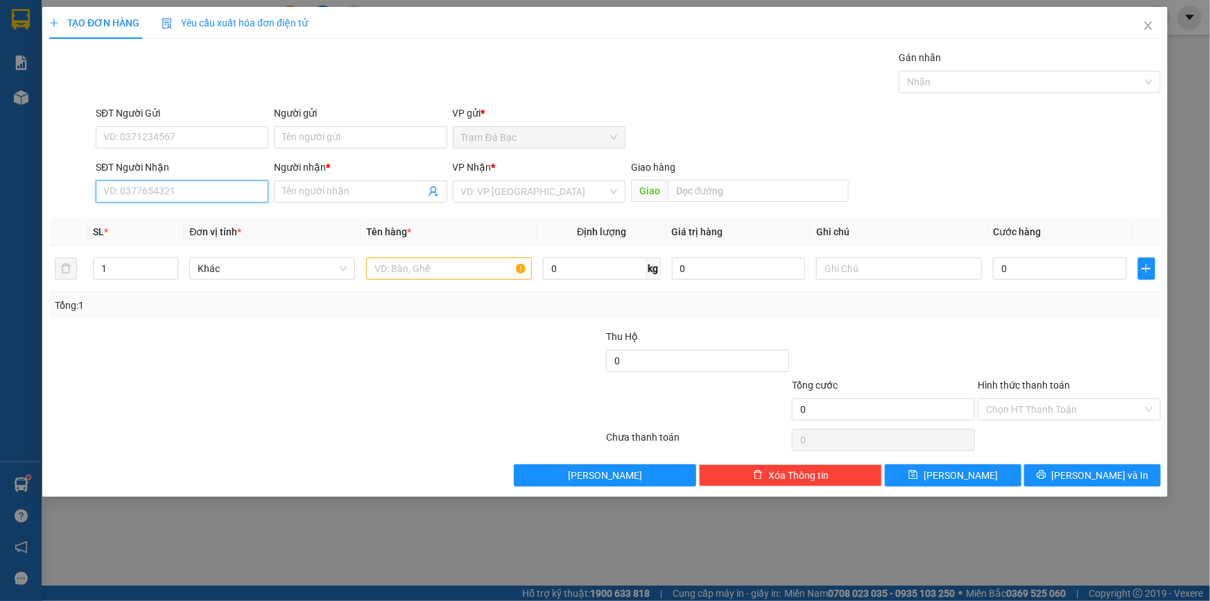
click at [187, 181] on input "SĐT Người Nhận" at bounding box center [182, 191] width 173 height 22
type input "0919969274"
drag, startPoint x: 311, startPoint y: 179, endPoint x: 314, endPoint y: 190, distance: 11.4
click at [314, 190] on div "Người nhận * Tên người nhận" at bounding box center [360, 184] width 173 height 49
click at [314, 190] on input "Người nhận *" at bounding box center [353, 191] width 142 height 15
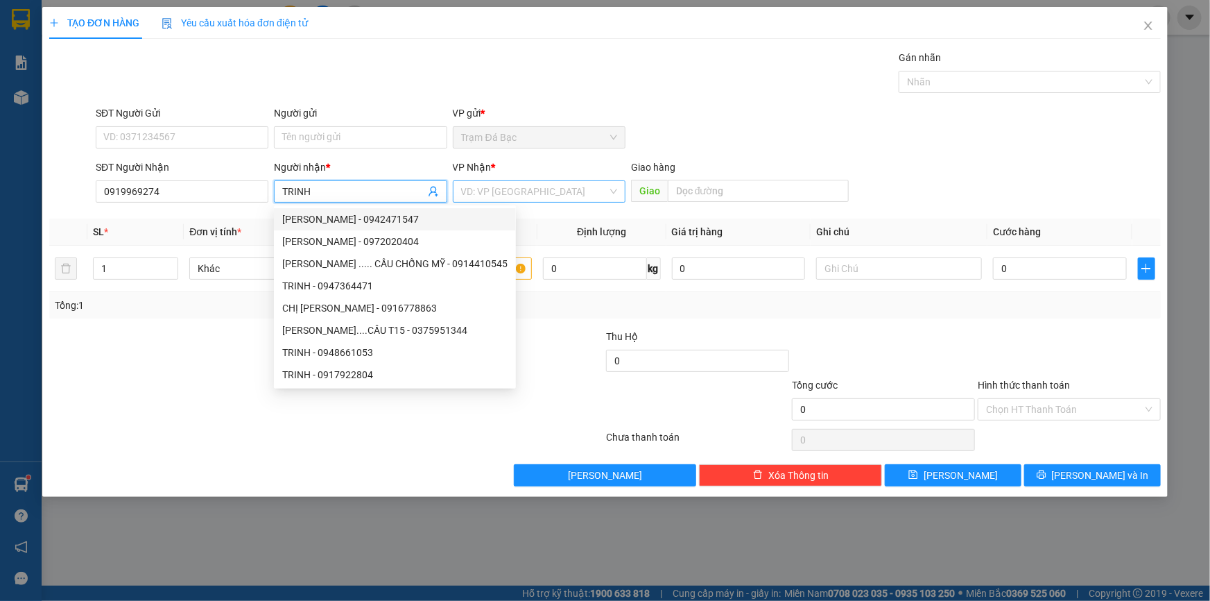
type input "TRINH"
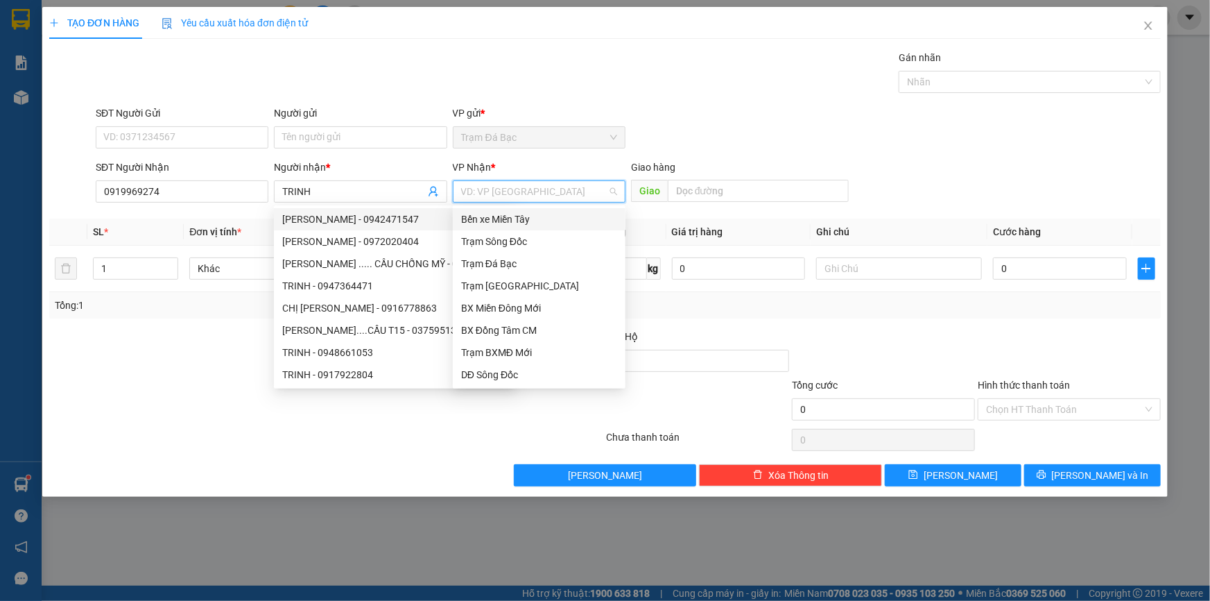
click at [494, 193] on input "search" at bounding box center [534, 191] width 146 height 21
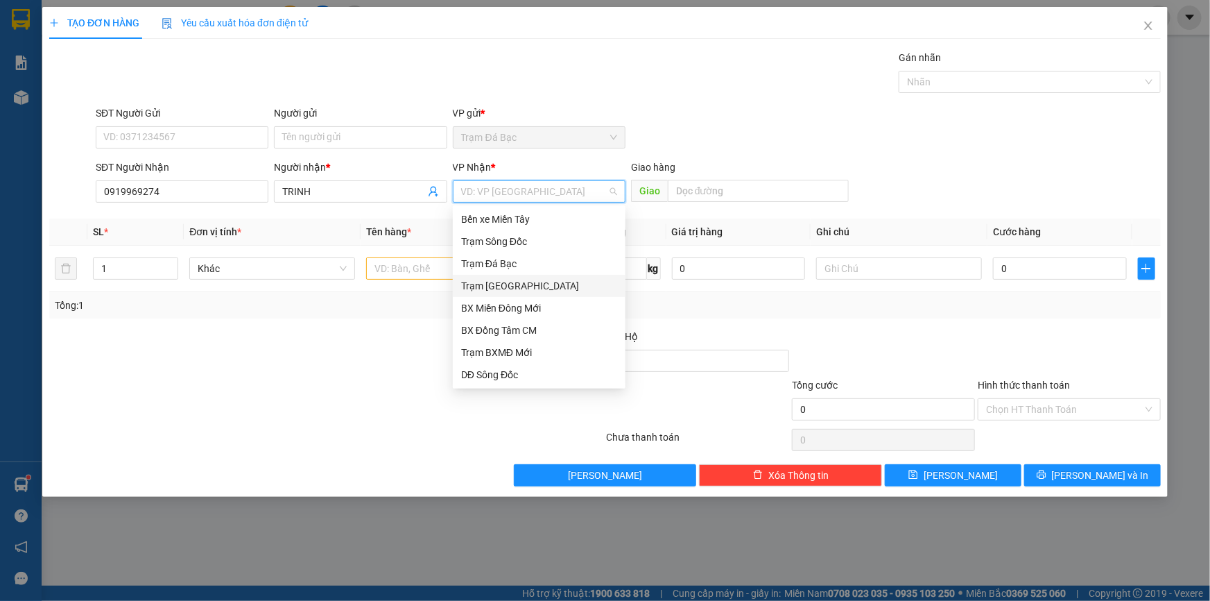
click at [487, 284] on div "Trạm [GEOGRAPHIC_DATA]" at bounding box center [539, 285] width 156 height 15
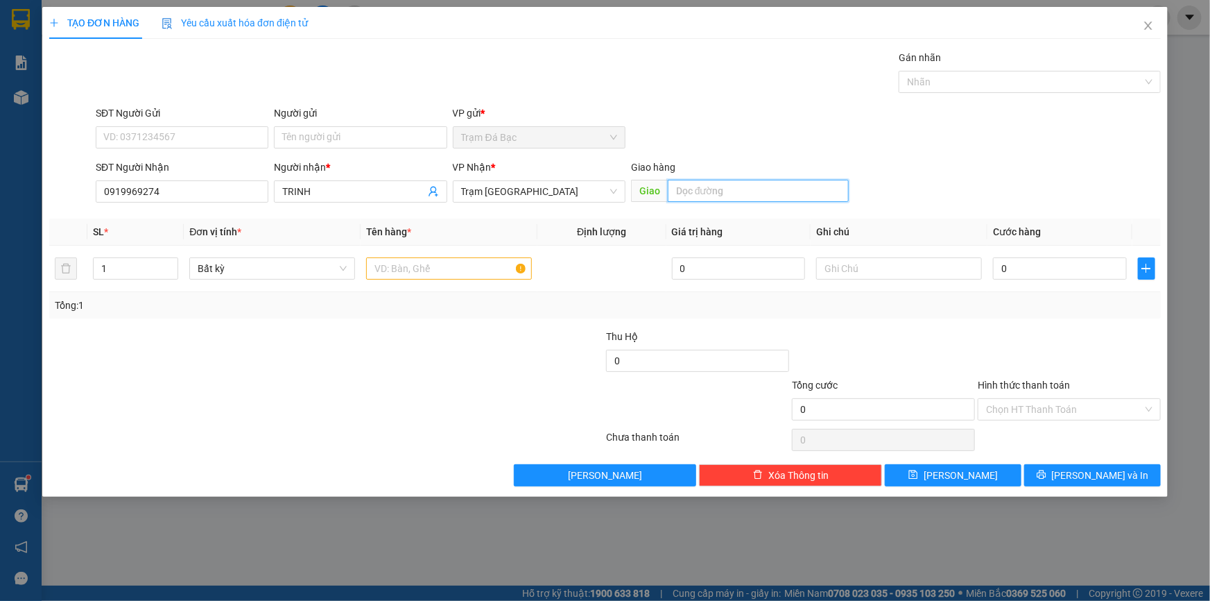
click at [683, 184] on input "text" at bounding box center [758, 191] width 181 height 22
type input "NGÃ 4 BÀ ĐIỂM"
click at [458, 270] on input "text" at bounding box center [449, 268] width 166 height 22
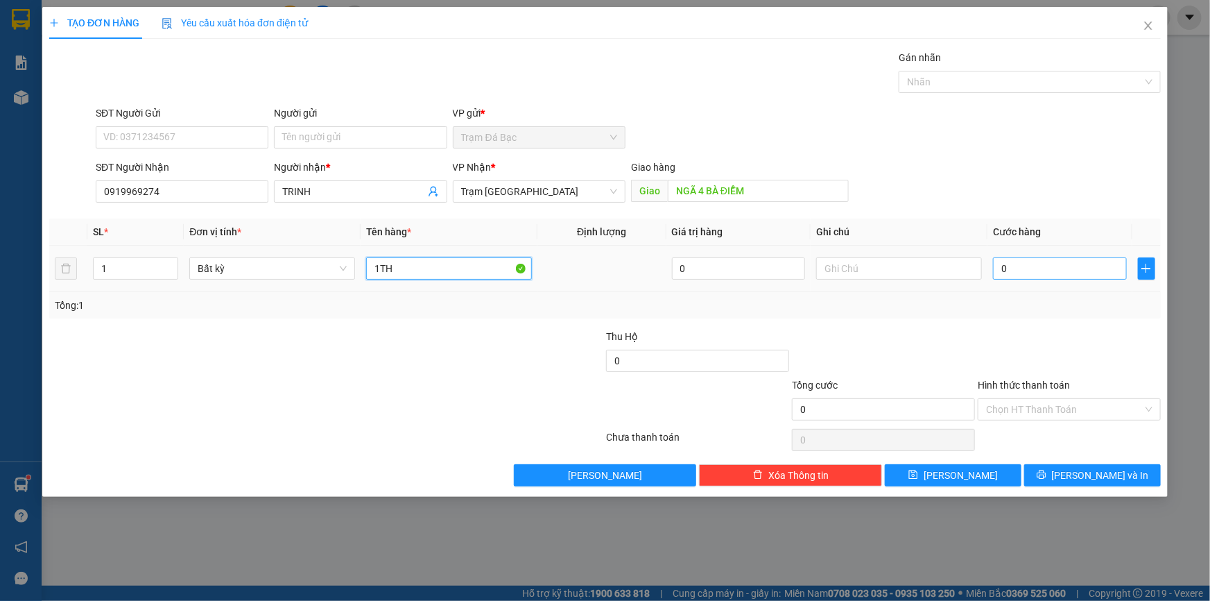
type input "1TH"
click at [1075, 267] on input "0" at bounding box center [1060, 268] width 134 height 22
type input "6"
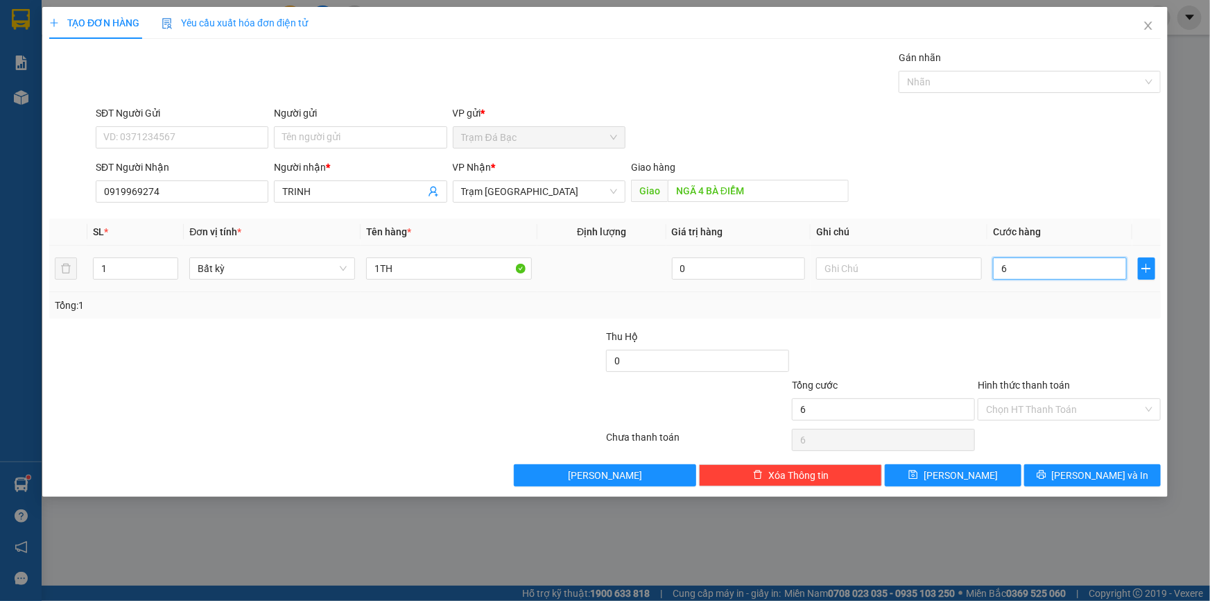
type input "60"
type input "60.000"
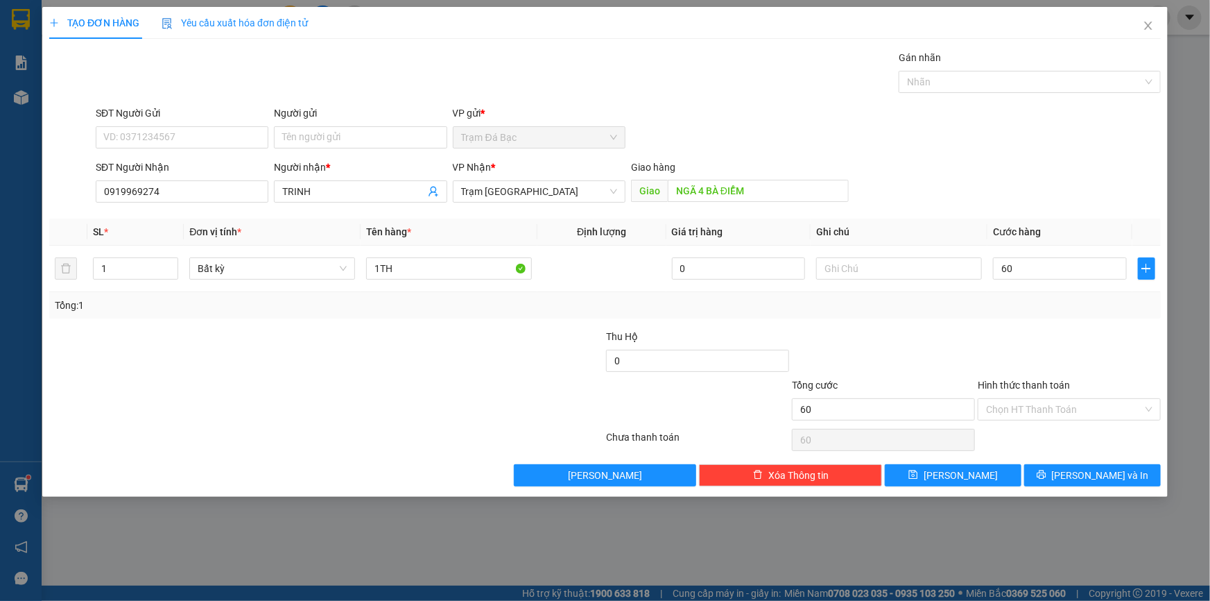
type input "60.000"
click at [1089, 326] on div "Transit Pickup Surcharge Ids Transit Deliver Surcharge Ids Transit Deliver Surc…" at bounding box center [605, 268] width 1112 height 436
click at [1076, 473] on button "[PERSON_NAME] và In" at bounding box center [1092, 475] width 137 height 22
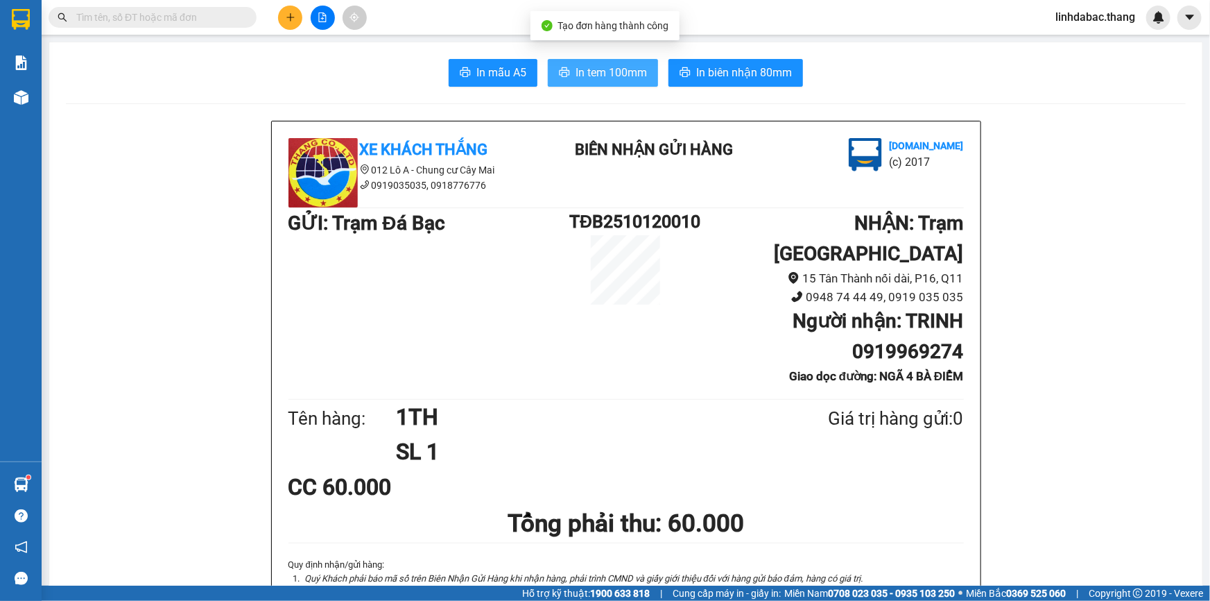
click at [591, 71] on span "In tem 100mm" at bounding box center [611, 72] width 71 height 17
click at [300, 21] on button at bounding box center [290, 18] width 24 height 24
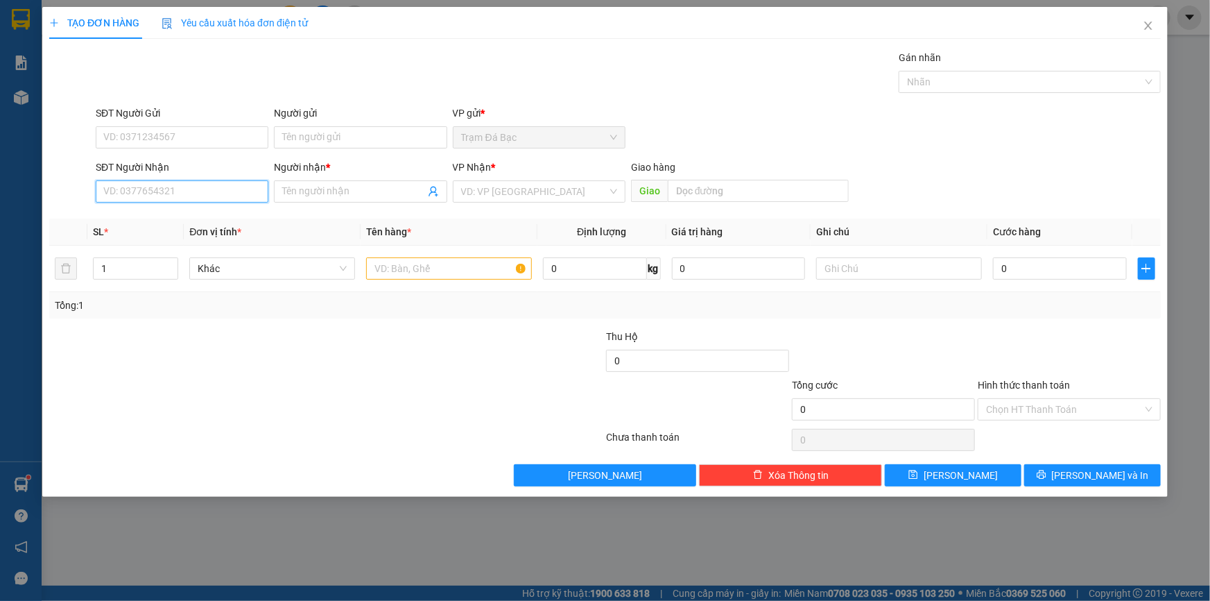
click at [238, 196] on input "SĐT Người Nhận" at bounding box center [182, 191] width 173 height 22
type input "0964090390"
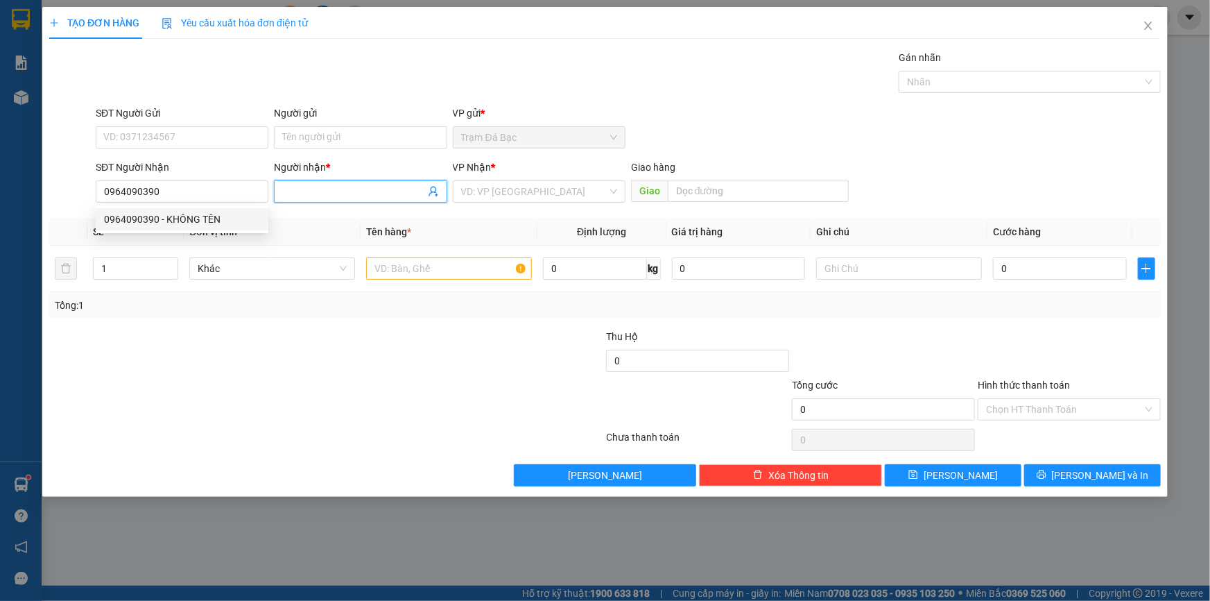
click at [322, 194] on input "Người nhận *" at bounding box center [353, 191] width 142 height 15
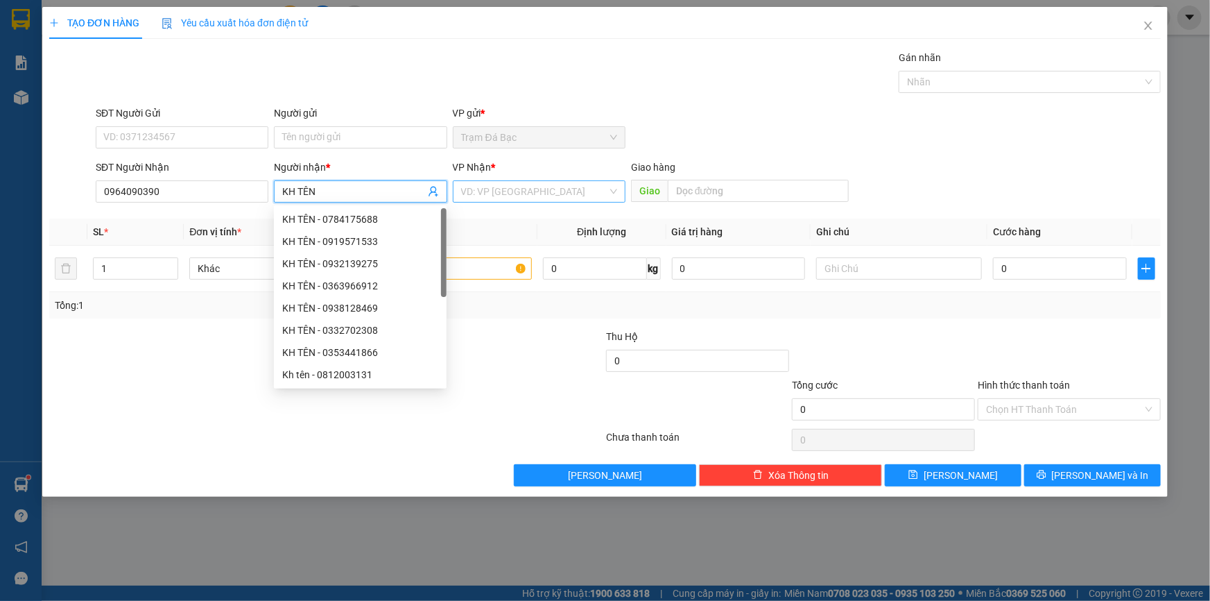
type input "KH TÊN"
click at [506, 187] on input "search" at bounding box center [534, 191] width 146 height 21
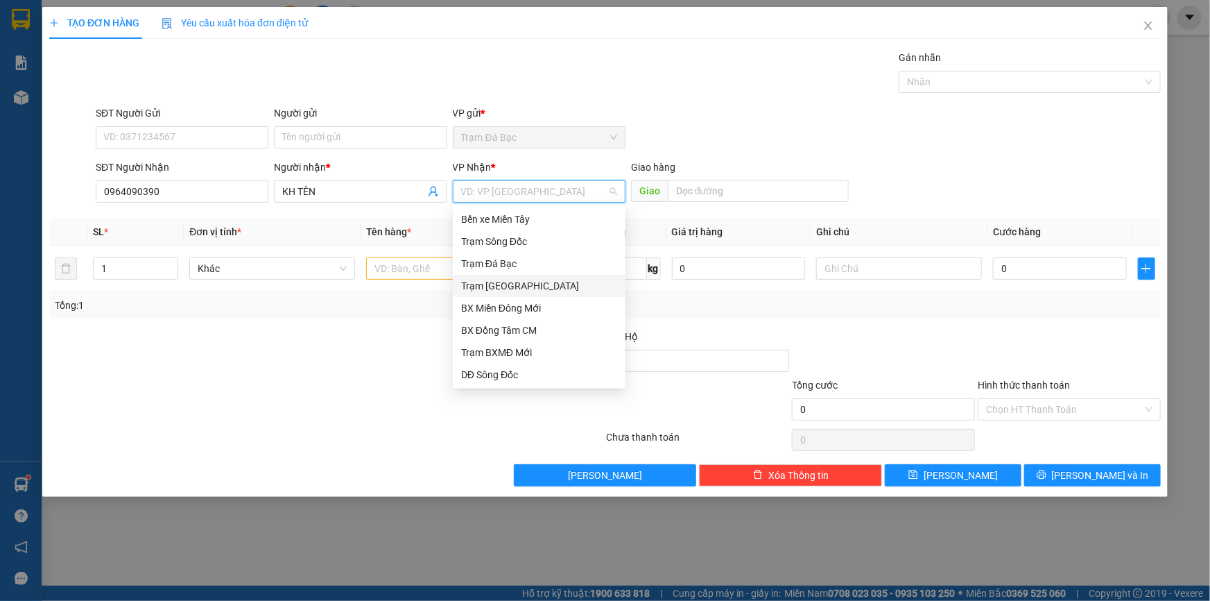
click at [503, 287] on div "Trạm [GEOGRAPHIC_DATA]" at bounding box center [539, 285] width 156 height 15
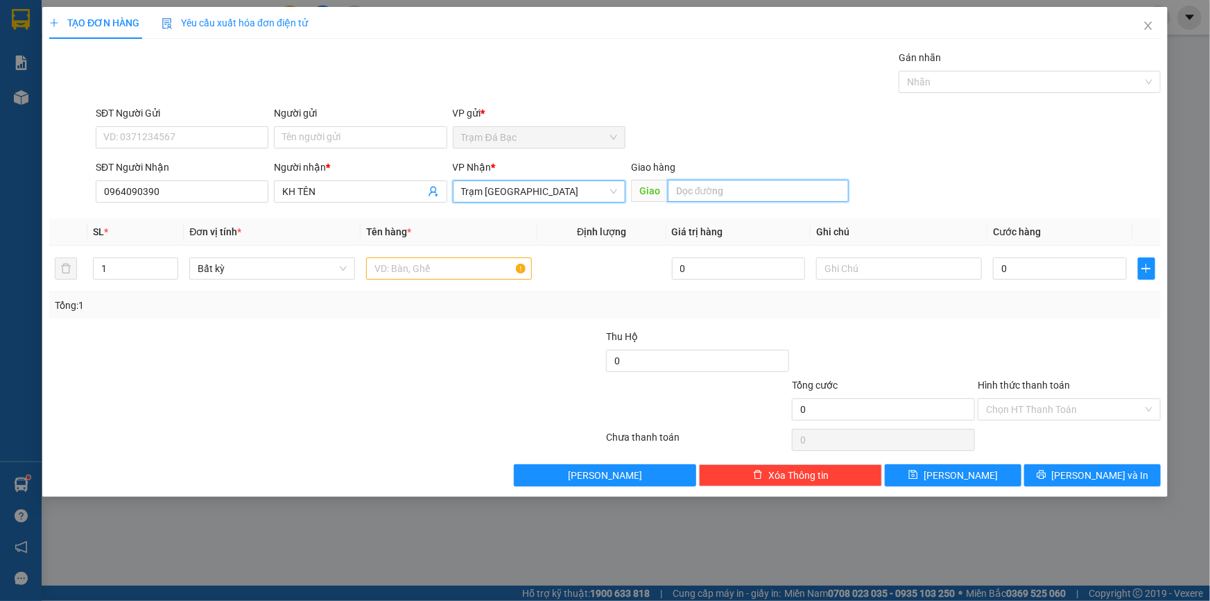
click at [676, 198] on input "text" at bounding box center [758, 191] width 181 height 22
type input "NGÃ 4 GA"
click at [480, 275] on input "text" at bounding box center [449, 268] width 166 height 22
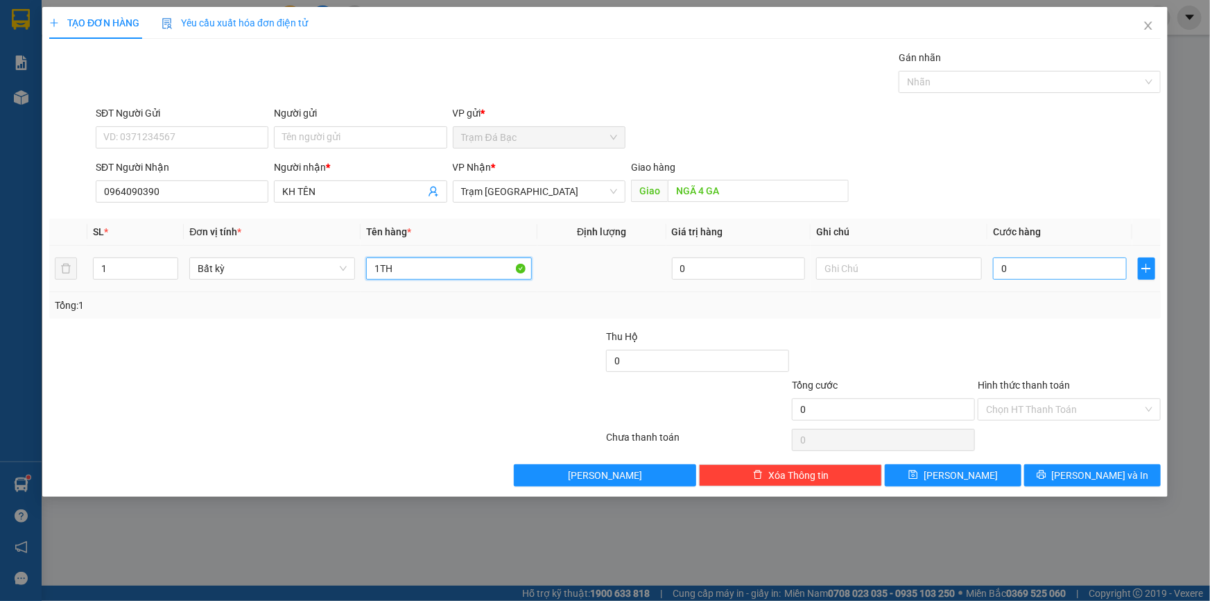
type input "1TH"
click at [1045, 264] on input "0" at bounding box center [1060, 268] width 134 height 22
type input "7"
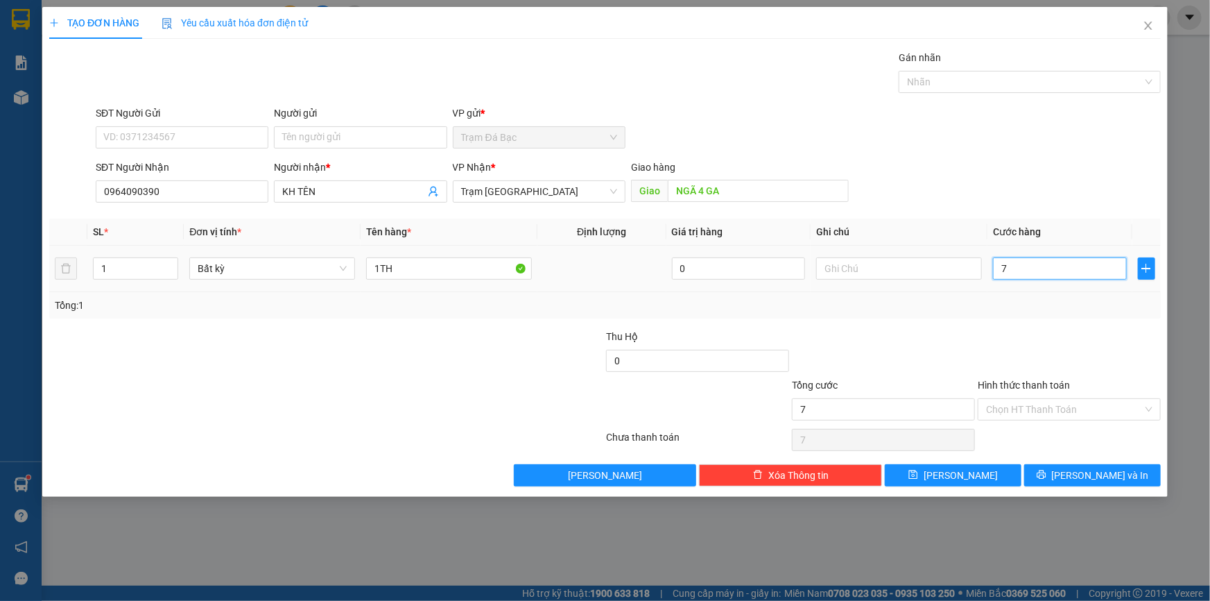
type input "70"
type input "70.000"
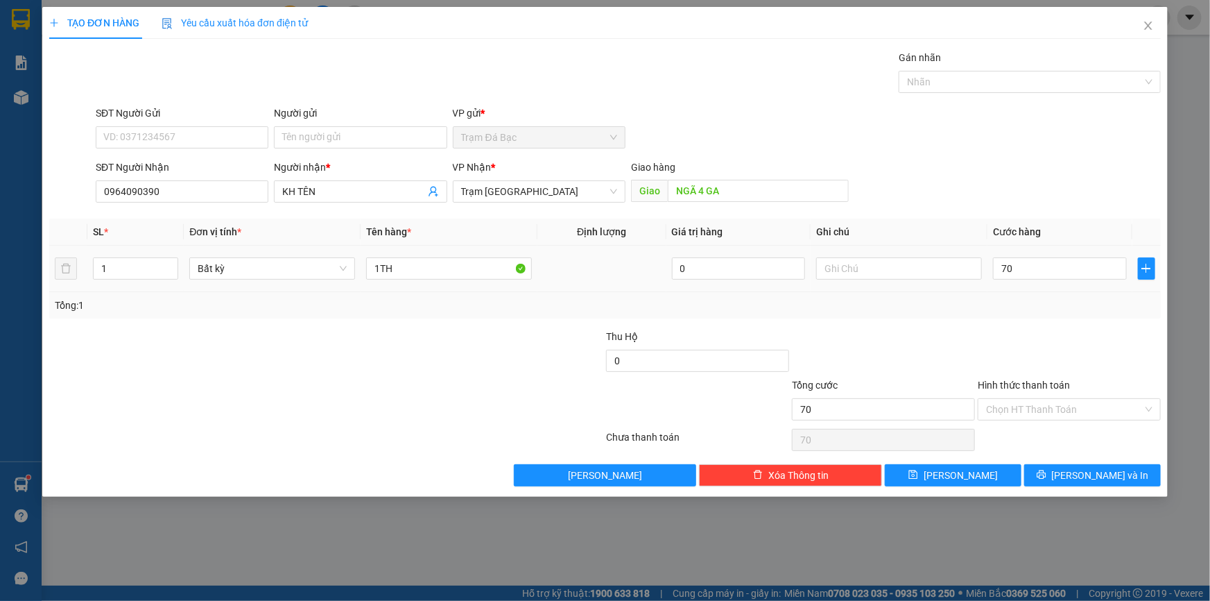
type input "70.000"
click at [1020, 298] on div "Tổng: 1" at bounding box center [605, 305] width 1101 height 15
click at [1056, 472] on button "[PERSON_NAME] và In" at bounding box center [1092, 475] width 137 height 22
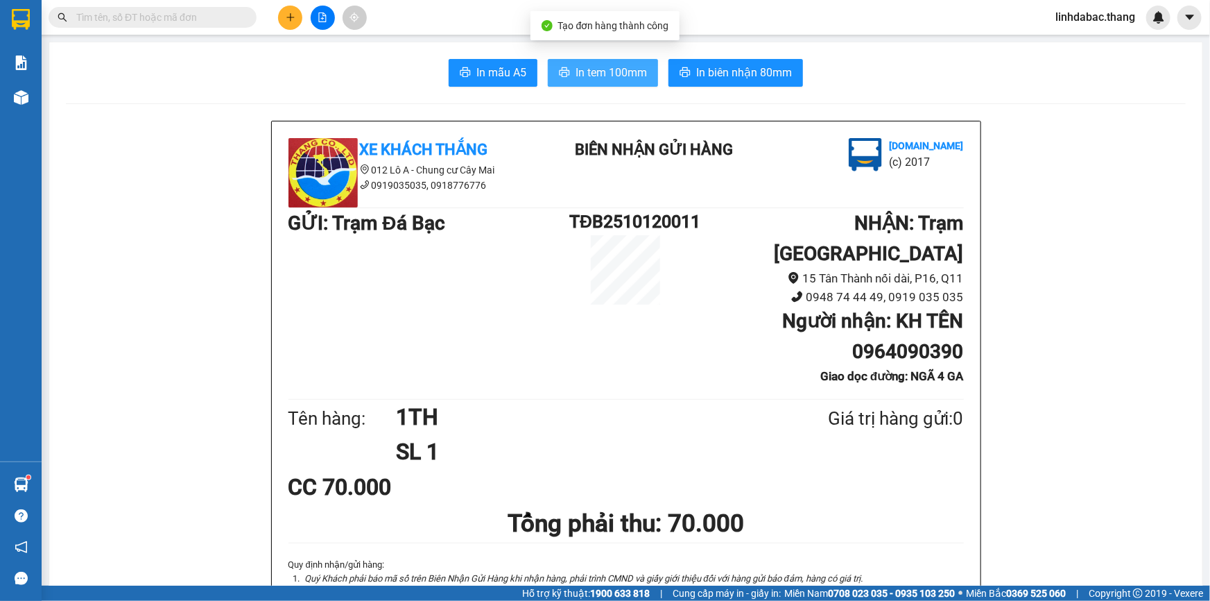
click at [562, 67] on icon "printer" at bounding box center [564, 72] width 11 height 11
click at [289, 20] on icon "plus" at bounding box center [291, 17] width 10 height 10
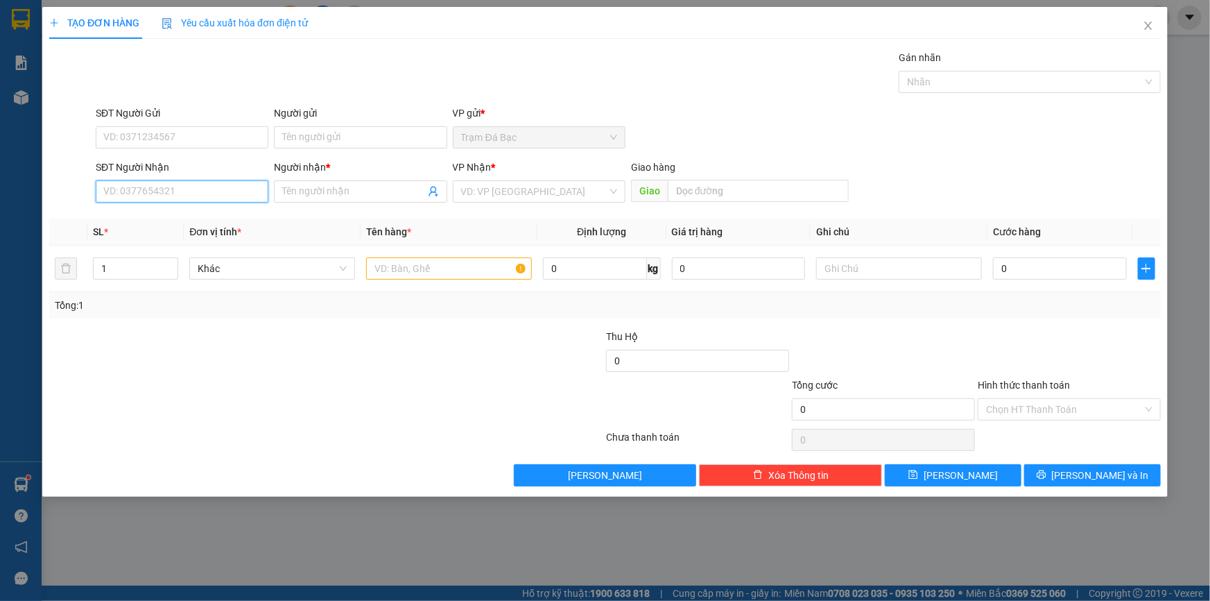
click at [216, 196] on input "SĐT Người Nhận" at bounding box center [182, 191] width 173 height 22
type input "0908351575"
click at [239, 212] on div "0908351575 - KHÔNG TÊN" at bounding box center [182, 219] width 156 height 15
type input "KHÔNG TÊN"
type input "0908351575"
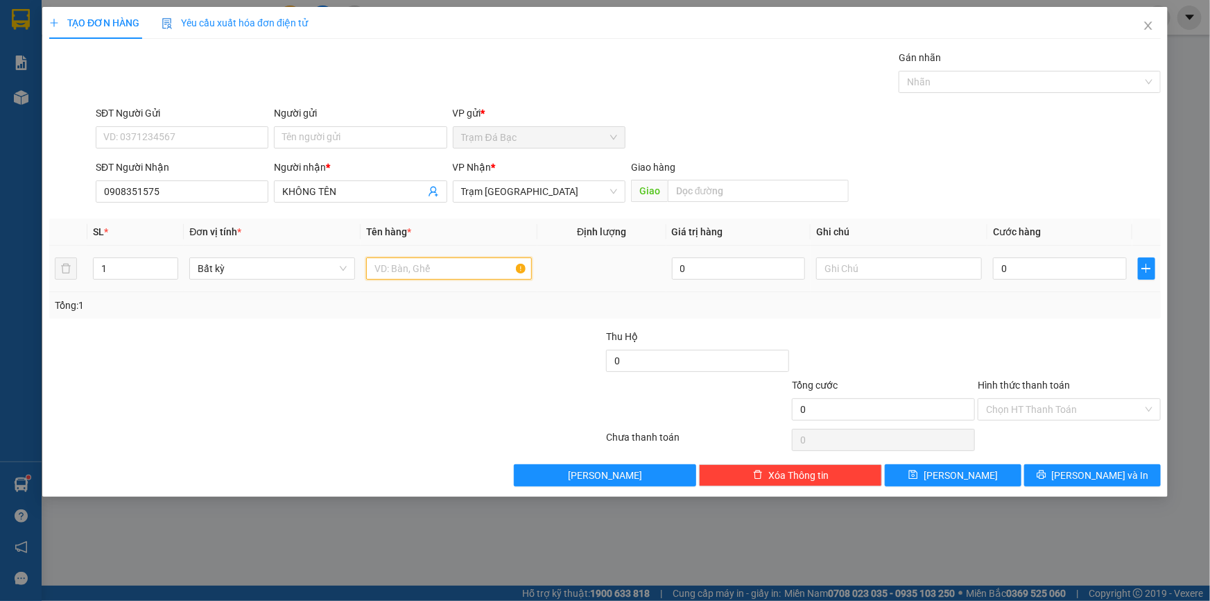
click at [416, 266] on input "text" at bounding box center [449, 268] width 166 height 22
type input "1TH"
click at [1042, 270] on input "0" at bounding box center [1060, 268] width 134 height 22
type input "3"
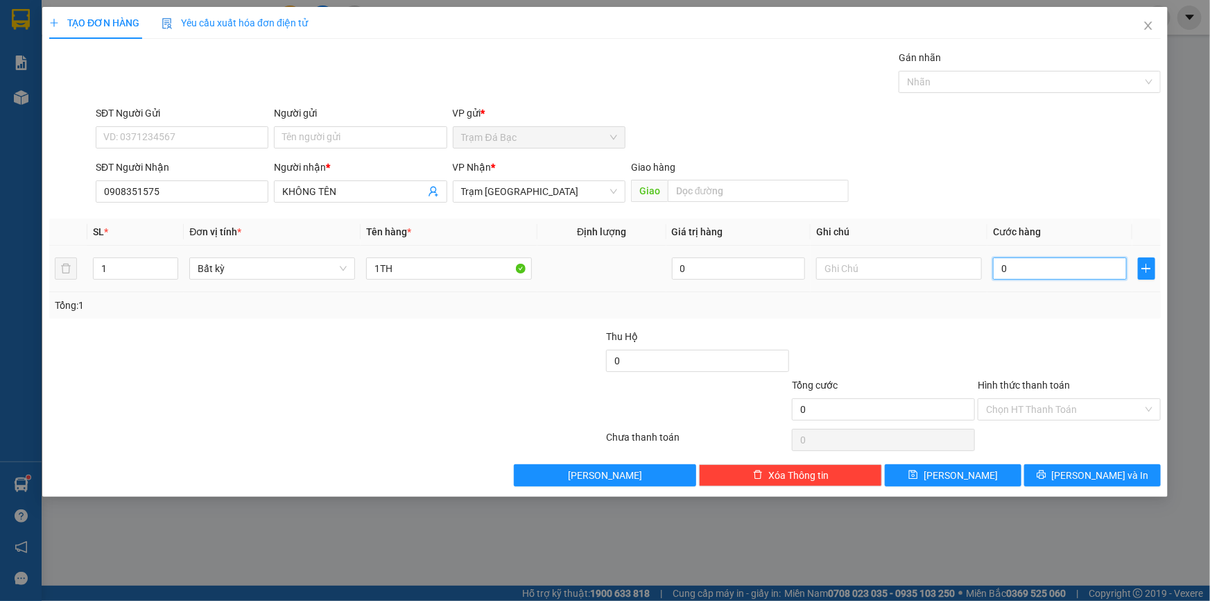
type input "3"
type input "30"
type input "30.000"
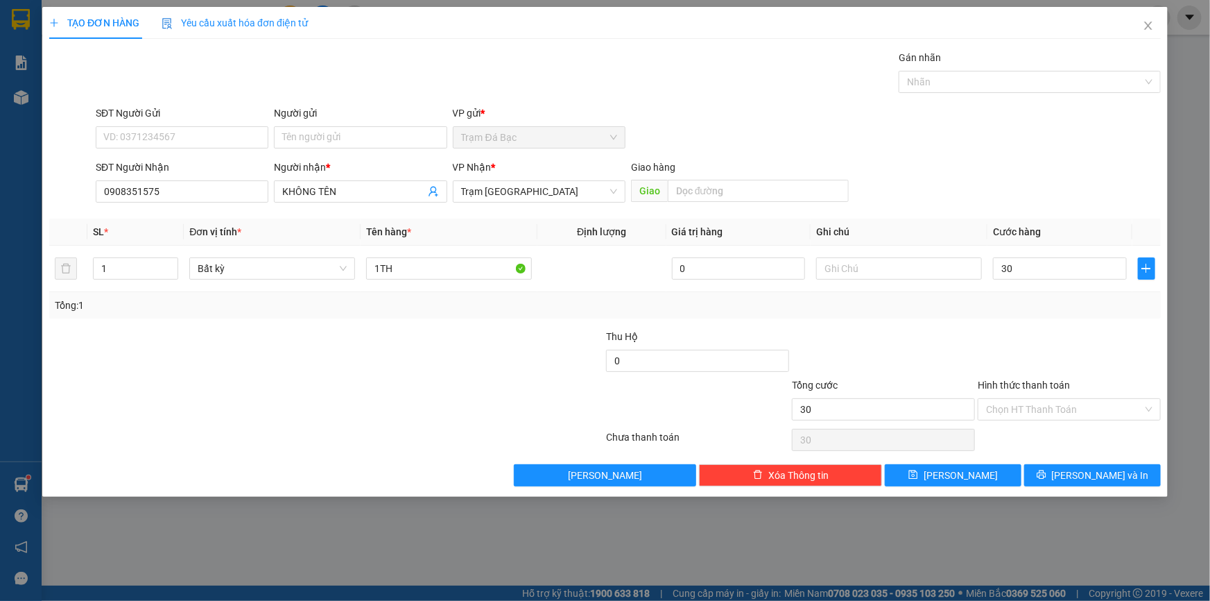
type input "30.000"
click at [1000, 314] on div "Tổng: 1" at bounding box center [605, 305] width 1112 height 26
click at [1106, 471] on span "[PERSON_NAME] và In" at bounding box center [1100, 474] width 97 height 15
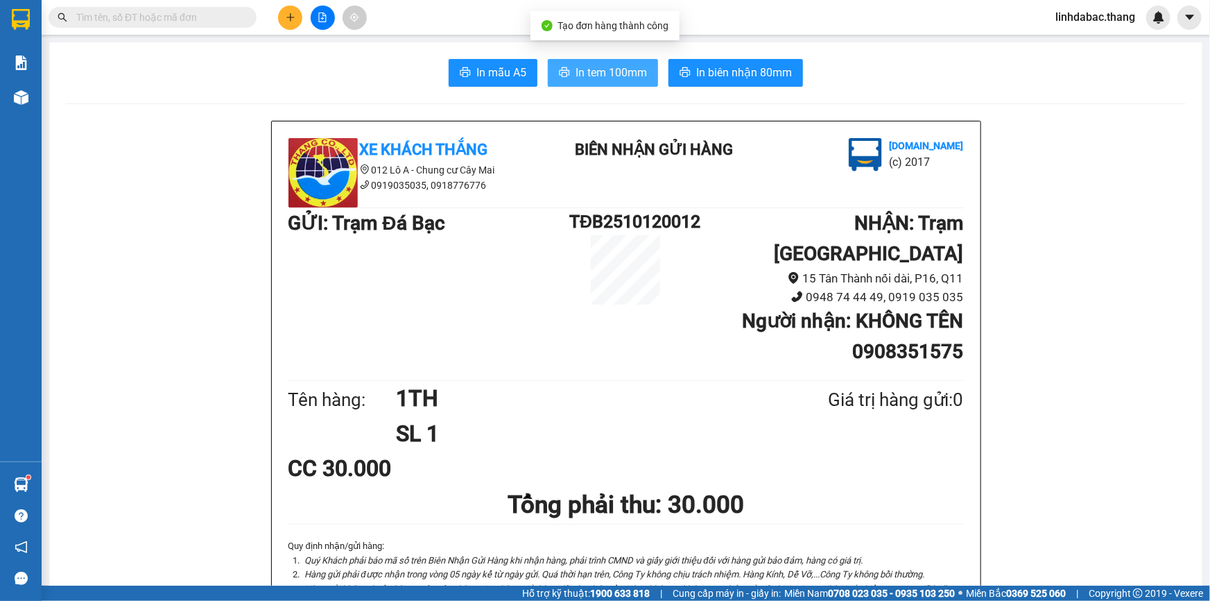
click at [599, 69] on span "In tem 100mm" at bounding box center [611, 72] width 71 height 17
click at [289, 14] on icon "plus" at bounding box center [291, 17] width 10 height 10
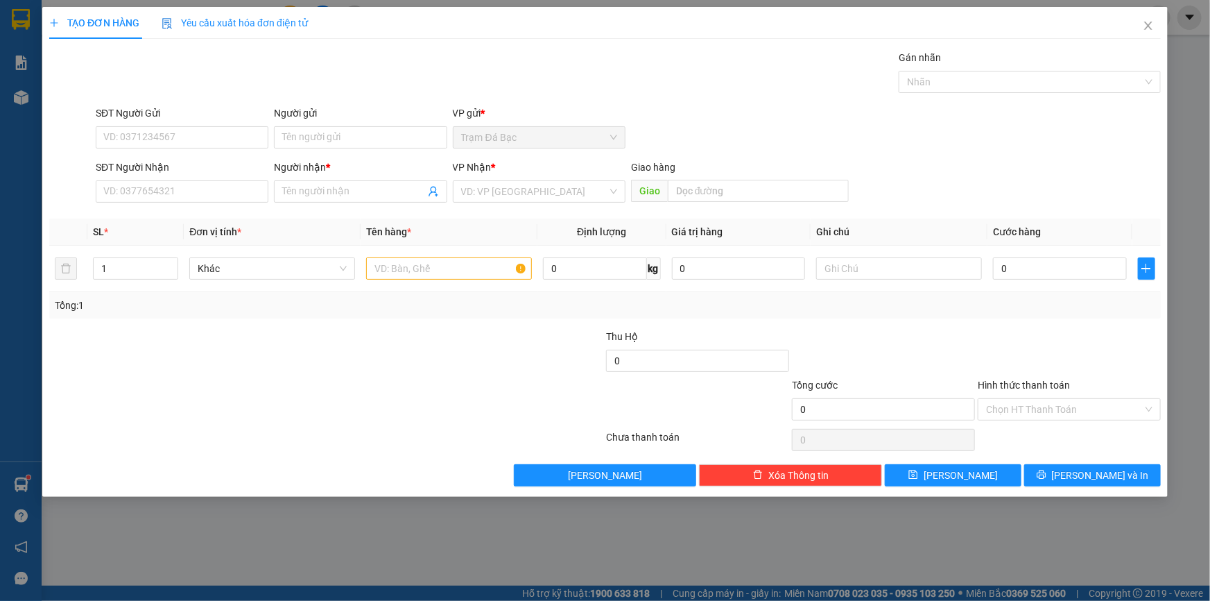
click at [176, 203] on div "SĐT Người Nhận VD: 0377654321" at bounding box center [182, 184] width 173 height 49
click at [179, 200] on input "SĐT Người Nhận" at bounding box center [182, 191] width 173 height 22
type input "0776552973"
click at [298, 189] on input "Người nhận *" at bounding box center [353, 191] width 142 height 15
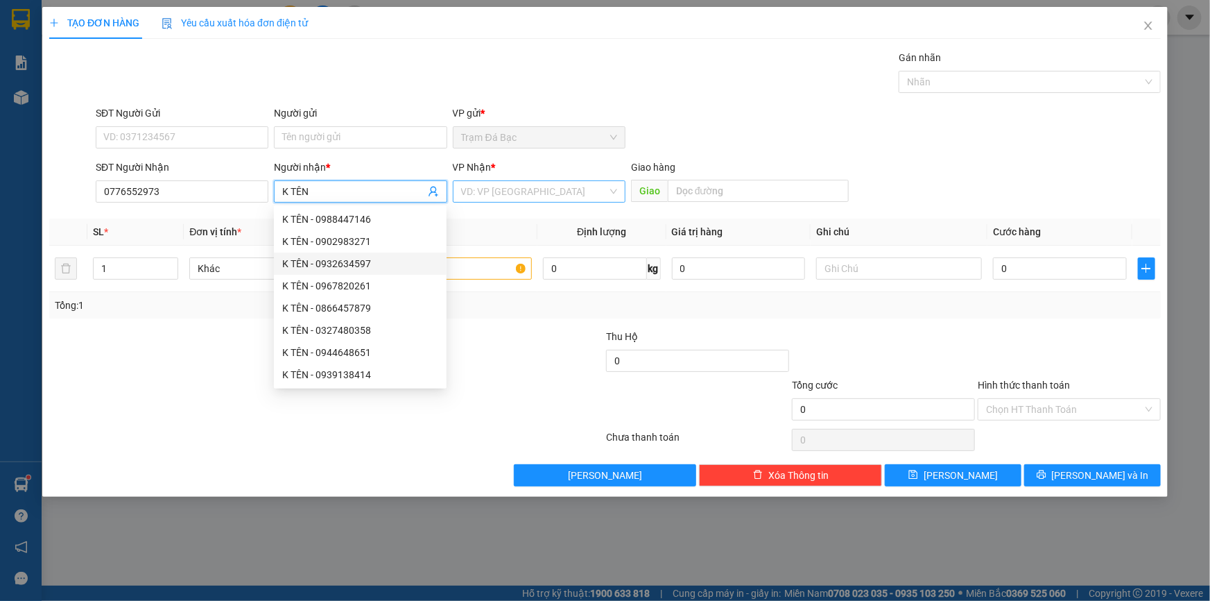
type input "K TÊN"
click at [504, 194] on input "search" at bounding box center [534, 191] width 146 height 21
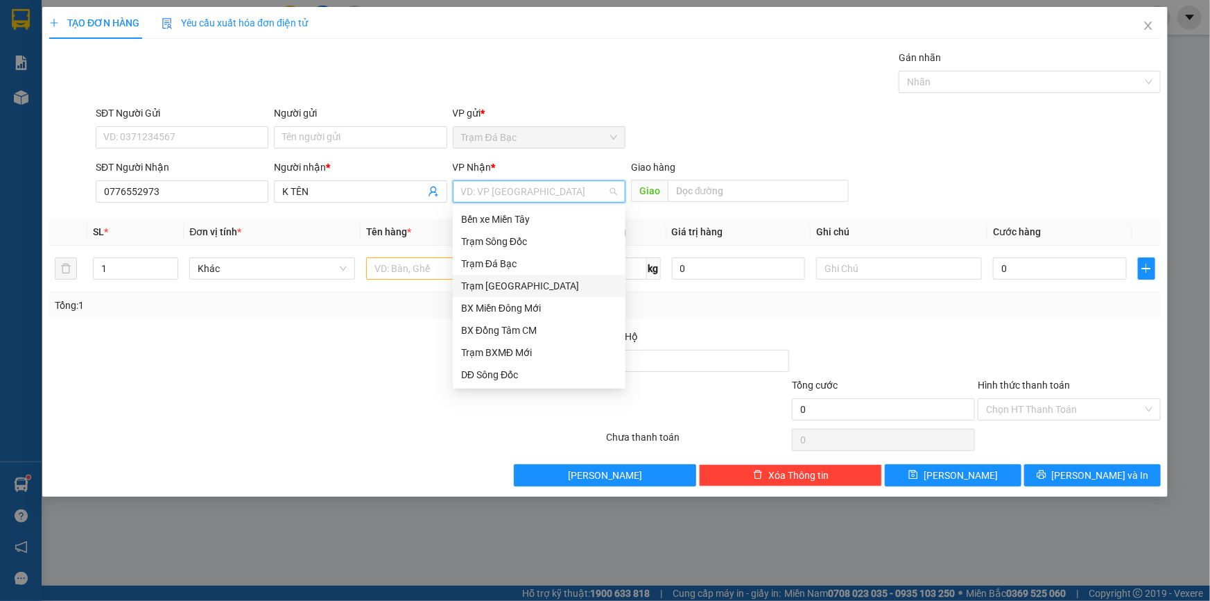
click at [490, 283] on div "Trạm [GEOGRAPHIC_DATA]" at bounding box center [539, 285] width 156 height 15
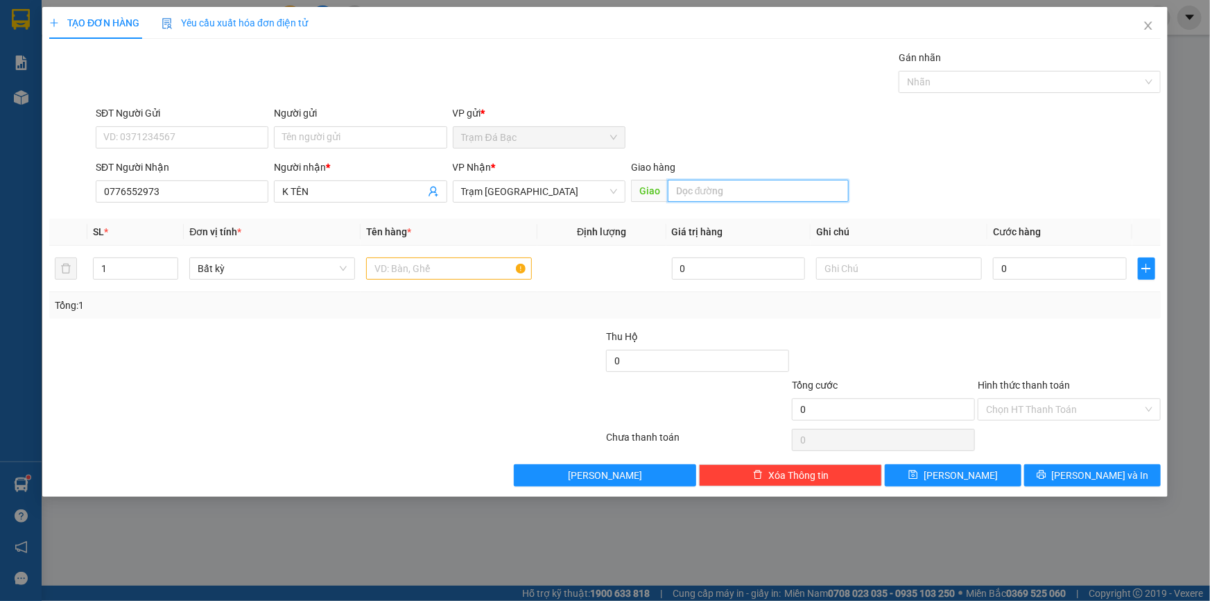
click at [679, 191] on input "text" at bounding box center [758, 191] width 181 height 22
type input "CẦU [GEOGRAPHIC_DATA]"
click at [458, 258] on input "text" at bounding box center [449, 268] width 166 height 22
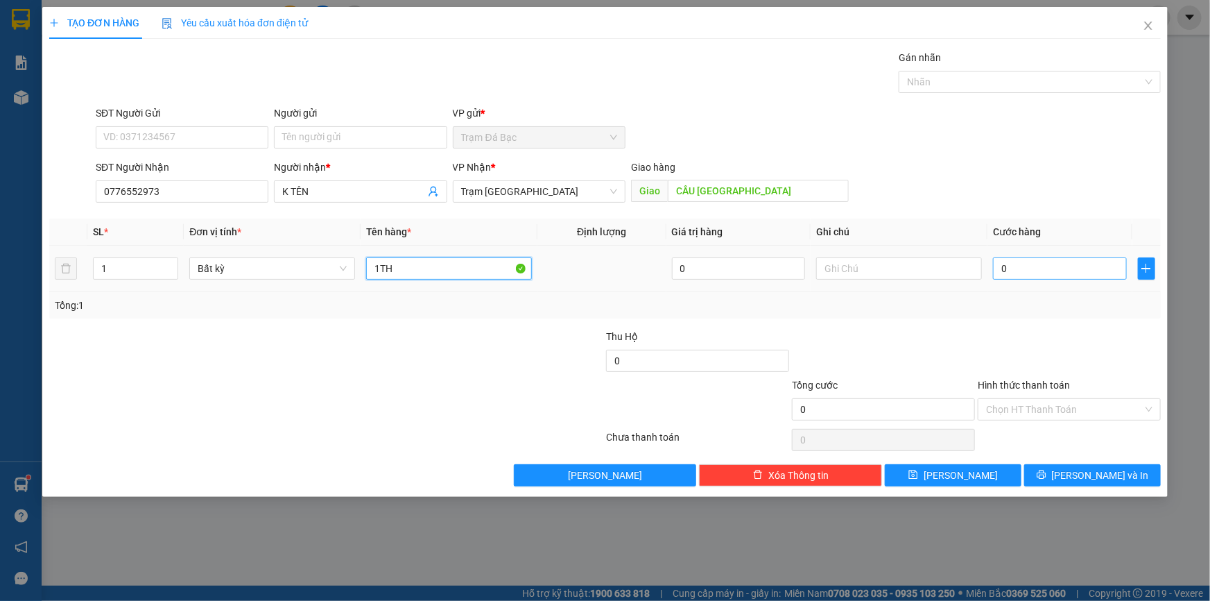
type input "1TH"
click at [1001, 266] on input "0" at bounding box center [1060, 268] width 134 height 22
type input "1"
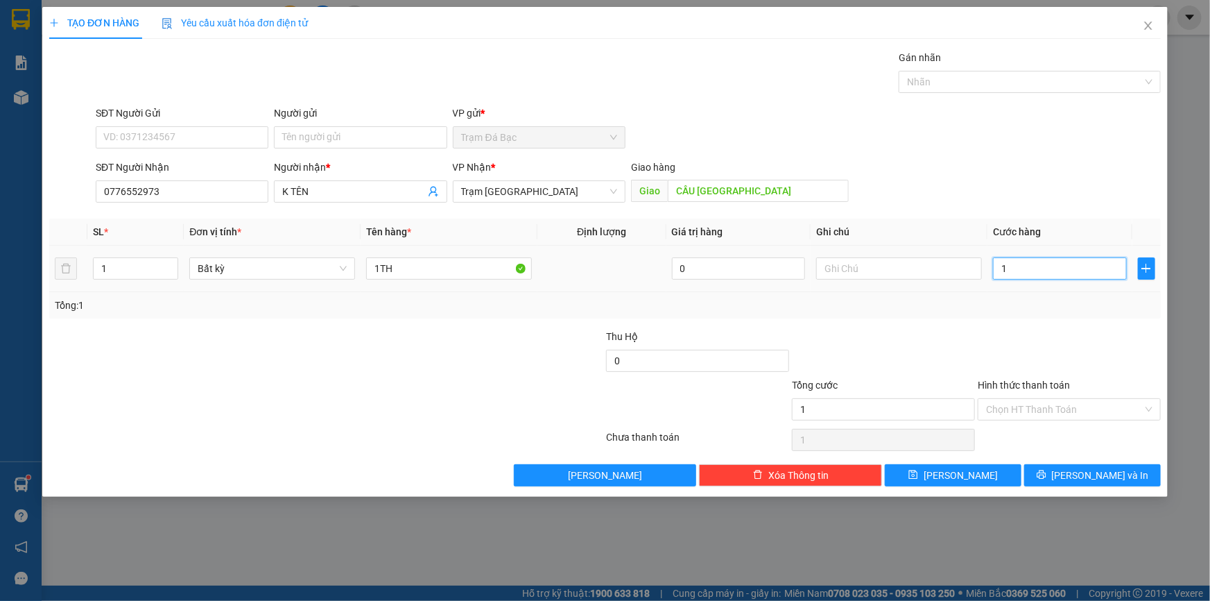
type input "10"
type input "100"
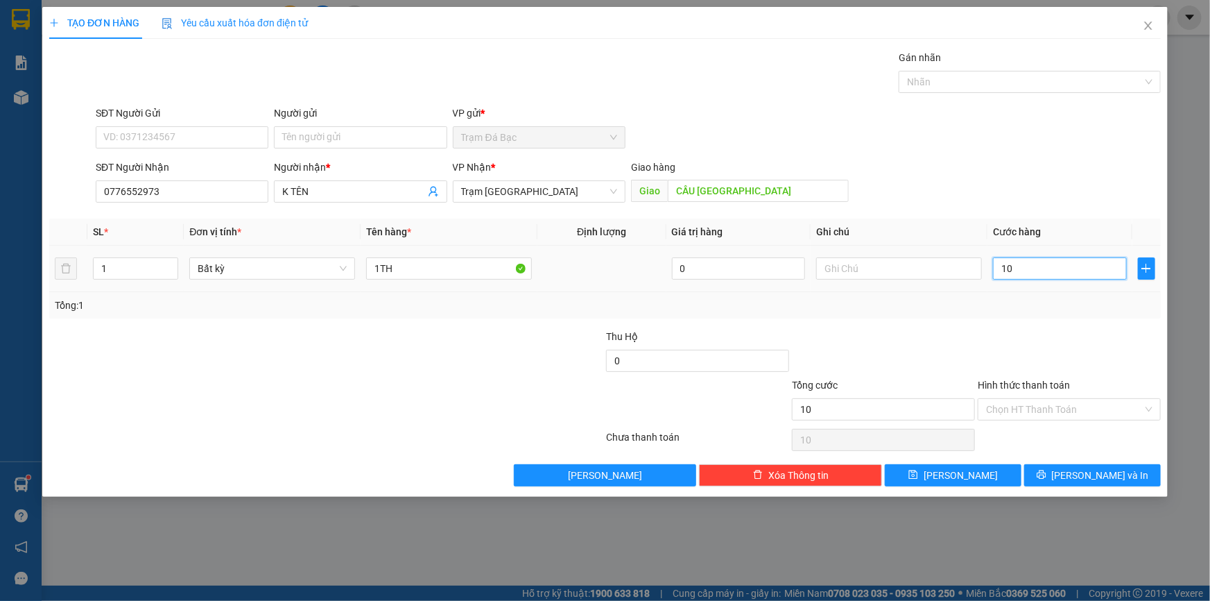
type input "100"
type input "100.000"
click at [644, 343] on div "Thu Hộ" at bounding box center [697, 336] width 183 height 15
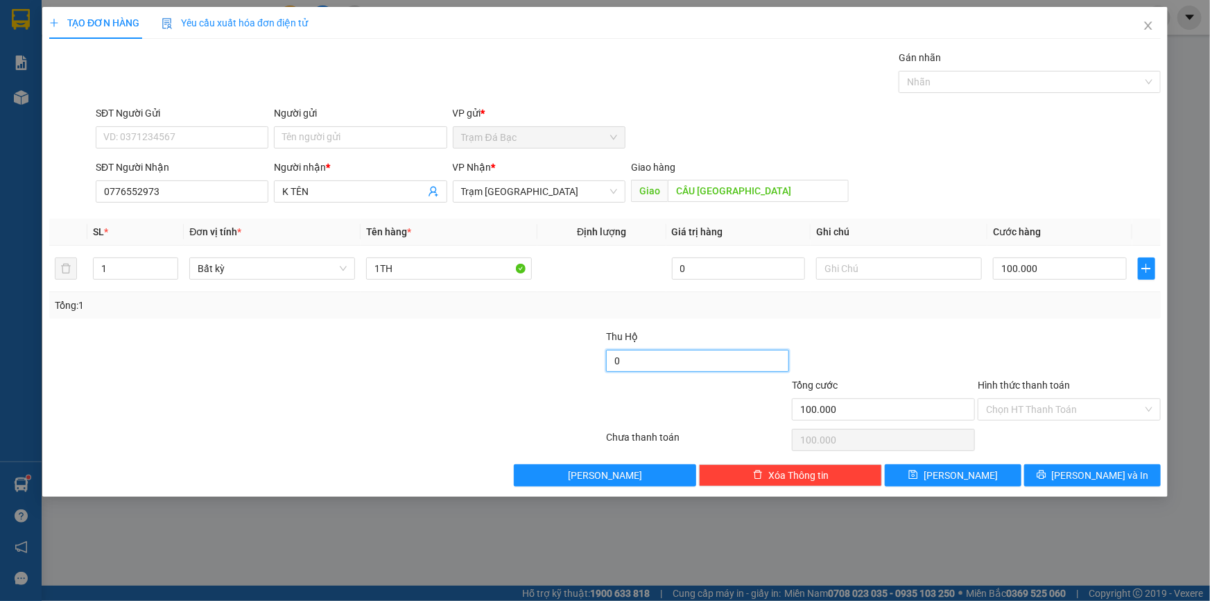
click at [644, 355] on input "0" at bounding box center [697, 361] width 183 height 22
type input "1.260.000"
click at [1070, 464] on button "[PERSON_NAME] và In" at bounding box center [1092, 475] width 137 height 22
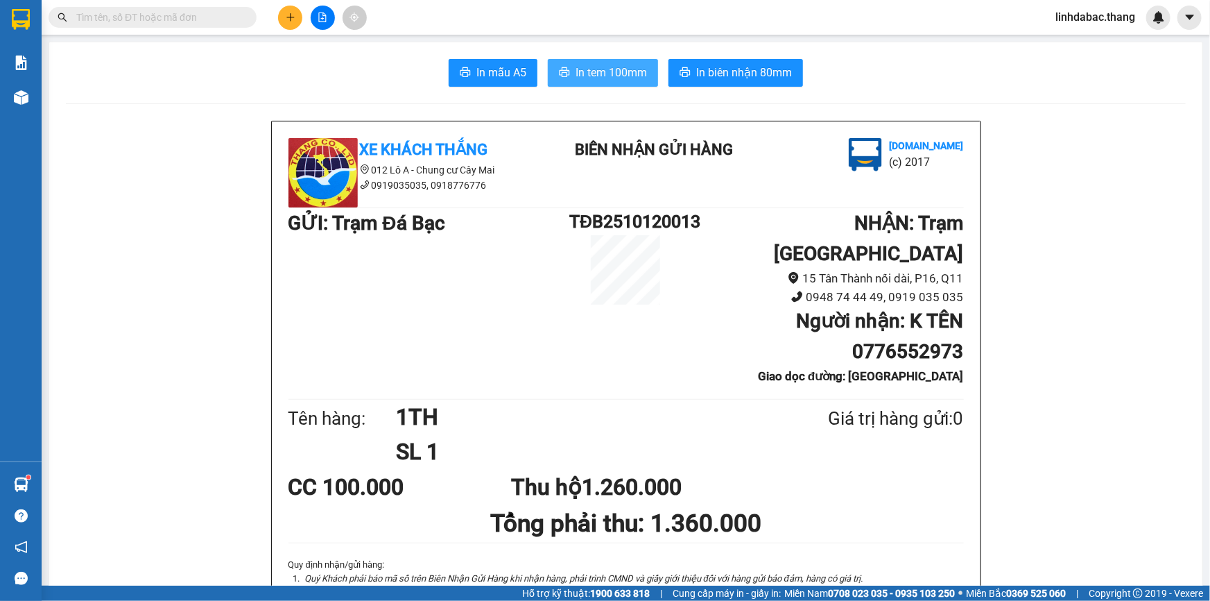
click at [576, 62] on button "In tem 100mm" at bounding box center [603, 73] width 110 height 28
click at [594, 72] on span "In tem 100mm" at bounding box center [611, 72] width 71 height 17
click at [569, 78] on button "In tem 100mm" at bounding box center [603, 73] width 110 height 28
click at [288, 20] on icon "plus" at bounding box center [291, 17] width 10 height 10
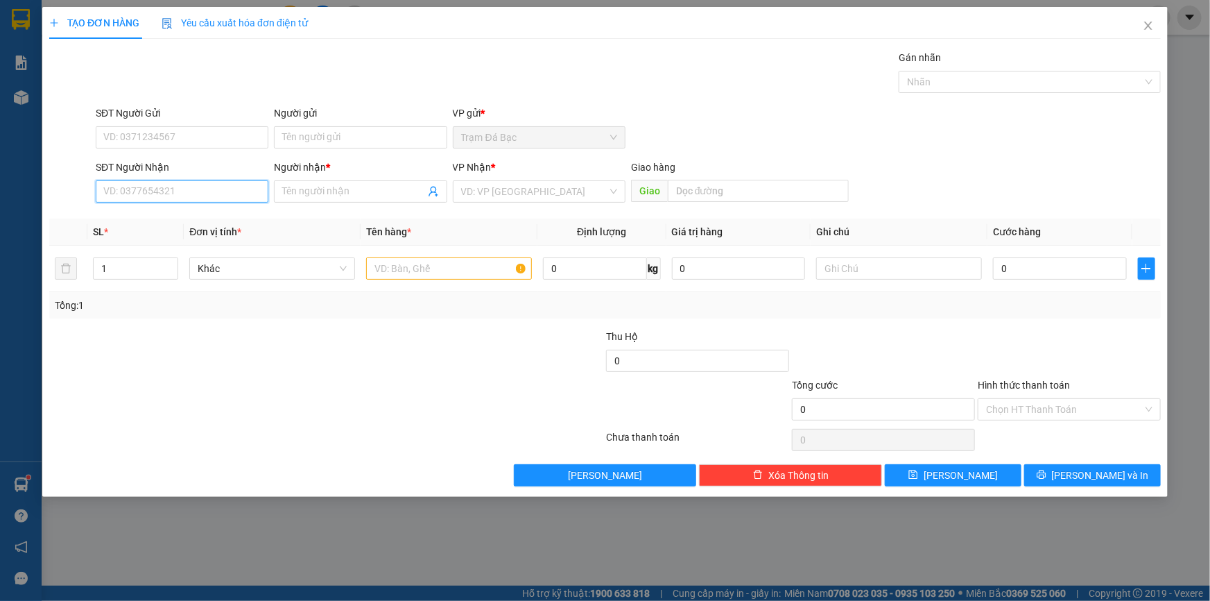
click at [226, 188] on input "SĐT Người Nhận" at bounding box center [182, 191] width 173 height 22
type input "0986165895"
click at [192, 216] on div "0986165895 - K TÊN" at bounding box center [182, 219] width 156 height 15
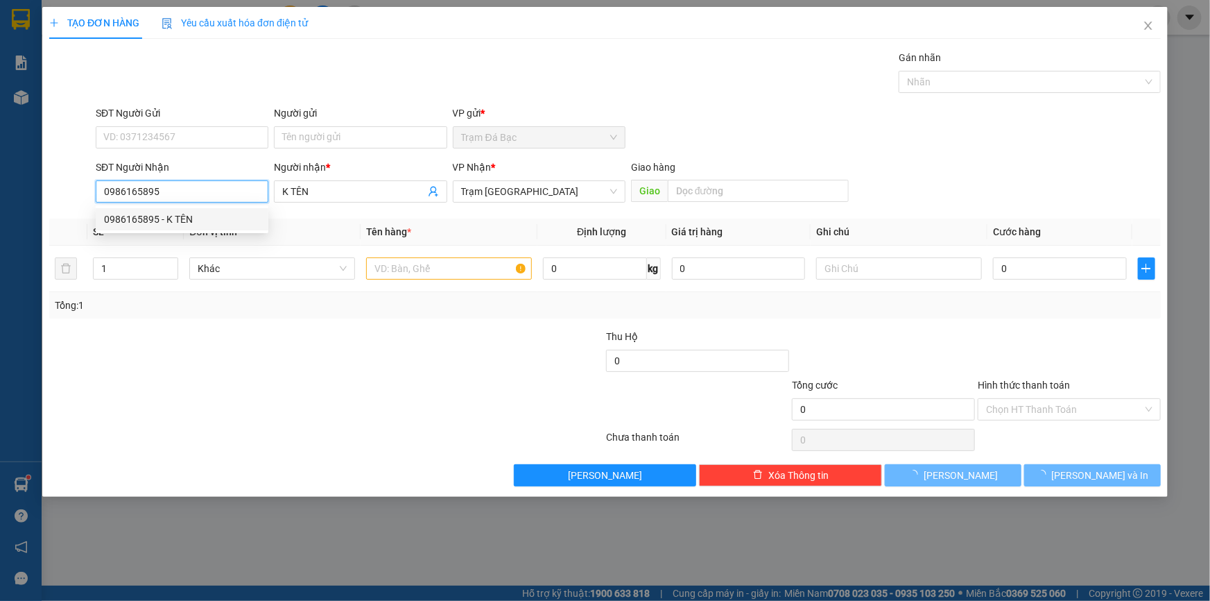
type input "K TÊN"
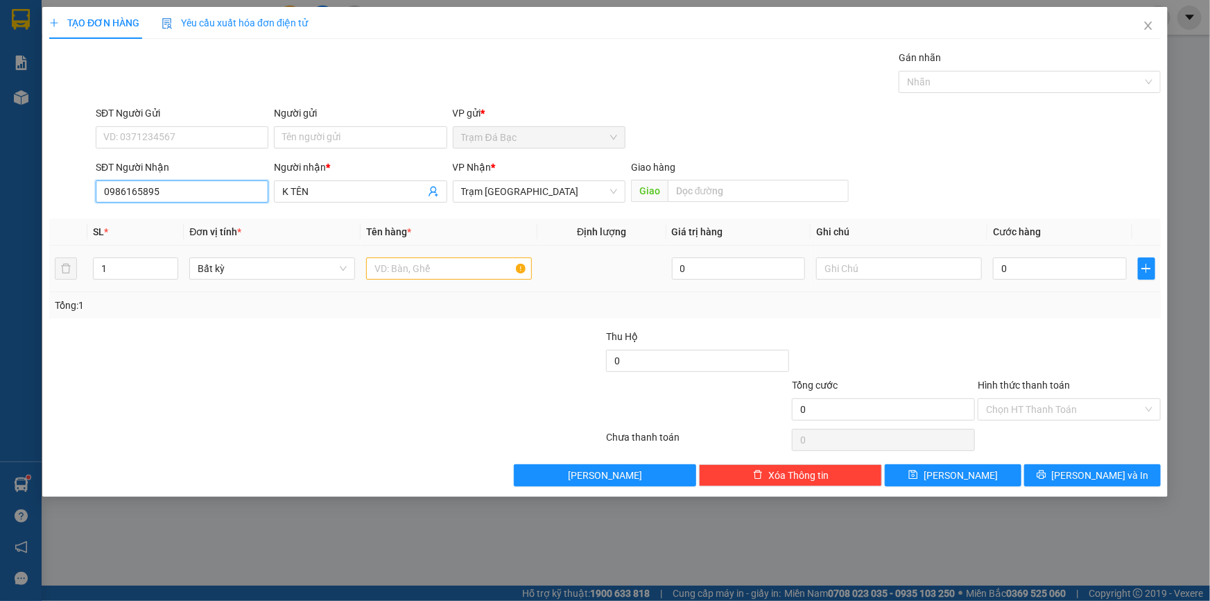
type input "0986165895"
click at [452, 269] on input "text" at bounding box center [449, 268] width 166 height 22
type input "1BAO"
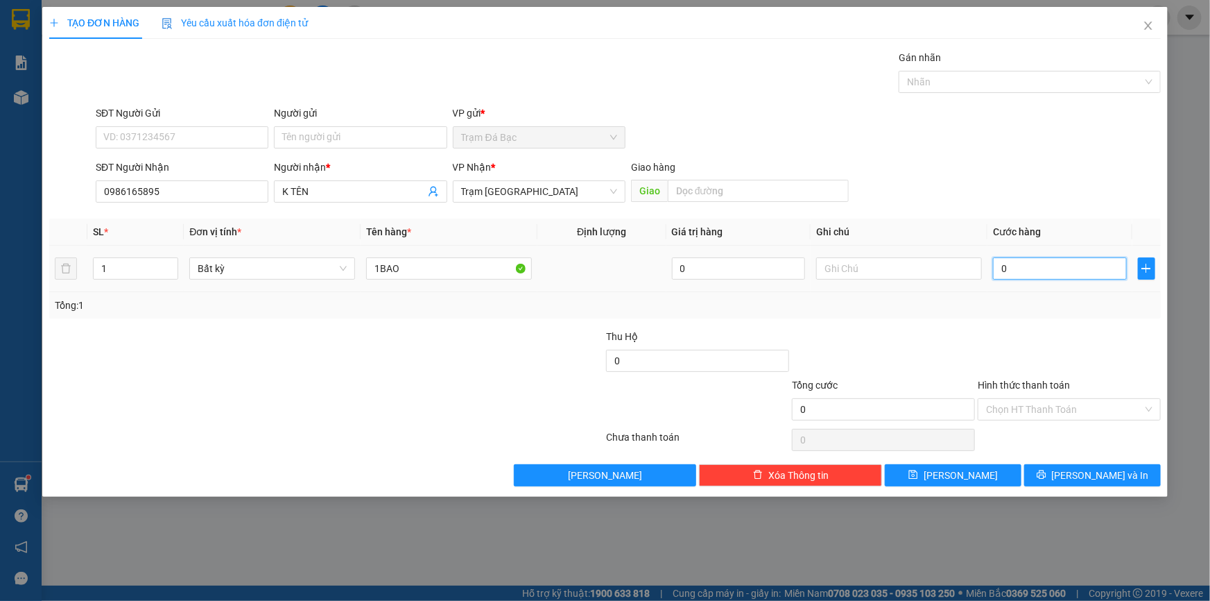
click at [1083, 273] on input "0" at bounding box center [1060, 268] width 134 height 22
type input "5"
type input "50"
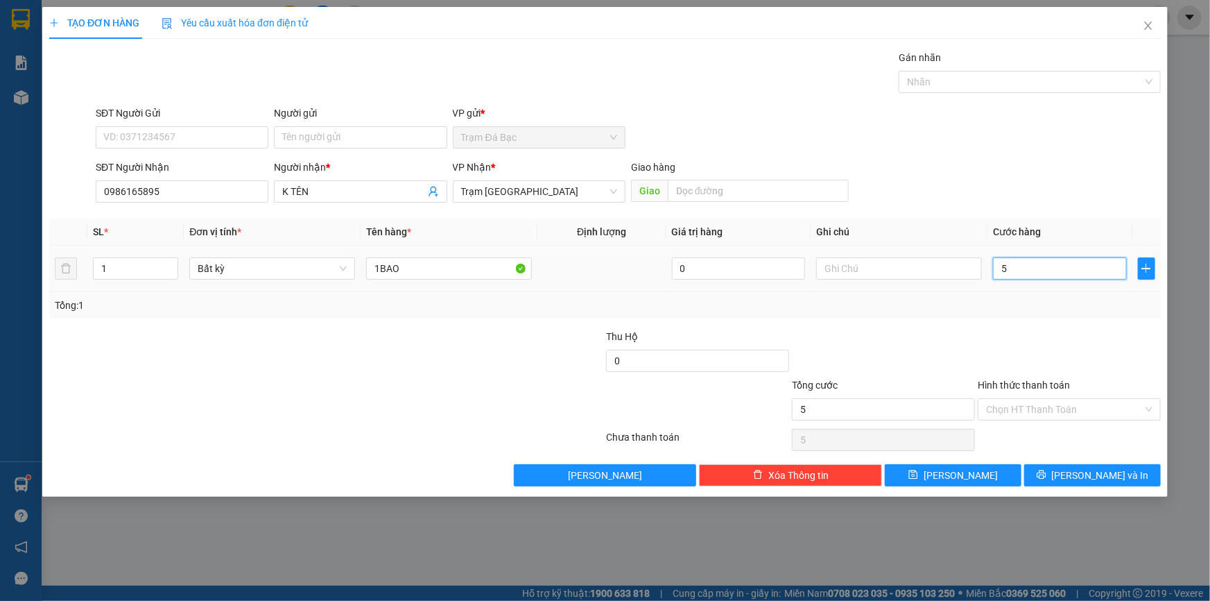
type input "50"
type input "50.000"
click at [1046, 327] on div "Transit Pickup Surcharge Ids Transit Deliver Surcharge Ids Transit Deliver Surc…" at bounding box center [605, 268] width 1112 height 436
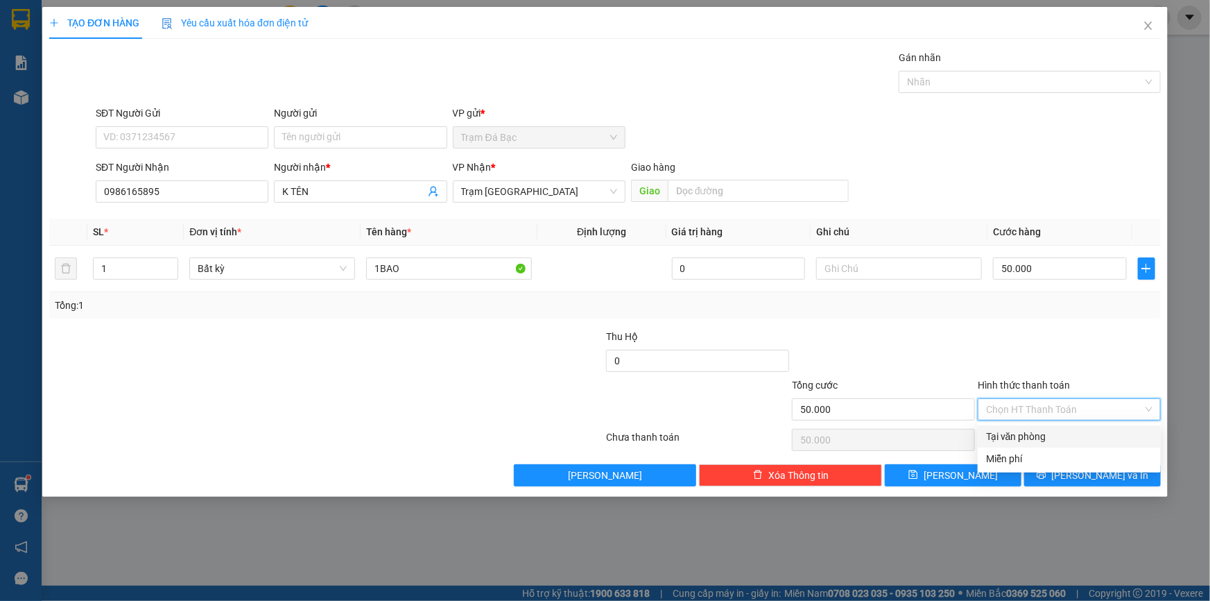
click at [1042, 412] on input "Hình thức thanh toán" at bounding box center [1064, 409] width 157 height 21
click at [1026, 435] on div "Tại văn phòng" at bounding box center [1069, 436] width 166 height 15
type input "0"
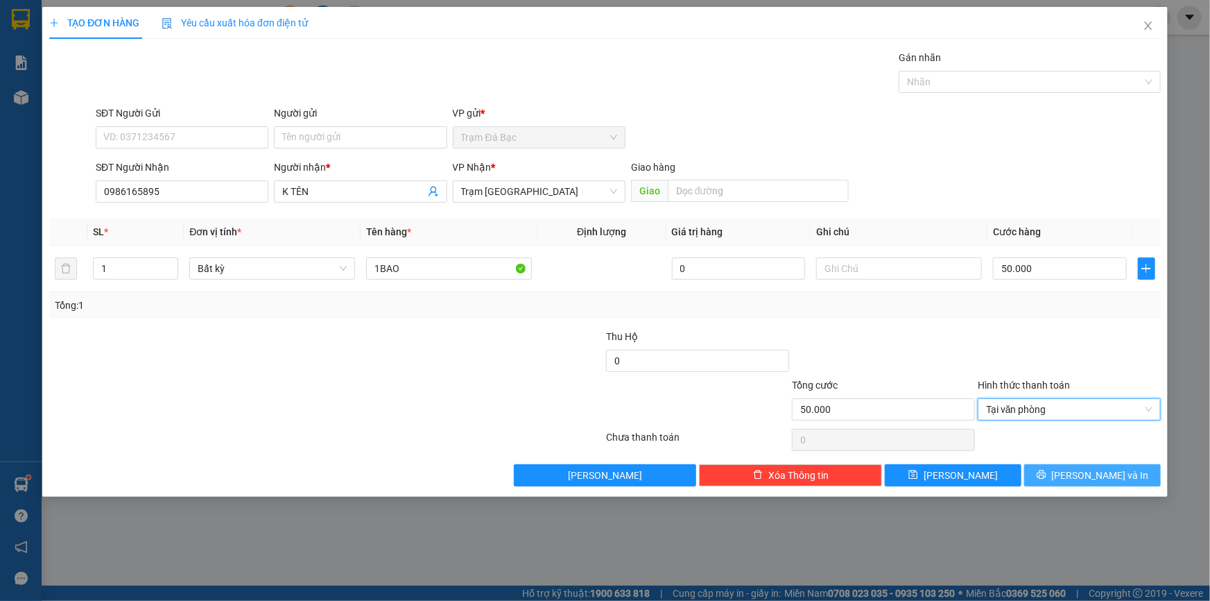
click at [1044, 467] on button "[PERSON_NAME] và In" at bounding box center [1092, 475] width 137 height 22
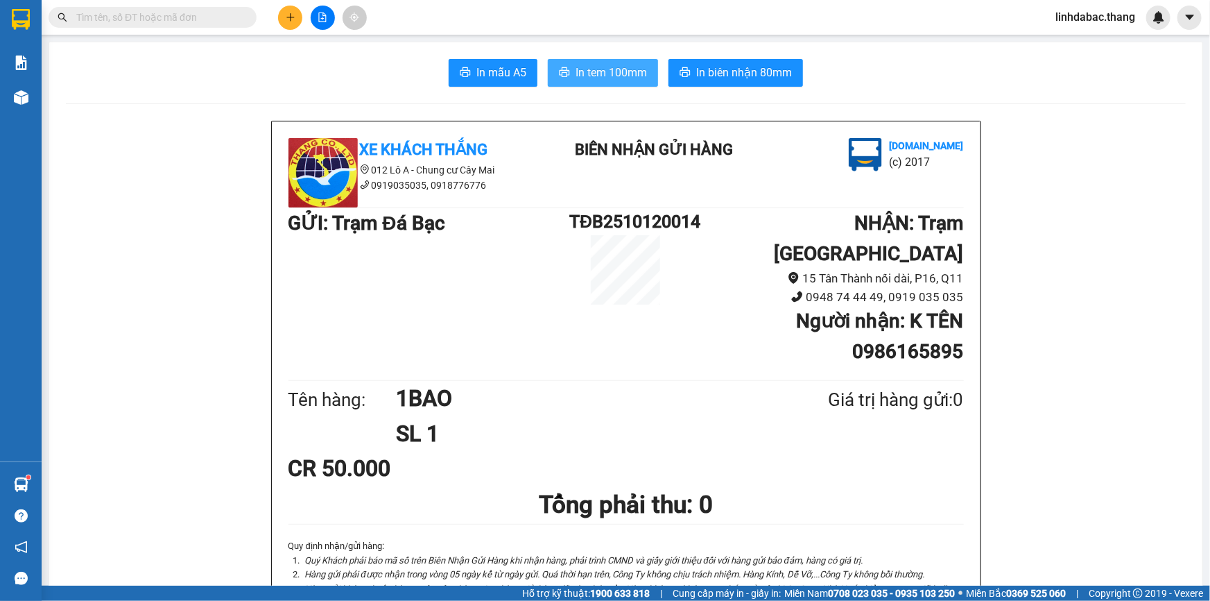
click at [594, 83] on button "In tem 100mm" at bounding box center [603, 73] width 110 height 28
click at [289, 24] on button at bounding box center [290, 18] width 24 height 24
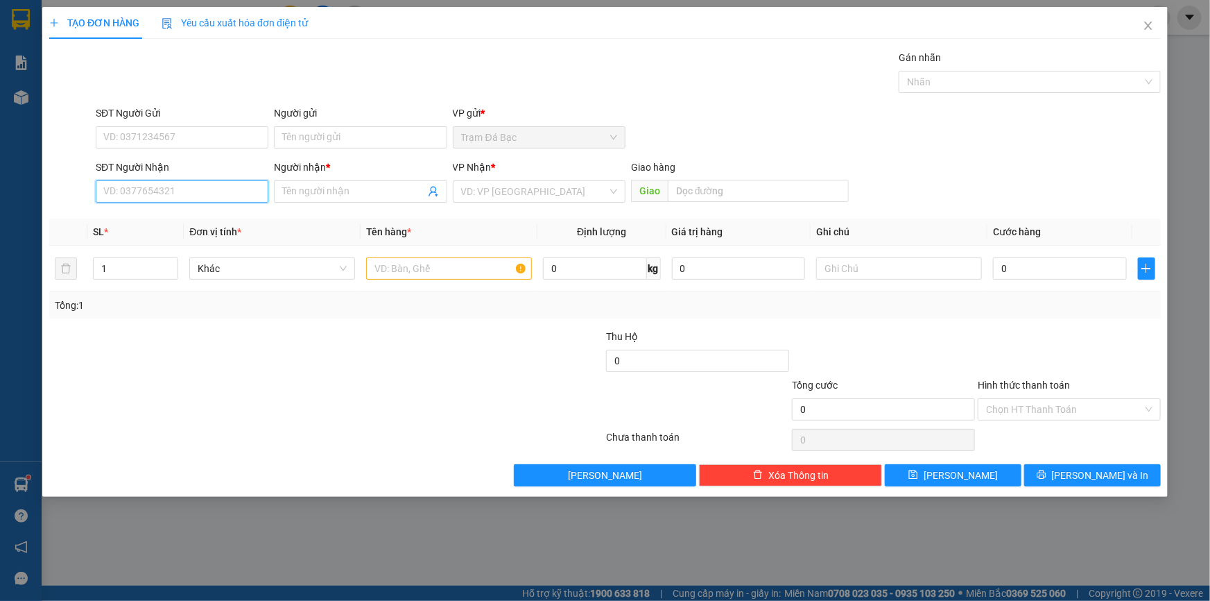
click at [183, 187] on input "SĐT Người Nhận" at bounding box center [182, 191] width 173 height 22
type input "0834692030"
click at [179, 215] on div "0834692030 - A THÁI" at bounding box center [182, 219] width 156 height 15
type input "A THÁI"
type input "KIỀU TIÊN"
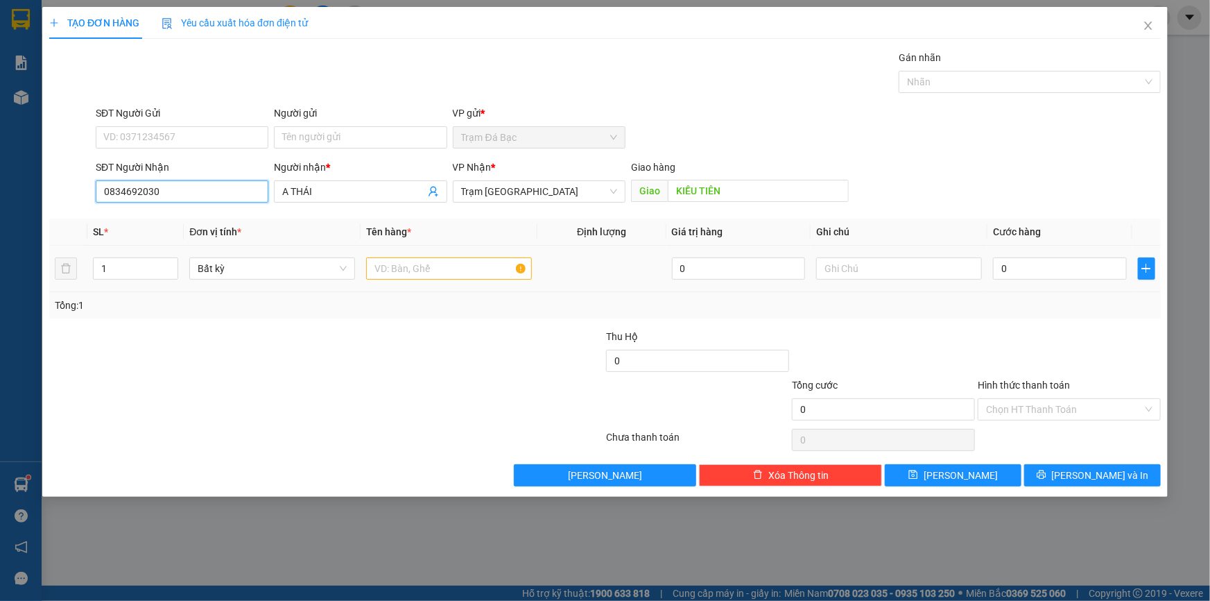
type input "0834692030"
click at [392, 268] on input "text" at bounding box center [449, 268] width 166 height 22
type input "2BAO"
type input "2"
click at [173, 264] on span "up" at bounding box center [170, 265] width 8 height 8
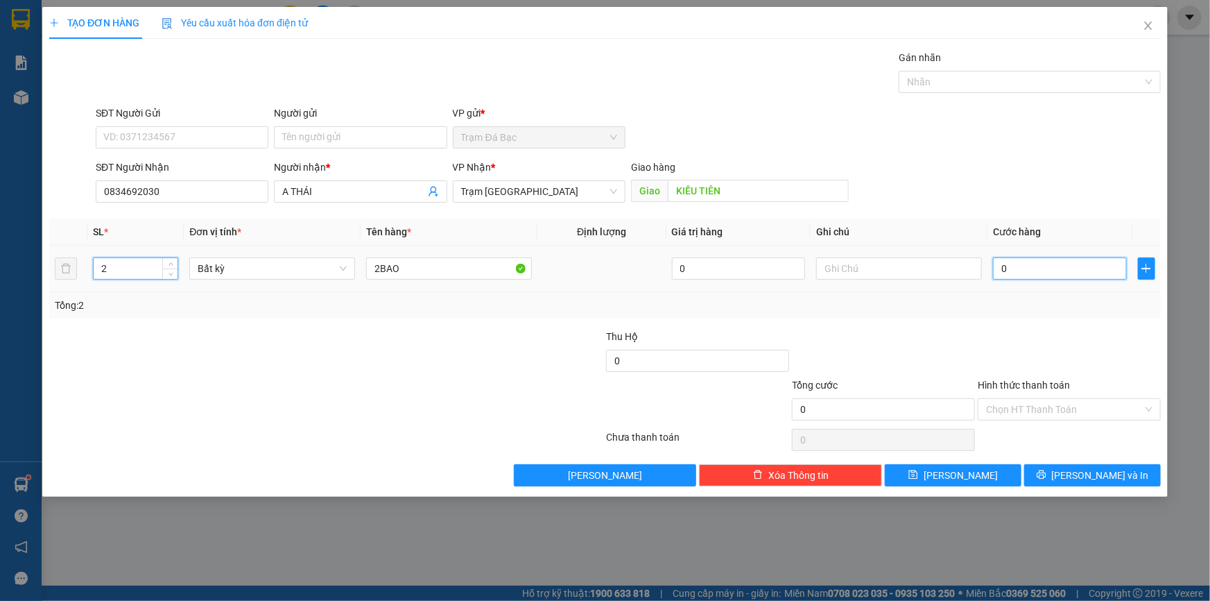
click at [1007, 270] on input "0" at bounding box center [1060, 268] width 134 height 22
type input "1"
click at [1107, 332] on div at bounding box center [1070, 353] width 186 height 49
click at [1072, 405] on input "Hình thức thanh toán" at bounding box center [1064, 409] width 157 height 21
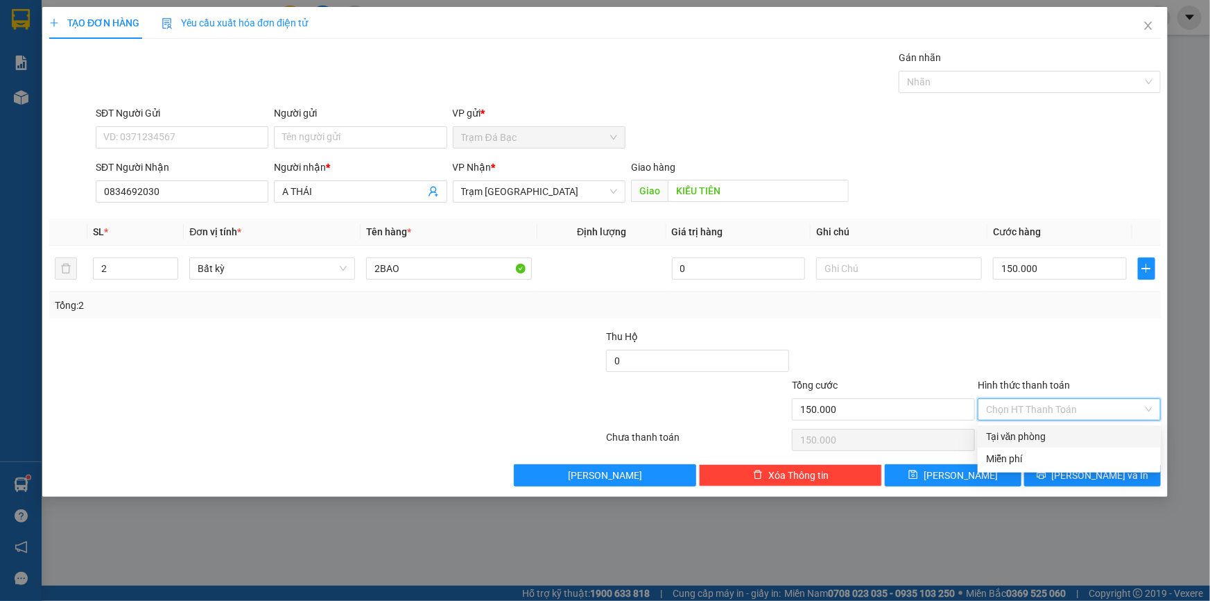
click at [1006, 430] on div "Tại văn phòng" at bounding box center [1069, 436] width 166 height 15
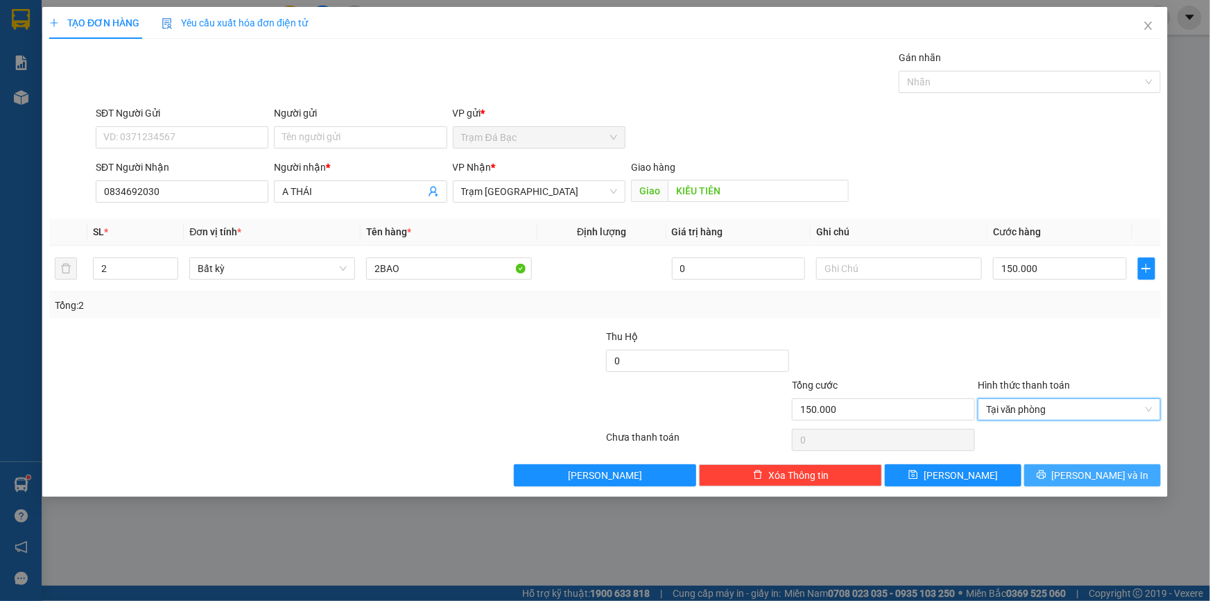
click at [1081, 475] on span "[PERSON_NAME] và In" at bounding box center [1100, 474] width 97 height 15
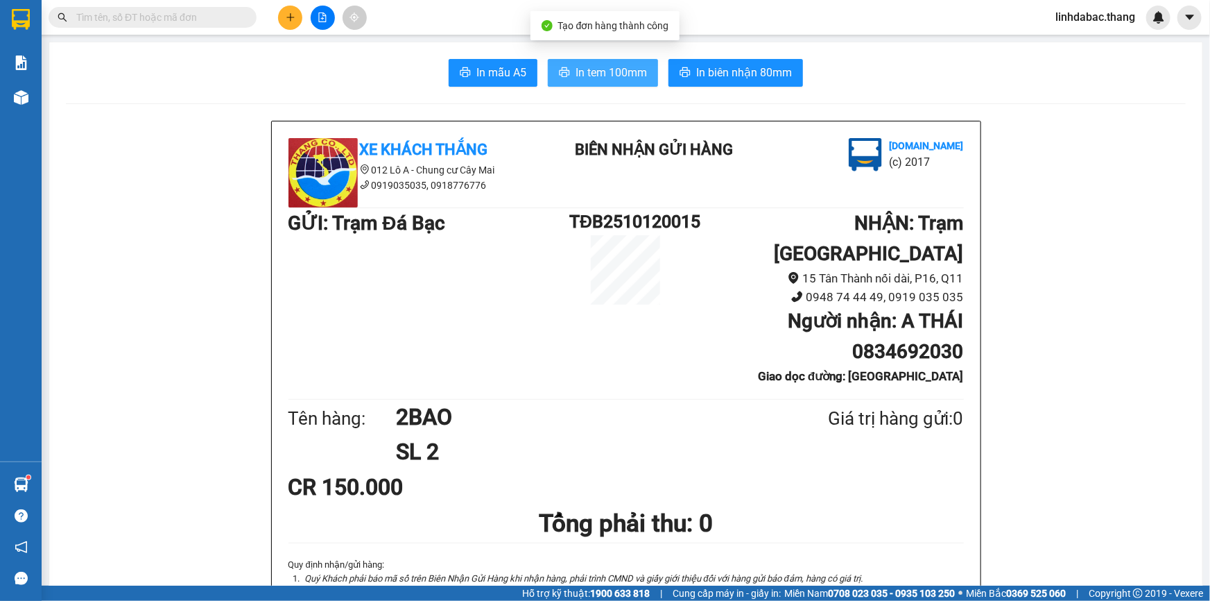
click at [625, 80] on span "In tem 100mm" at bounding box center [611, 72] width 71 height 17
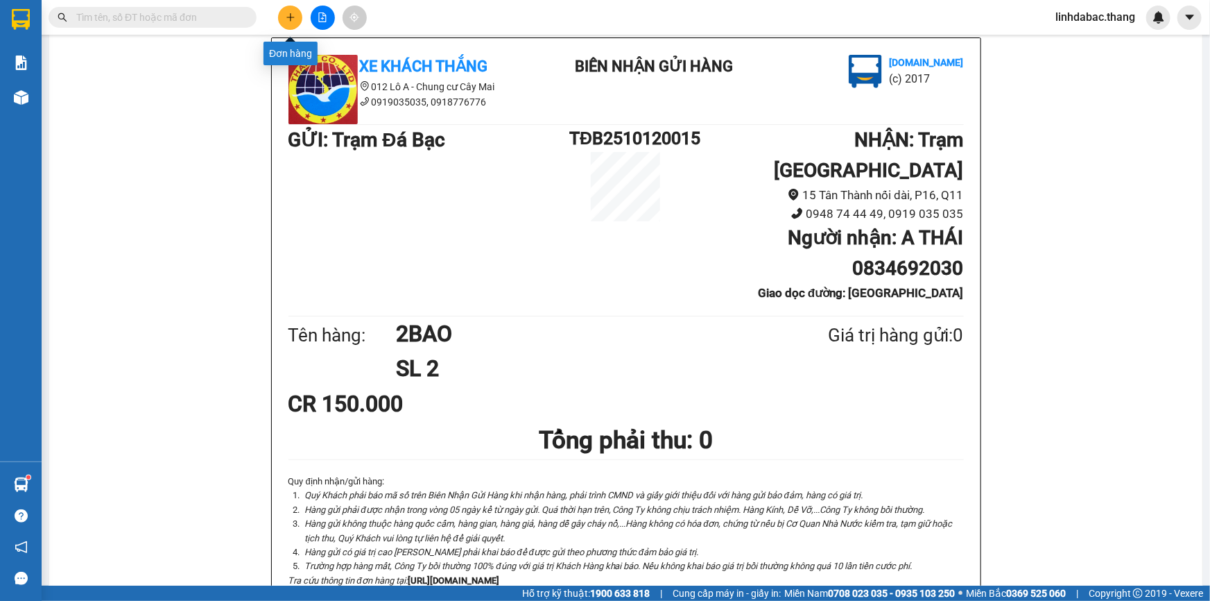
click at [293, 19] on icon "plus" at bounding box center [291, 17] width 10 height 10
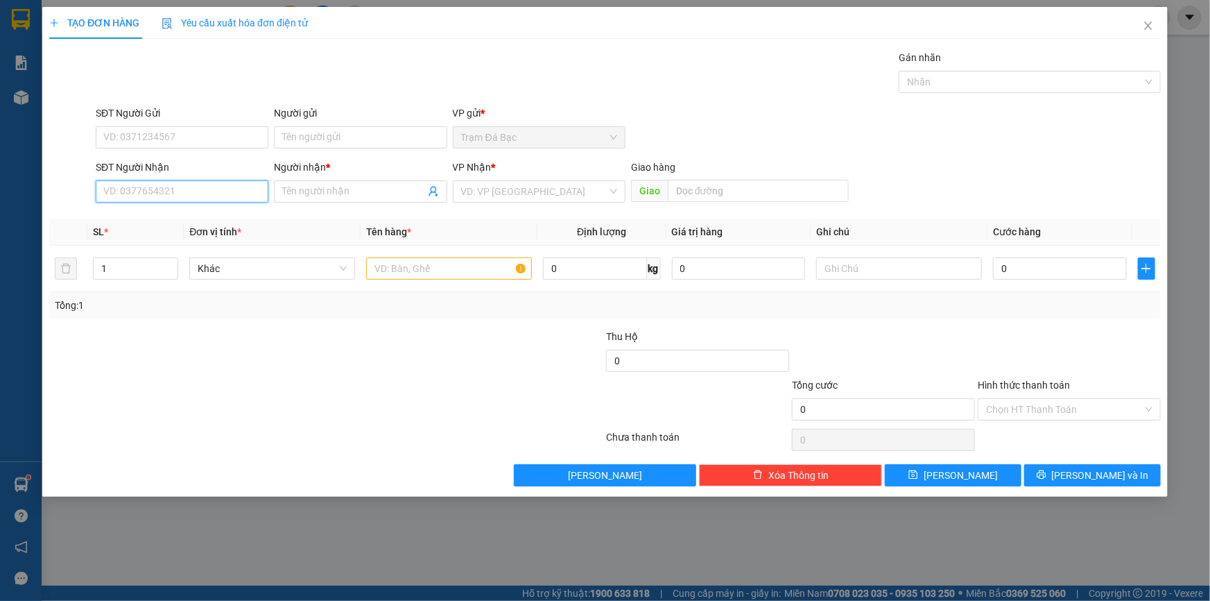
click at [208, 199] on input "SĐT Người Nhận" at bounding box center [182, 191] width 173 height 22
click at [337, 182] on span at bounding box center [360, 191] width 173 height 22
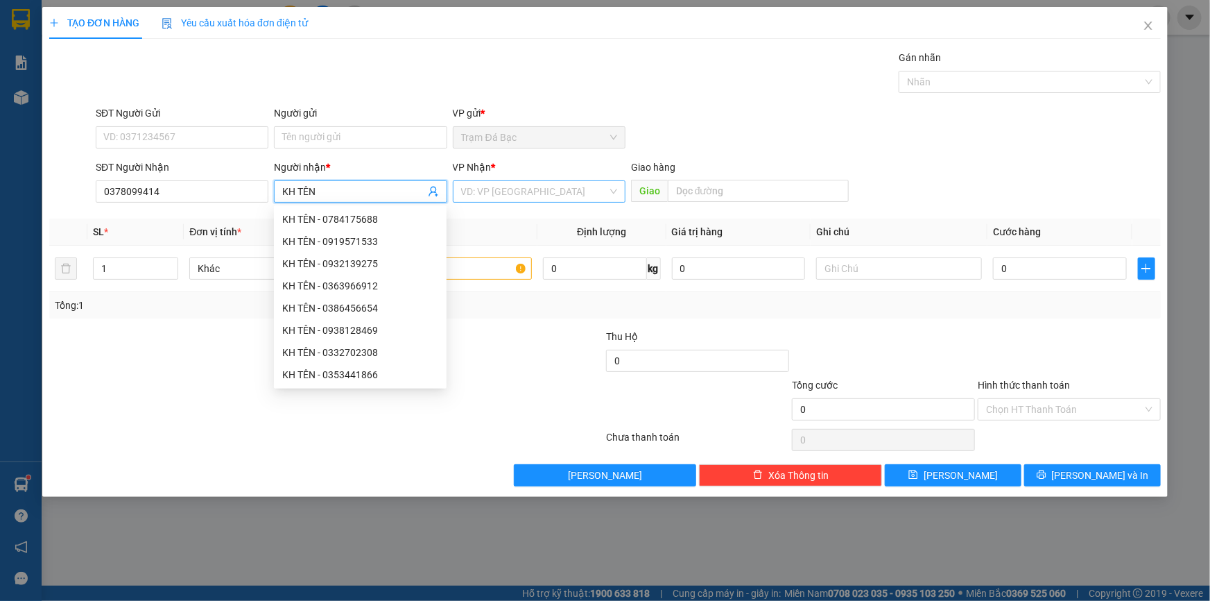
click at [483, 196] on input "search" at bounding box center [534, 191] width 146 height 21
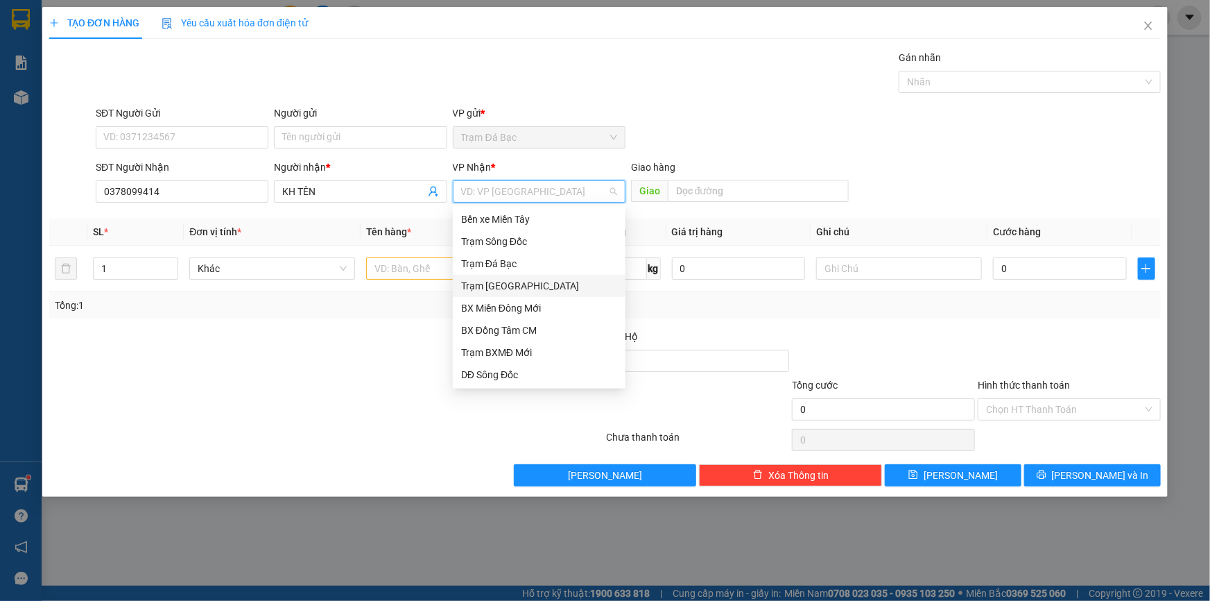
drag, startPoint x: 489, startPoint y: 286, endPoint x: 622, endPoint y: 211, distance: 153.1
click at [490, 287] on div "Trạm [GEOGRAPHIC_DATA]" at bounding box center [539, 285] width 156 height 15
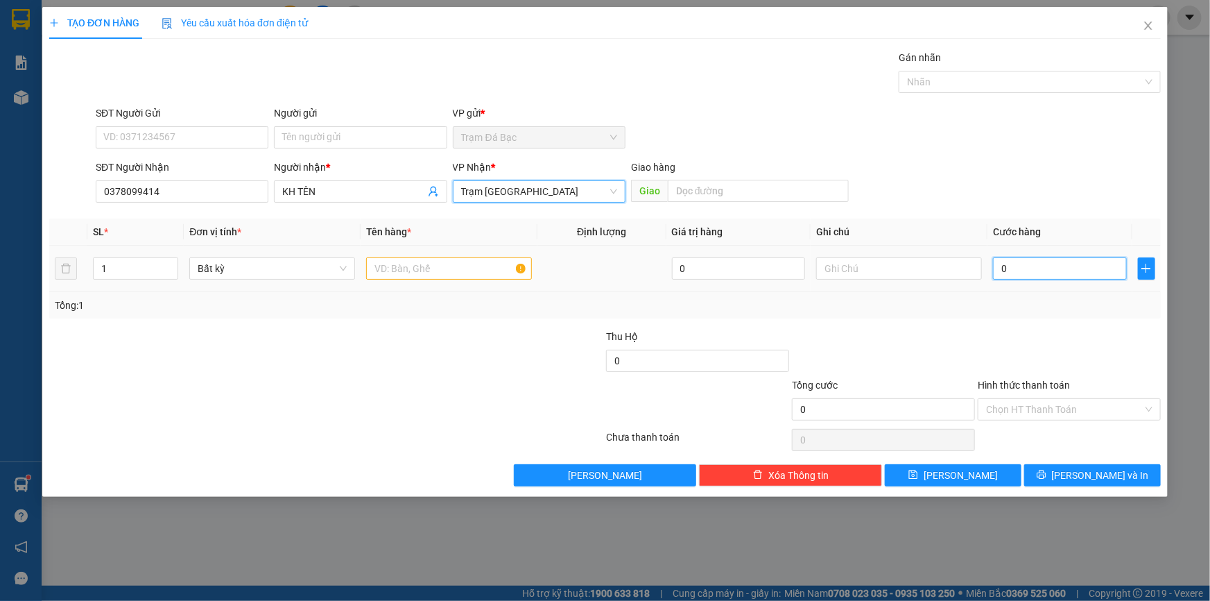
click at [1025, 263] on input "0" at bounding box center [1060, 268] width 134 height 22
click at [999, 298] on div "Tổng: 1" at bounding box center [605, 305] width 1101 height 15
click at [451, 263] on input "text" at bounding box center [449, 268] width 166 height 22
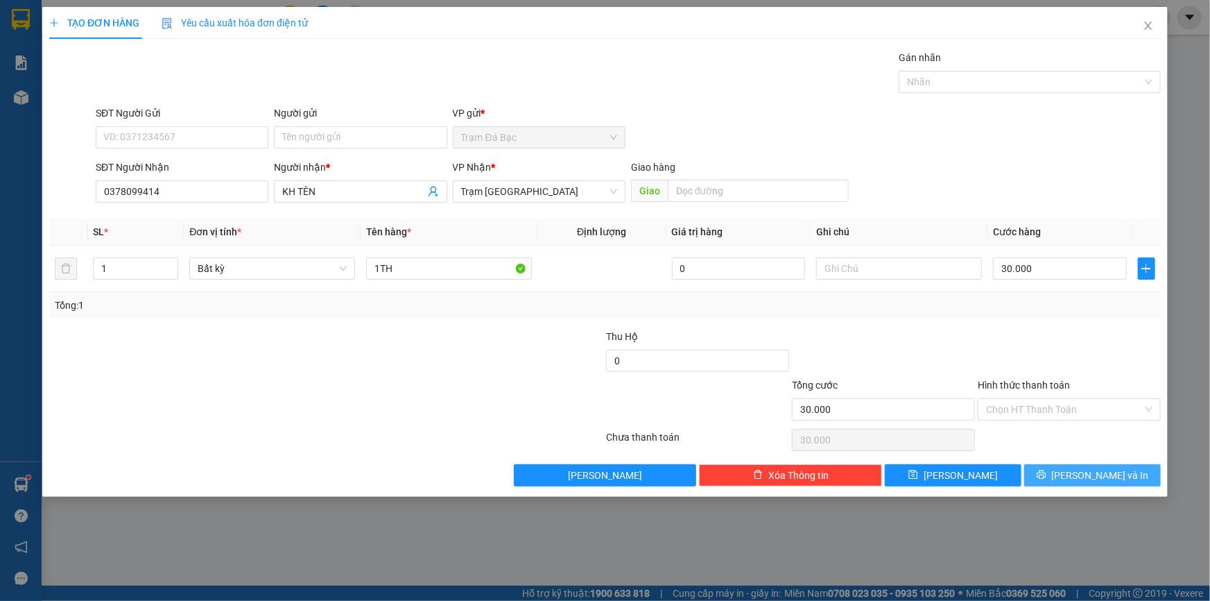
click at [1035, 472] on button "[PERSON_NAME] và In" at bounding box center [1092, 475] width 137 height 22
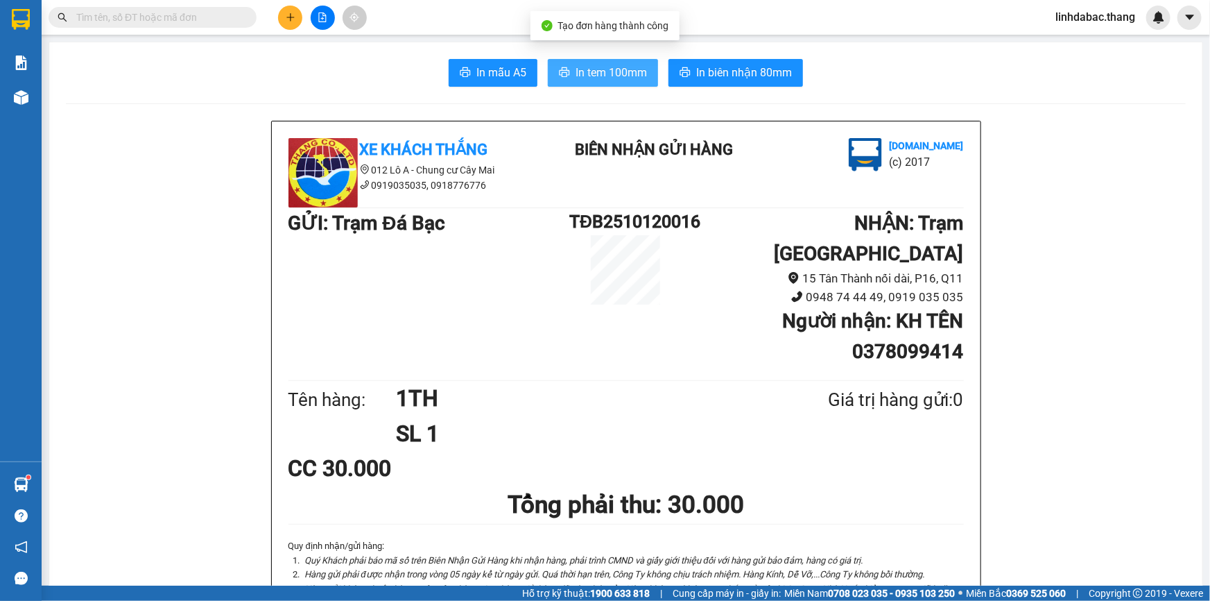
click at [612, 70] on span "In tem 100mm" at bounding box center [611, 72] width 71 height 17
click at [291, 7] on button at bounding box center [290, 18] width 24 height 24
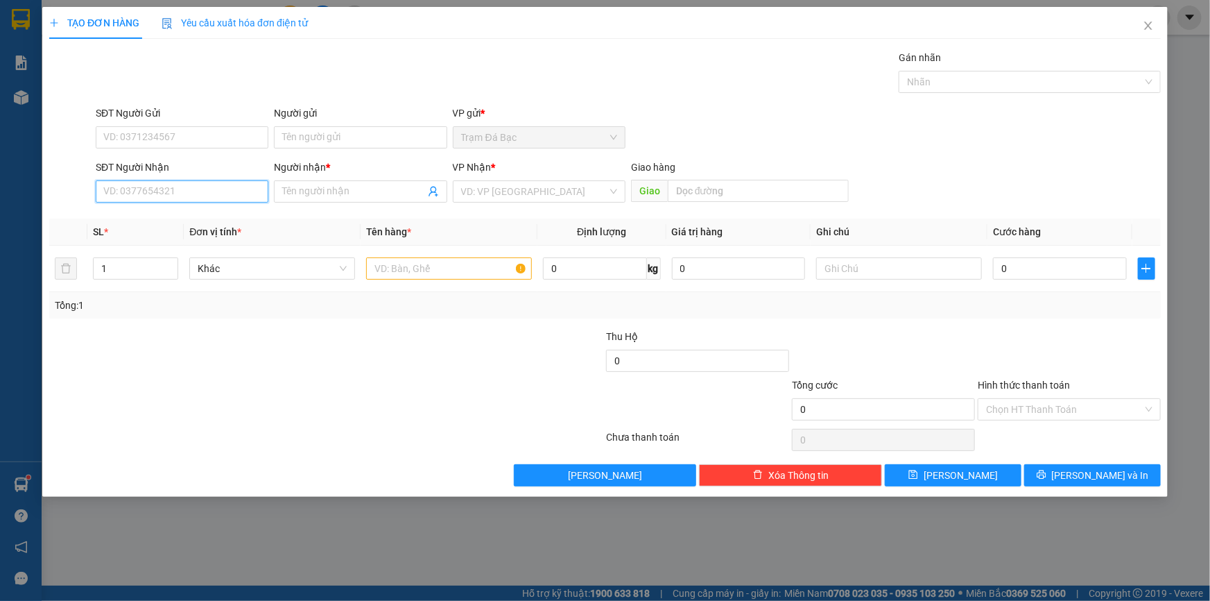
click at [207, 184] on input "SĐT Người Nhận" at bounding box center [182, 191] width 173 height 22
click at [296, 194] on input "Người nhận *" at bounding box center [353, 191] width 142 height 15
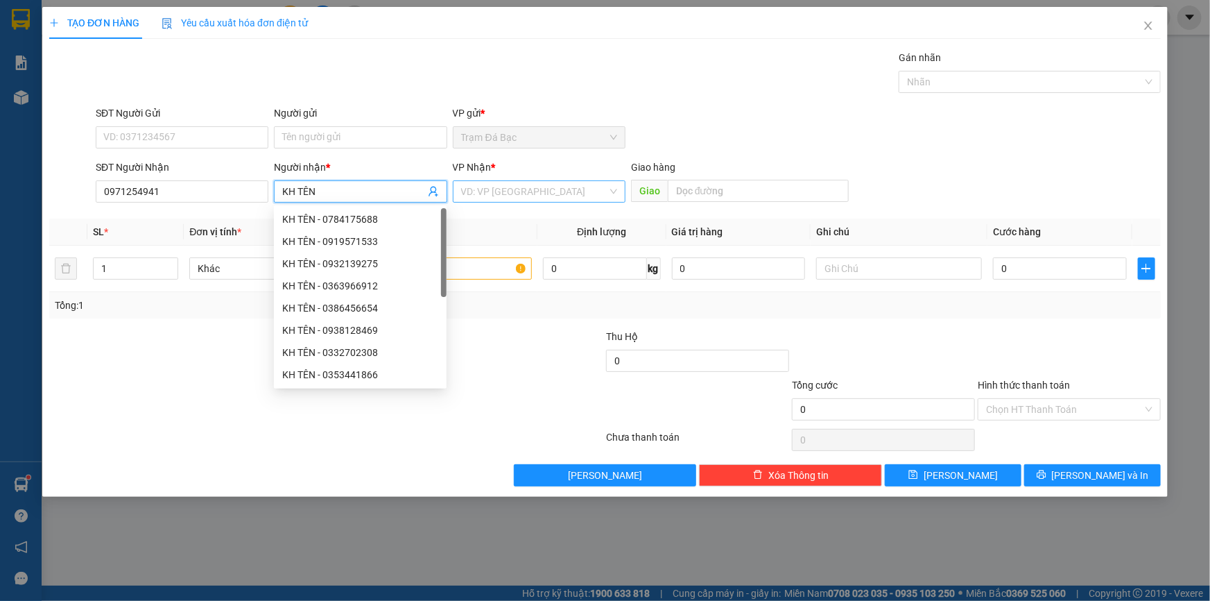
click at [510, 191] on input "search" at bounding box center [534, 191] width 146 height 21
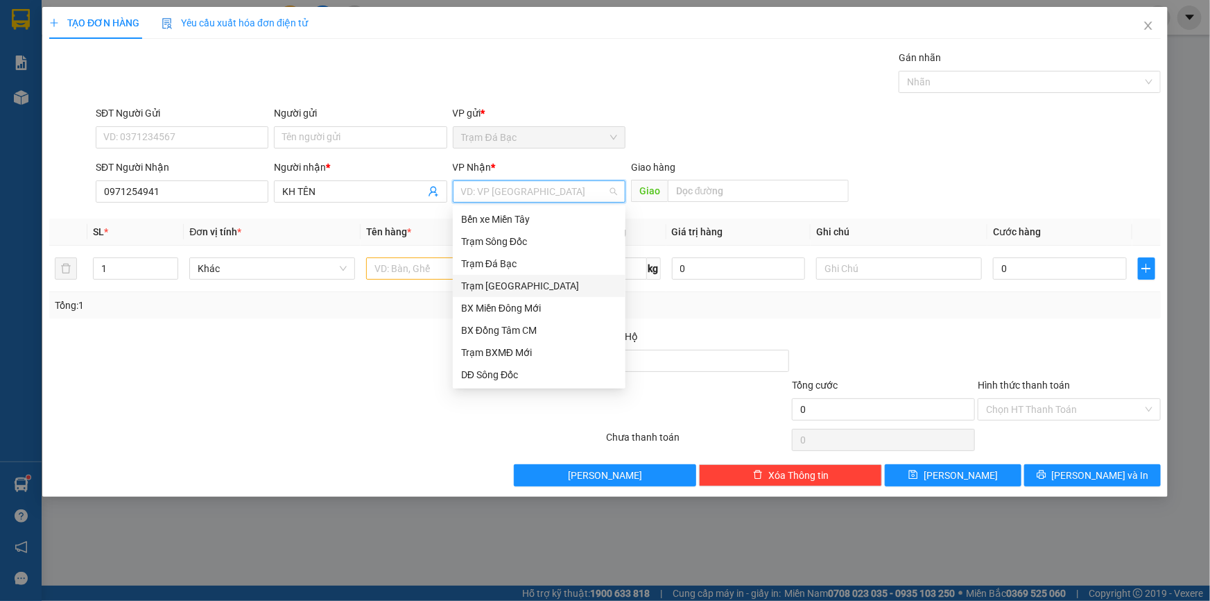
click at [522, 283] on div "Trạm [GEOGRAPHIC_DATA]" at bounding box center [539, 285] width 156 height 15
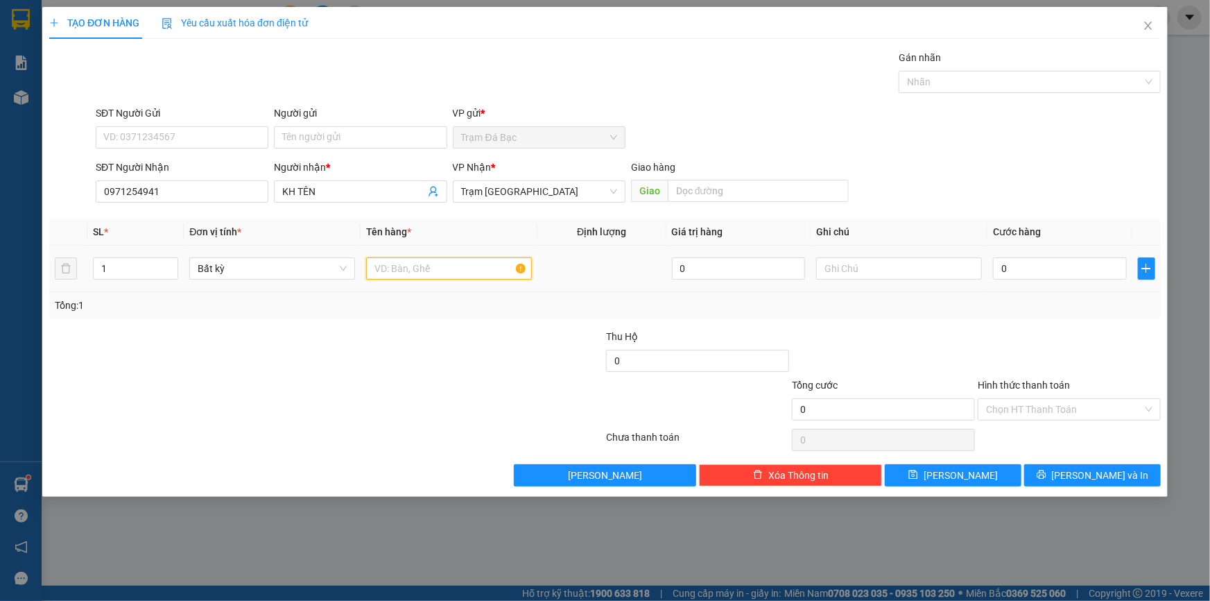
click at [467, 273] on input "text" at bounding box center [449, 268] width 166 height 22
click at [1058, 272] on input "0" at bounding box center [1060, 268] width 134 height 22
click at [1040, 299] on div "Tổng: 1" at bounding box center [605, 305] width 1101 height 15
click at [1047, 477] on icon "printer" at bounding box center [1042, 475] width 10 height 10
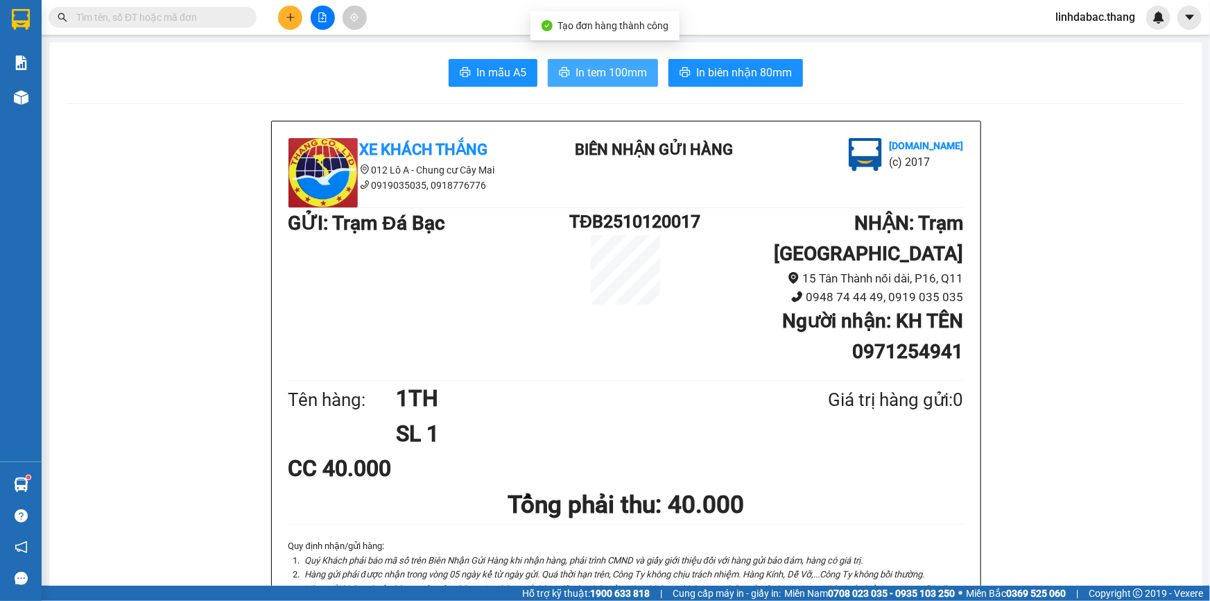
click at [610, 84] on button "In tem 100mm" at bounding box center [603, 73] width 110 height 28
